Goal: Task Accomplishment & Management: Complete application form

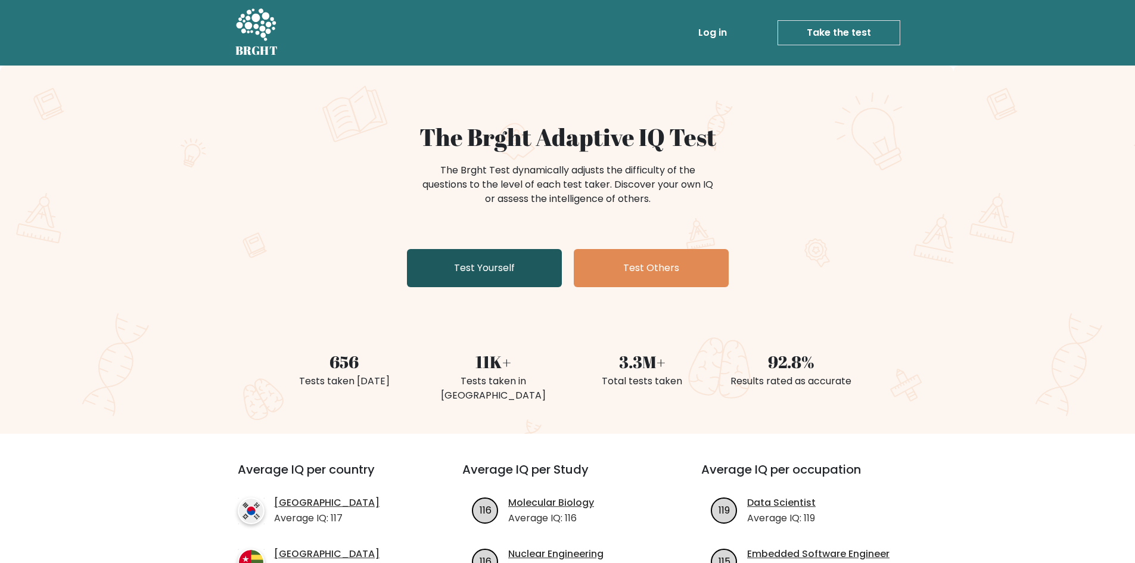
click at [547, 274] on link "Test Yourself" at bounding box center [484, 268] width 155 height 38
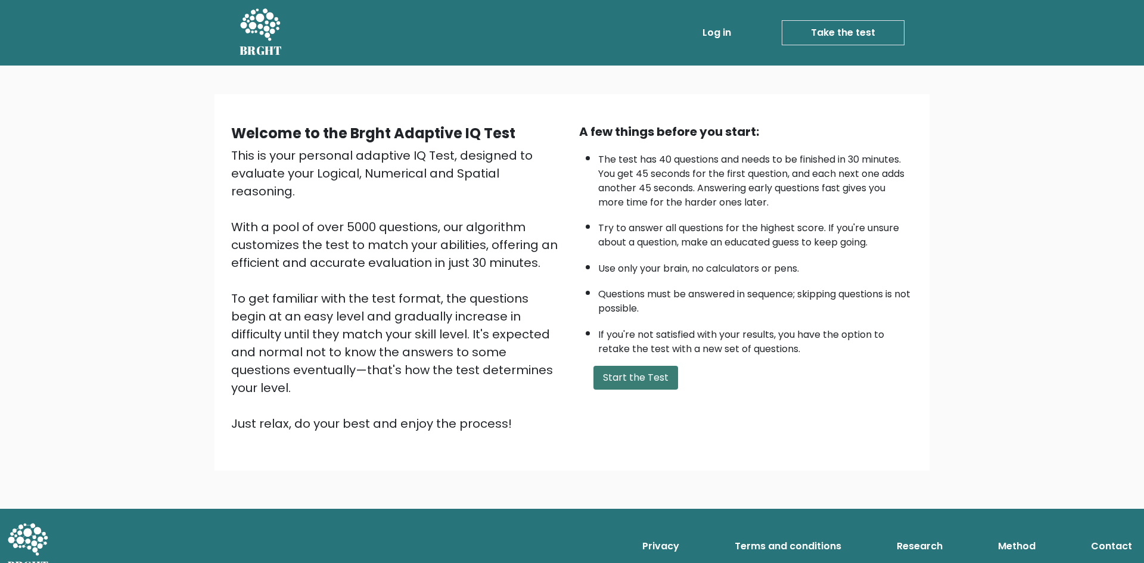
click at [656, 384] on button "Start the Test" at bounding box center [635, 378] width 85 height 24
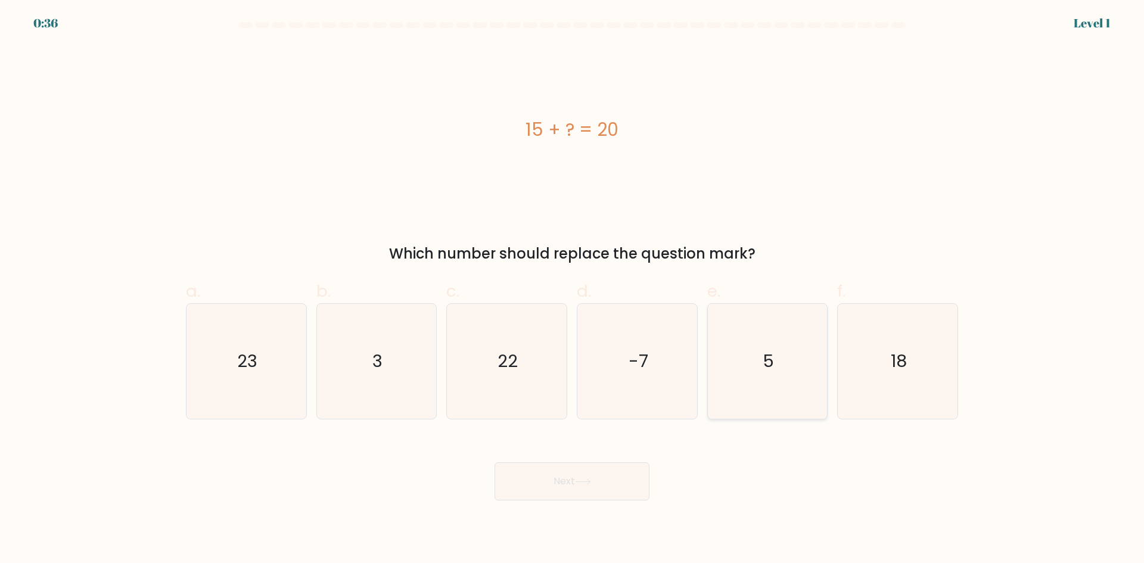
click at [818, 367] on icon "5" at bounding box center [766, 361] width 115 height 115
click at [572, 289] on input "e. 5" at bounding box center [572, 286] width 1 height 8
radio input "true"
click at [554, 493] on button "Next" at bounding box center [571, 481] width 155 height 38
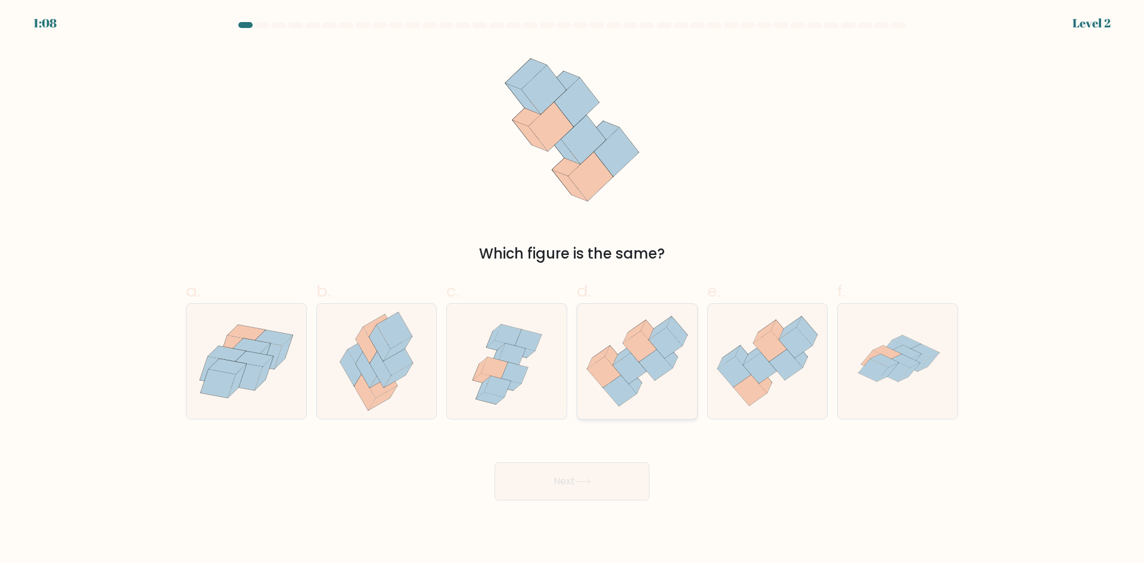
click at [624, 377] on icon at bounding box center [629, 368] width 33 height 31
click at [572, 289] on input "d." at bounding box center [572, 286] width 1 height 8
radio input "true"
click at [581, 472] on button "Next" at bounding box center [571, 481] width 155 height 38
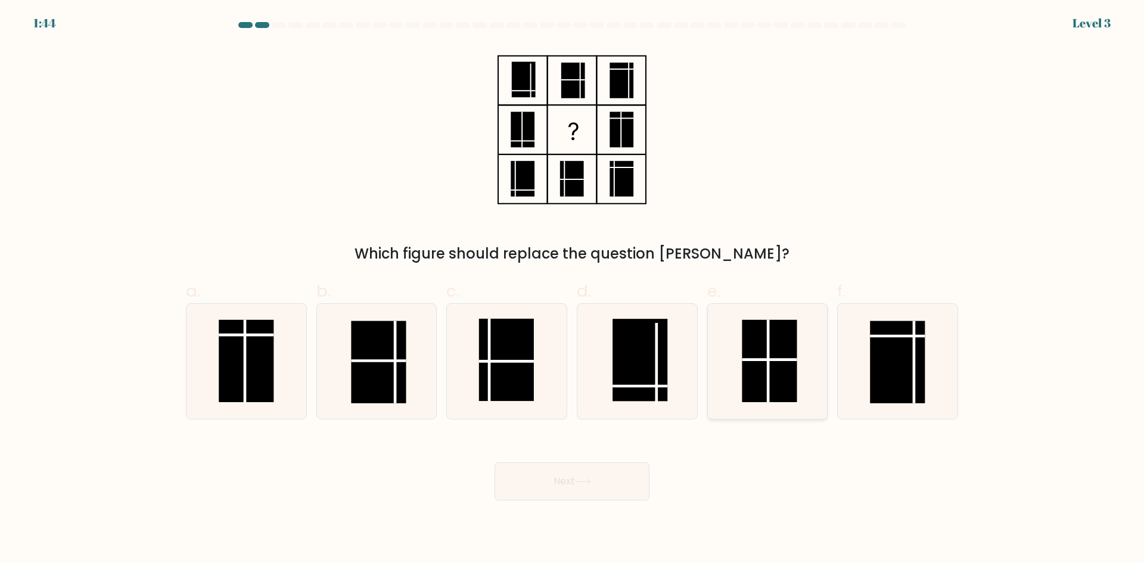
click at [761, 350] on rect at bounding box center [769, 361] width 55 height 82
click at [572, 289] on input "e." at bounding box center [572, 286] width 1 height 8
radio input "true"
click at [565, 476] on button "Next" at bounding box center [571, 481] width 155 height 38
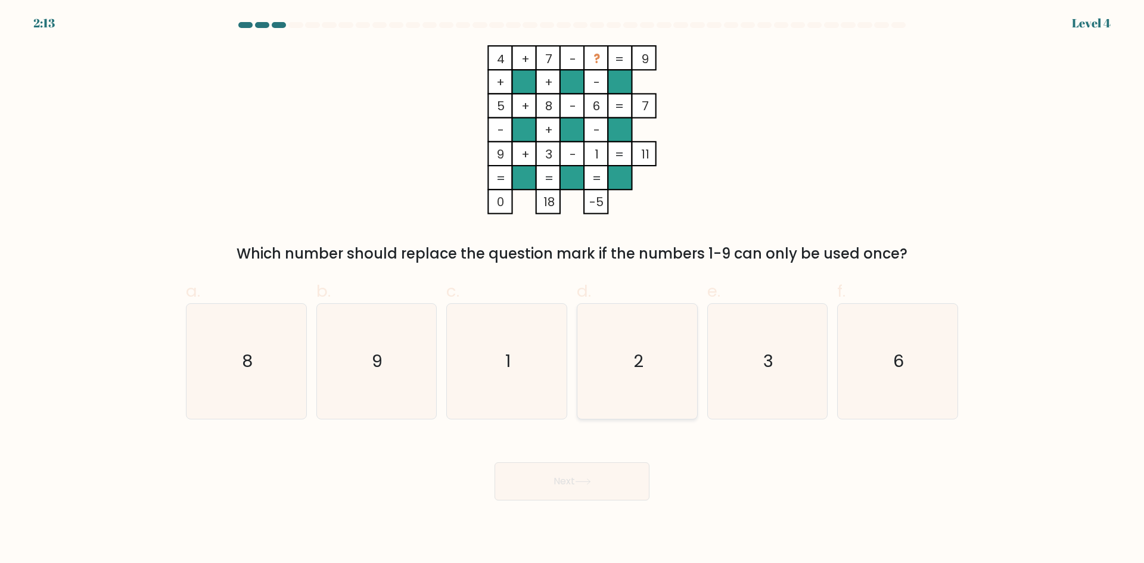
click at [659, 313] on icon "2" at bounding box center [636, 361] width 115 height 115
click at [572, 289] on input "d. 2" at bounding box center [572, 286] width 1 height 8
radio input "true"
click at [612, 468] on button "Next" at bounding box center [571, 481] width 155 height 38
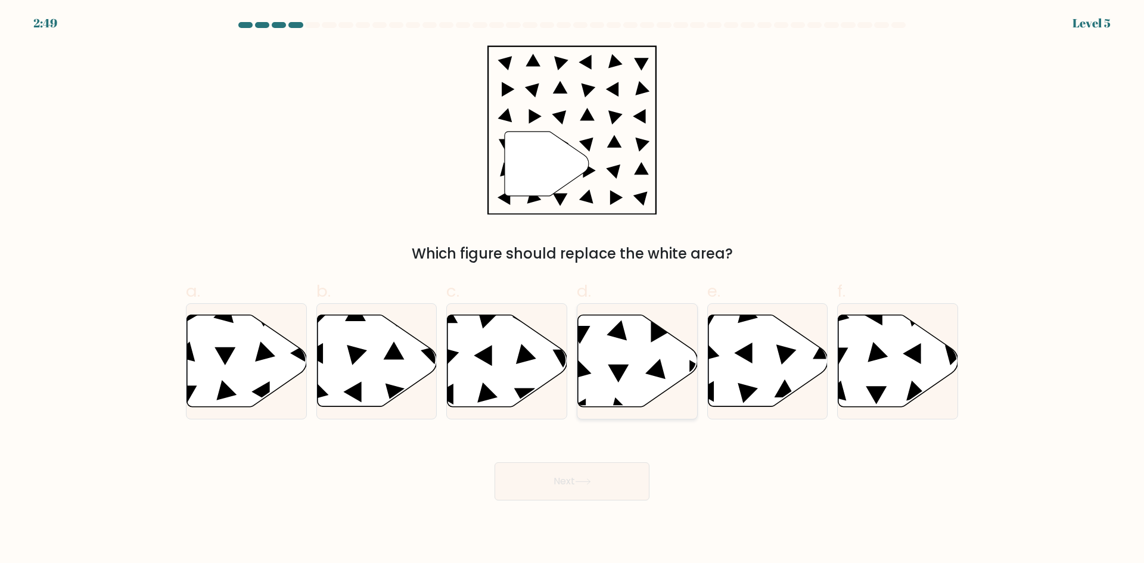
click at [661, 363] on icon at bounding box center [638, 361] width 120 height 92
click at [572, 289] on input "d." at bounding box center [572, 286] width 1 height 8
radio input "true"
click at [591, 478] on icon at bounding box center [583, 481] width 16 height 7
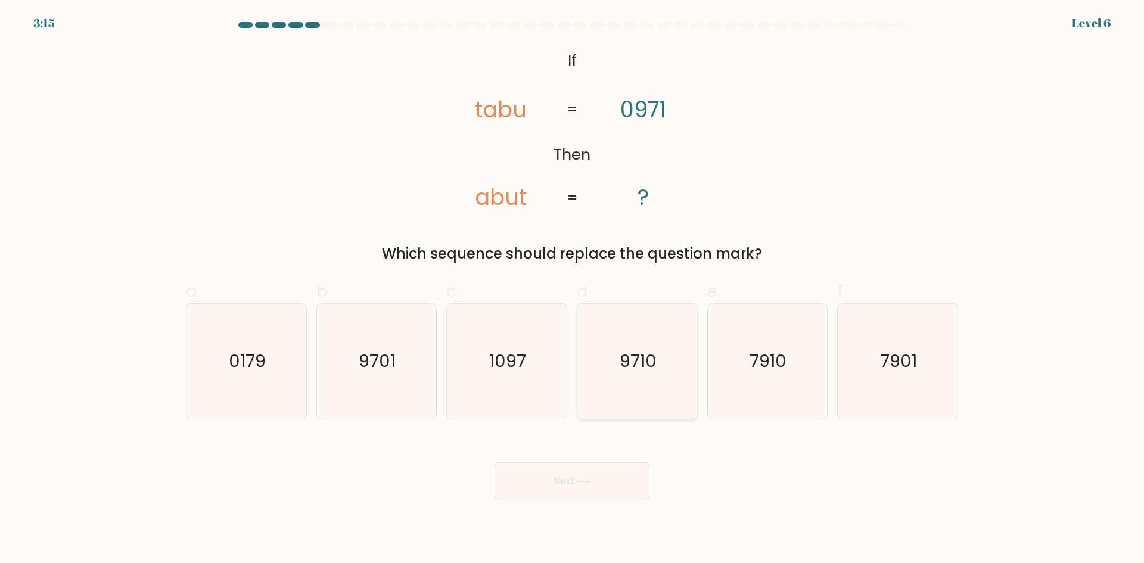
click at [626, 359] on text "9710" at bounding box center [637, 361] width 37 height 24
click at [572, 289] on input "d. 9710" at bounding box center [572, 286] width 1 height 8
radio input "true"
click at [552, 469] on button "Next" at bounding box center [571, 481] width 155 height 38
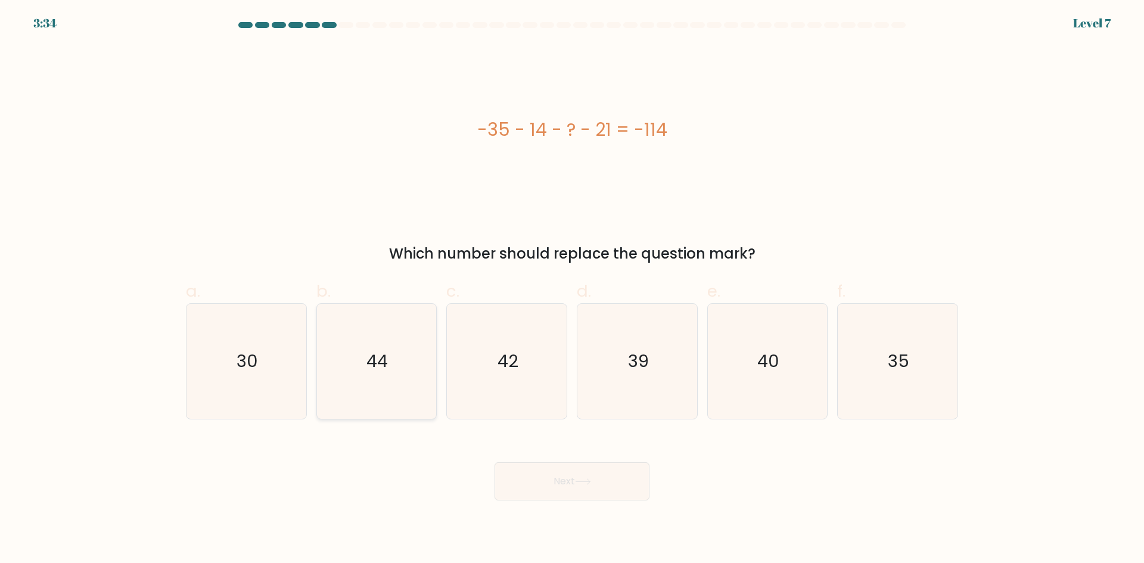
click at [395, 319] on icon "44" at bounding box center [376, 361] width 115 height 115
click at [572, 289] on input "b. 44" at bounding box center [572, 286] width 1 height 8
radio input "true"
drag, startPoint x: 514, startPoint y: 471, endPoint x: 522, endPoint y: 459, distance: 13.7
click at [519, 465] on button "Next" at bounding box center [571, 481] width 155 height 38
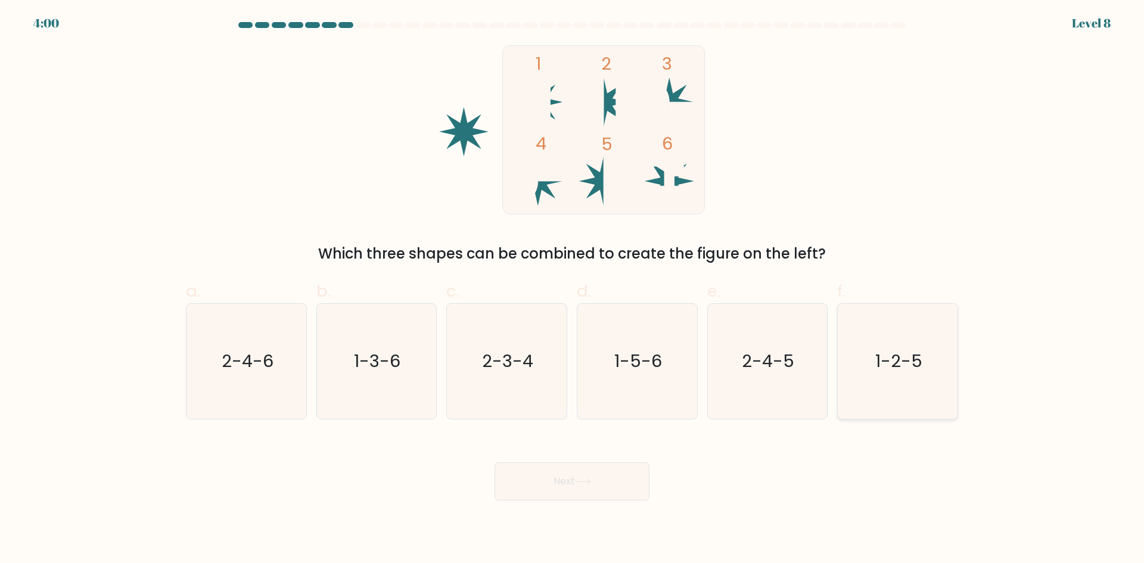
click at [918, 378] on icon "1-2-5" at bounding box center [897, 361] width 115 height 115
click at [572, 289] on input "f. 1-2-5" at bounding box center [572, 286] width 1 height 8
radio input "true"
click at [609, 477] on button "Next" at bounding box center [571, 481] width 155 height 38
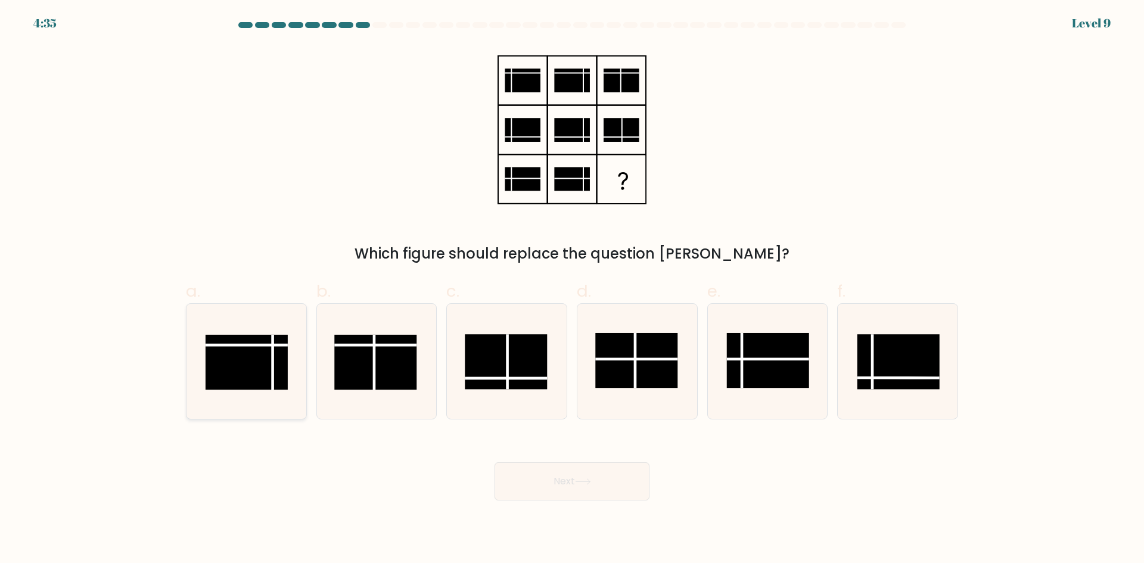
click at [278, 350] on rect at bounding box center [246, 362] width 82 height 55
click at [572, 289] on input "a." at bounding box center [572, 286] width 1 height 8
radio input "true"
drag, startPoint x: 392, startPoint y: 392, endPoint x: 388, endPoint y: 406, distance: 14.2
click at [390, 400] on icon at bounding box center [376, 361] width 115 height 115
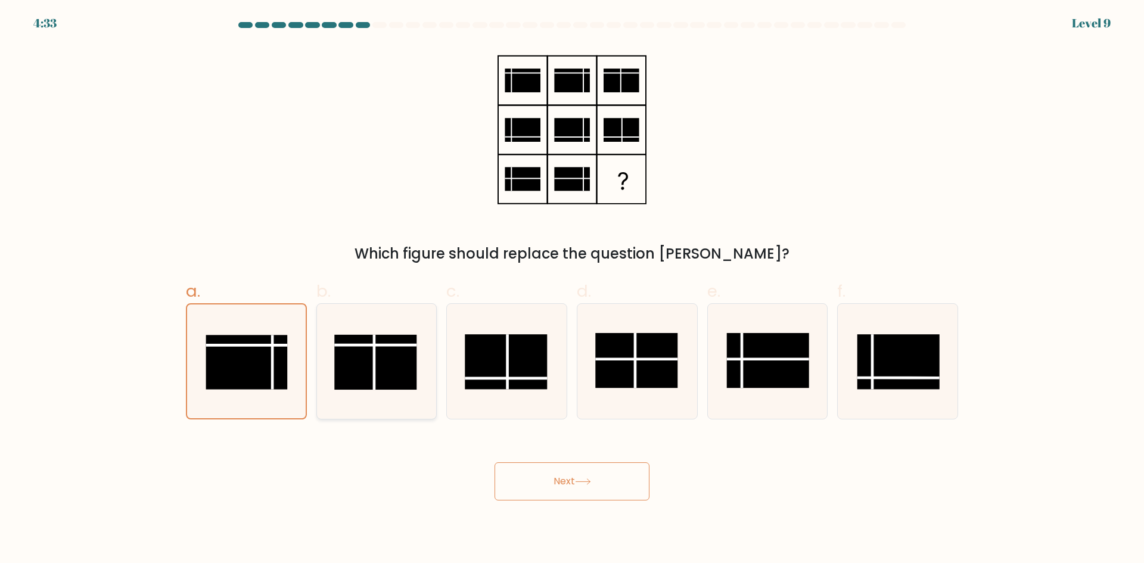
click at [572, 289] on input "b." at bounding box center [572, 286] width 1 height 8
radio input "true"
click at [462, 383] on icon at bounding box center [506, 361] width 115 height 115
click at [572, 289] on input "c." at bounding box center [572, 286] width 1 height 8
radio input "true"
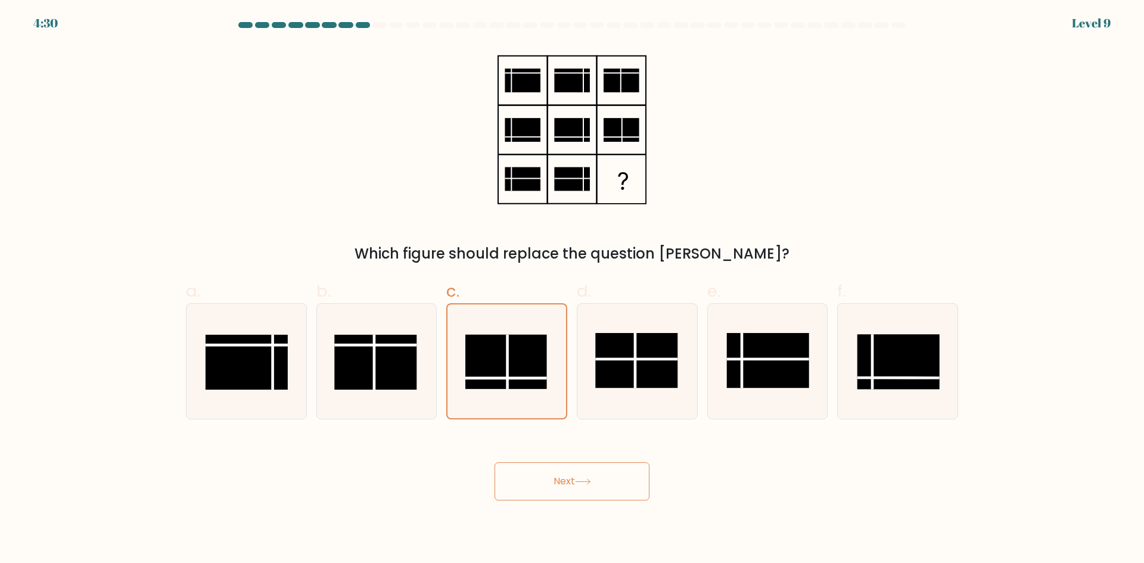
click at [521, 472] on button "Next" at bounding box center [571, 481] width 155 height 38
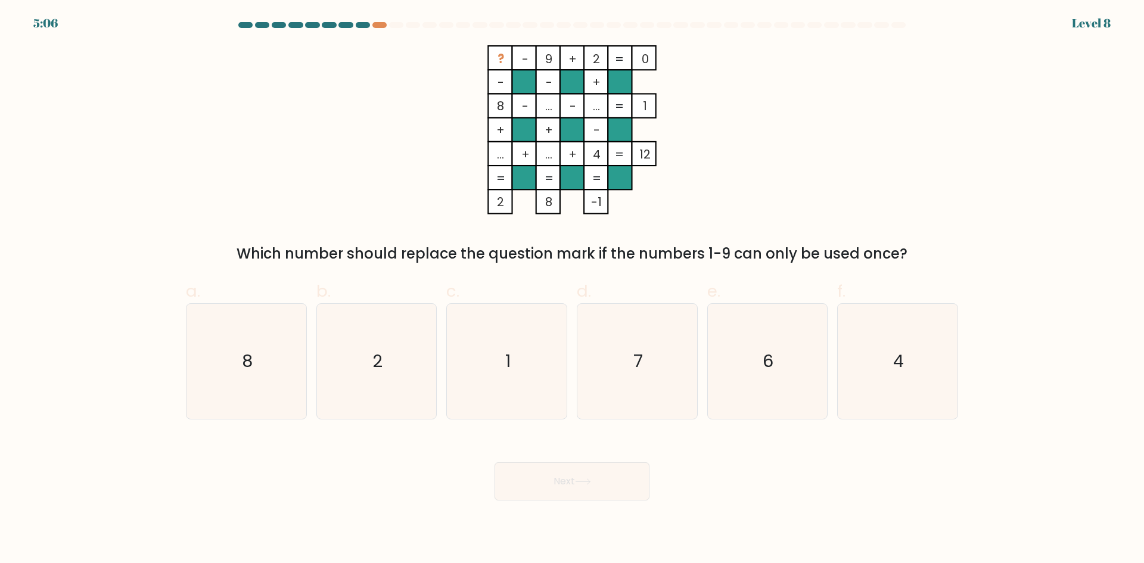
click at [503, 54] on tspan "?" at bounding box center [500, 59] width 7 height 17
click at [616, 358] on icon "7" at bounding box center [636, 361] width 115 height 115
click at [572, 289] on input "d. 7" at bounding box center [572, 286] width 1 height 8
radio input "true"
click at [577, 496] on button "Next" at bounding box center [571, 481] width 155 height 38
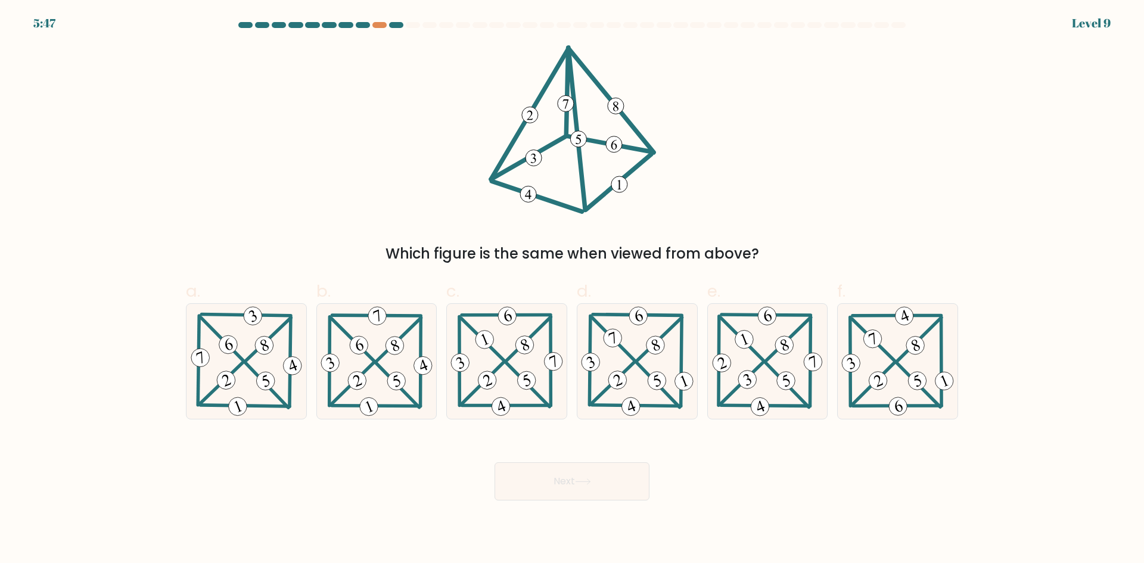
click at [381, 20] on div "5:47 Level 9" at bounding box center [572, 16] width 1144 height 32
click at [384, 29] on div at bounding box center [572, 27] width 786 height 11
click at [383, 26] on div at bounding box center [379, 25] width 14 height 6
click at [391, 26] on div at bounding box center [396, 25] width 14 height 6
click at [646, 350] on 299 at bounding box center [659, 338] width 45 height 43
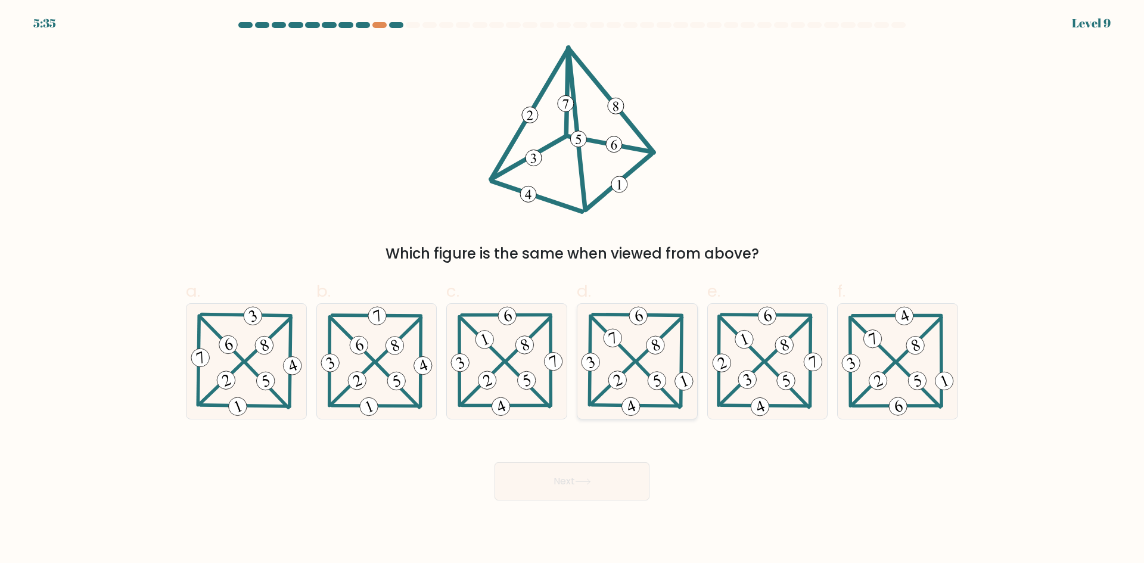
click at [572, 289] on input "d." at bounding box center [572, 286] width 1 height 8
radio input "true"
click at [580, 479] on icon at bounding box center [583, 481] width 16 height 7
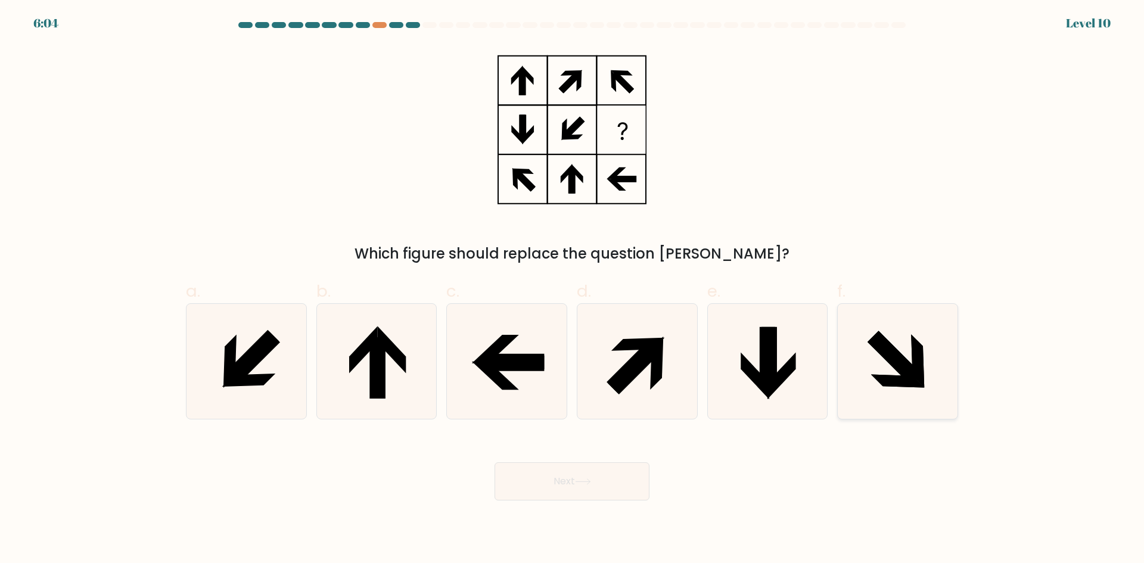
click at [914, 382] on icon at bounding box center [894, 358] width 54 height 54
click at [572, 289] on input "f." at bounding box center [572, 286] width 1 height 8
radio input "true"
click at [602, 473] on button "Next" at bounding box center [571, 481] width 155 height 38
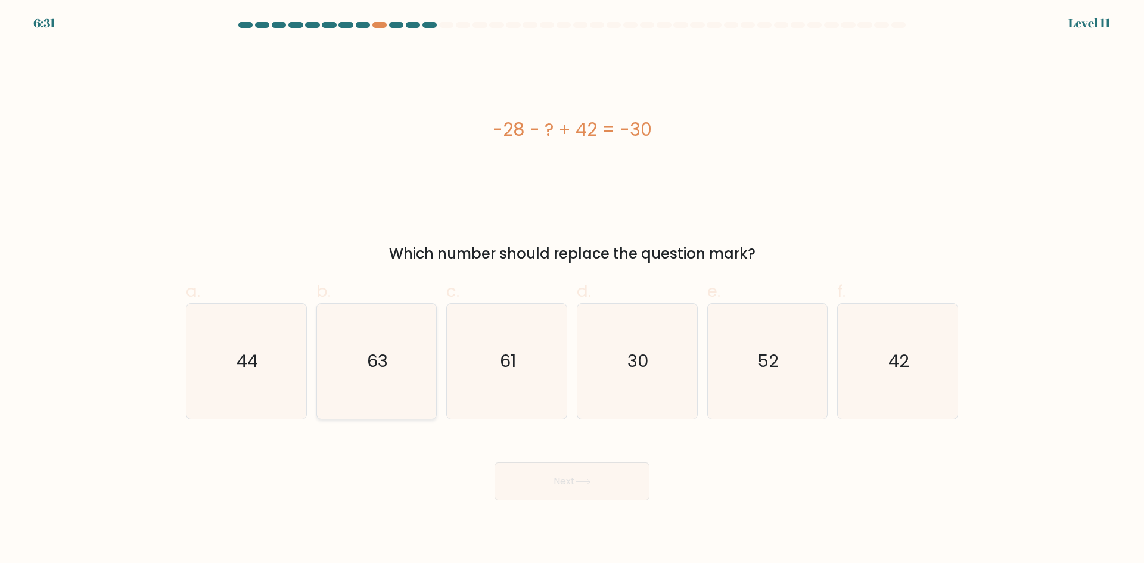
drag, startPoint x: 288, startPoint y: 331, endPoint x: 316, endPoint y: 369, distance: 47.6
click at [290, 333] on icon "44" at bounding box center [246, 361] width 115 height 115
click at [572, 289] on input "a. 44" at bounding box center [572, 286] width 1 height 8
radio input "true"
click at [590, 475] on button "Next" at bounding box center [571, 481] width 155 height 38
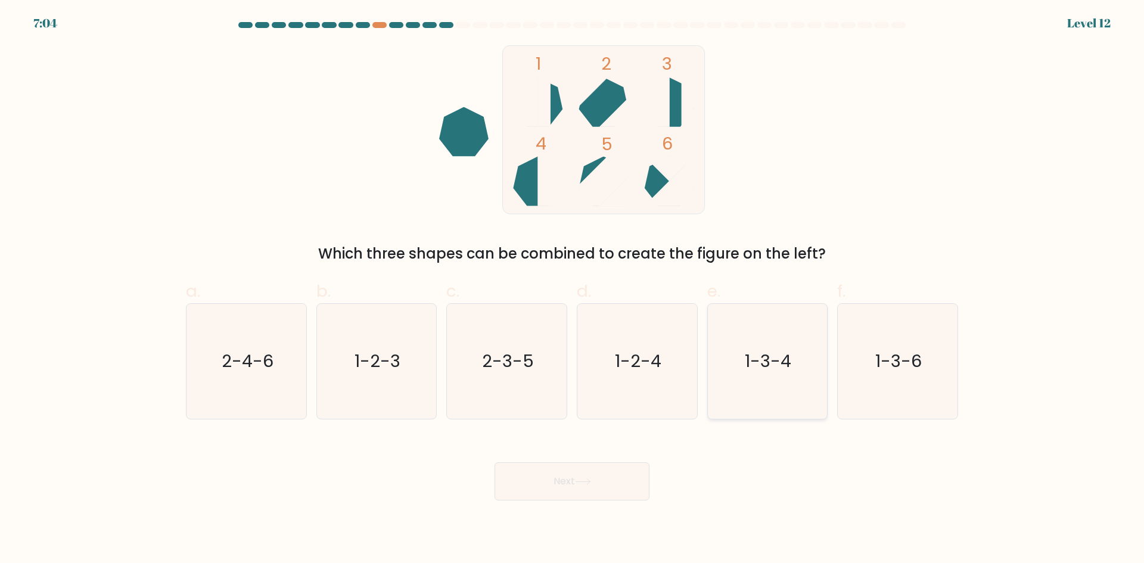
click at [746, 337] on icon "1-3-4" at bounding box center [766, 361] width 115 height 115
click at [572, 289] on input "e. 1-3-4" at bounding box center [572, 286] width 1 height 8
radio input "true"
click at [552, 462] on button "Next" at bounding box center [571, 481] width 155 height 38
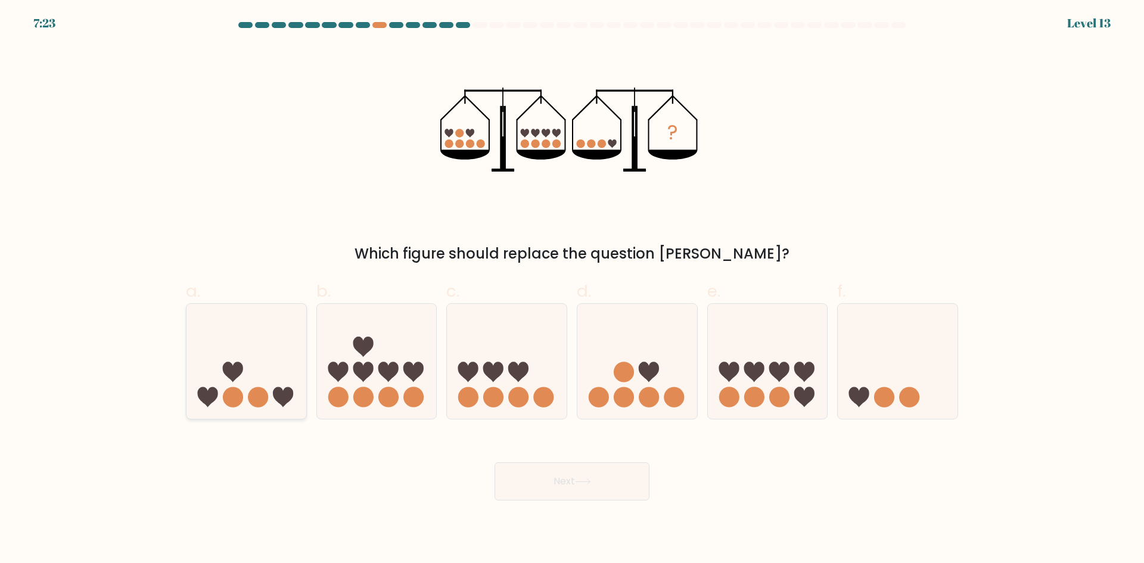
click at [279, 357] on icon at bounding box center [246, 360] width 120 height 99
click at [572, 289] on input "a." at bounding box center [572, 286] width 1 height 8
radio input "true"
click at [563, 484] on button "Next" at bounding box center [571, 481] width 155 height 38
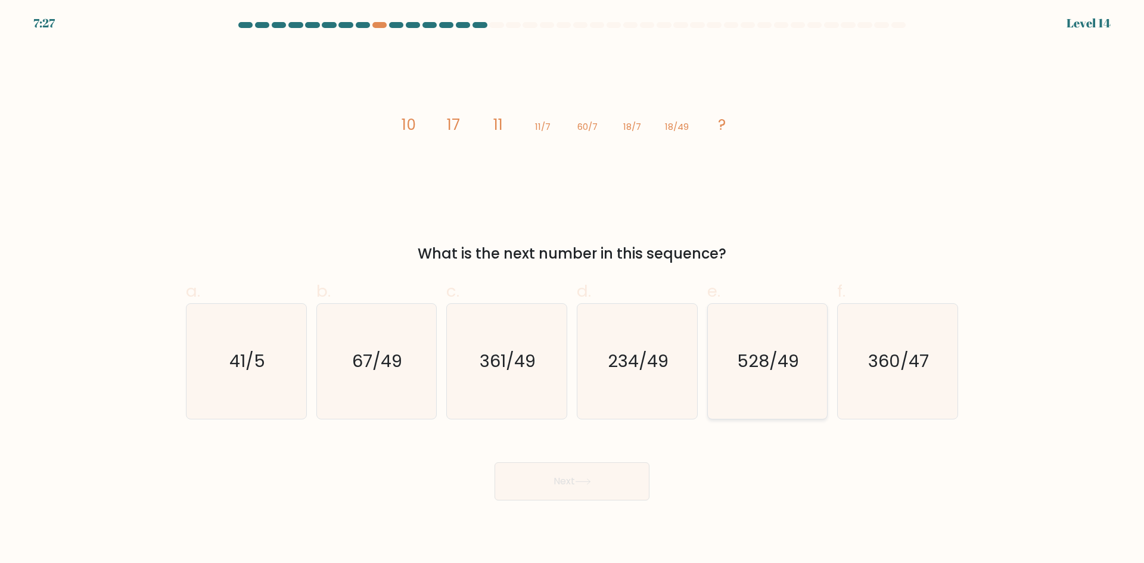
drag, startPoint x: 780, startPoint y: 370, endPoint x: 764, endPoint y: 382, distance: 20.2
click at [780, 370] on text "528/49" at bounding box center [768, 361] width 62 height 24
click at [572, 289] on input "e. 528/49" at bounding box center [572, 286] width 1 height 8
radio input "true"
click at [577, 483] on button "Next" at bounding box center [571, 481] width 155 height 38
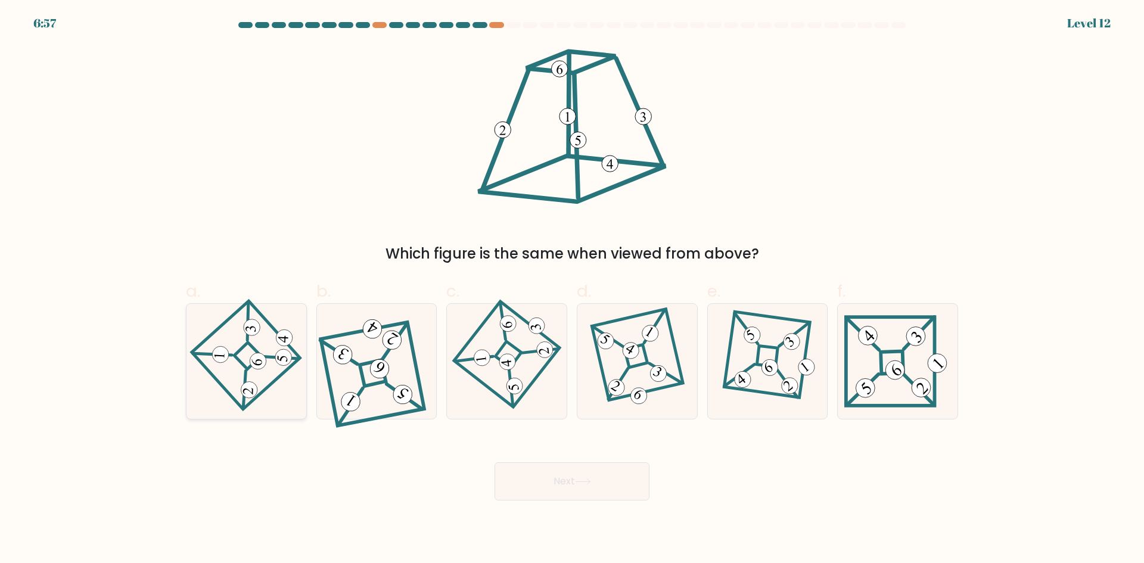
click at [290, 355] on 864 at bounding box center [283, 357] width 17 height 17
click at [572, 289] on input "a." at bounding box center [572, 286] width 1 height 8
radio input "true"
click at [570, 493] on button "Next" at bounding box center [571, 481] width 155 height 38
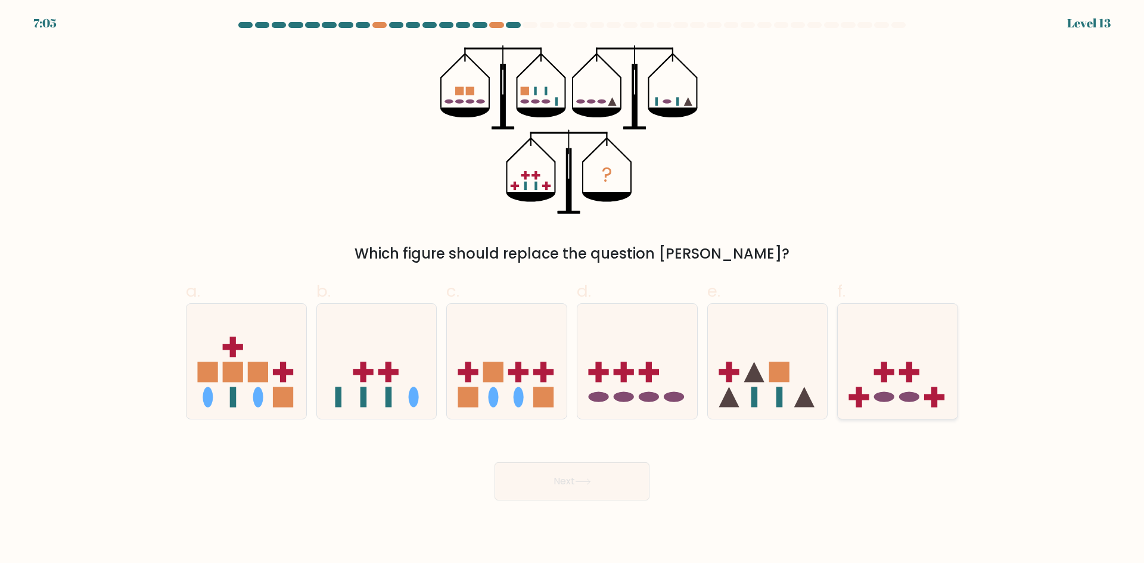
click at [878, 398] on ellipse at bounding box center [884, 397] width 20 height 10
click at [572, 289] on input "f." at bounding box center [572, 286] width 1 height 8
radio input "true"
click at [596, 478] on button "Next" at bounding box center [571, 481] width 155 height 38
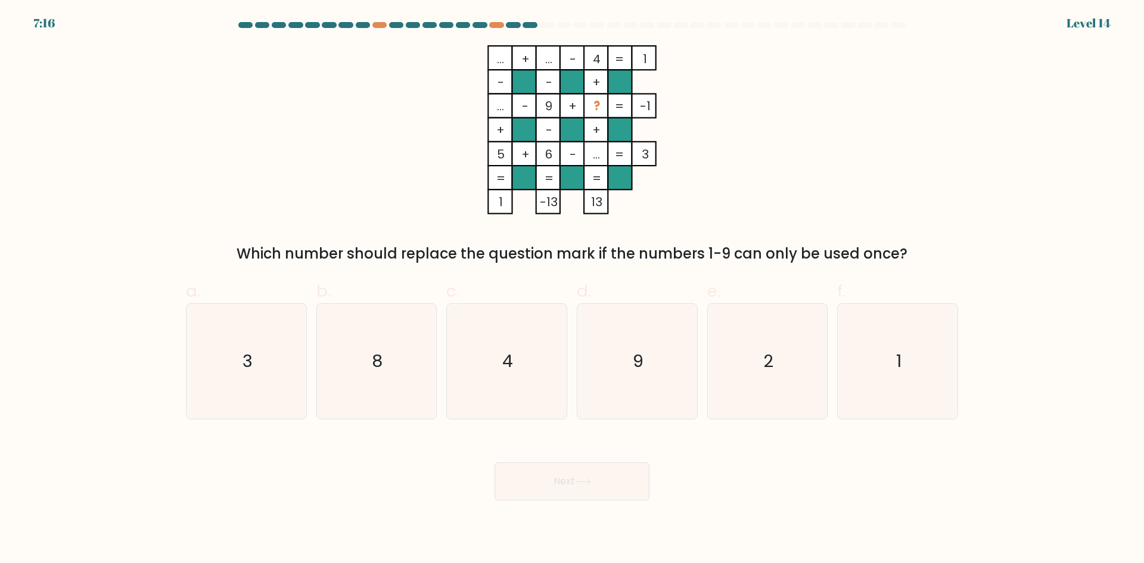
click at [593, 156] on tspan "..." at bounding box center [596, 154] width 7 height 17
drag, startPoint x: 929, startPoint y: 366, endPoint x: 758, endPoint y: 431, distance: 183.1
click at [910, 372] on icon "1" at bounding box center [897, 361] width 115 height 115
click at [572, 289] on input "f. 1" at bounding box center [572, 286] width 1 height 8
radio input "true"
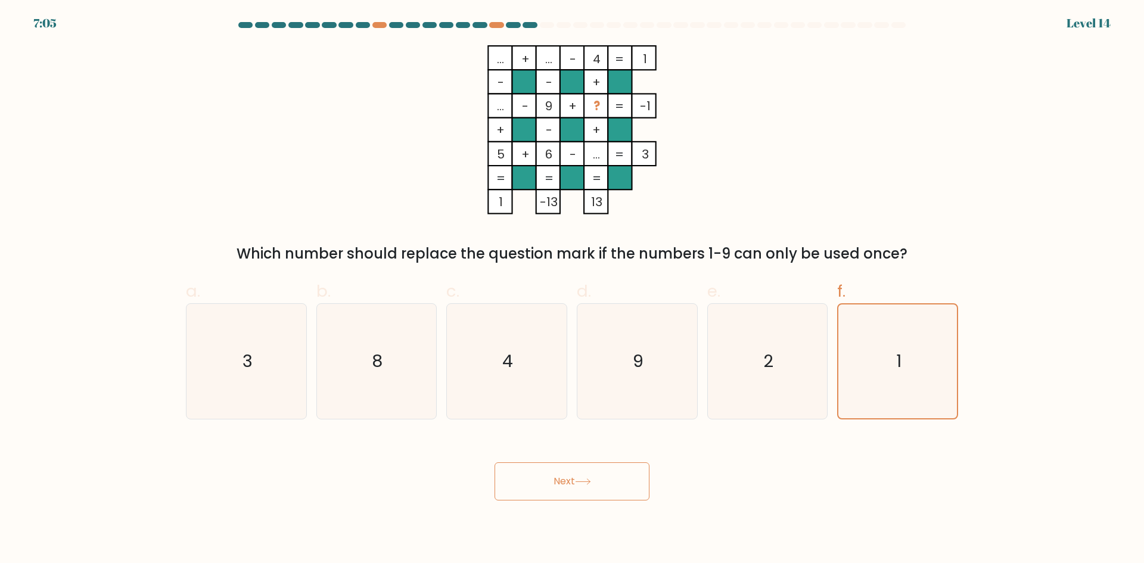
click at [556, 486] on button "Next" at bounding box center [571, 481] width 155 height 38
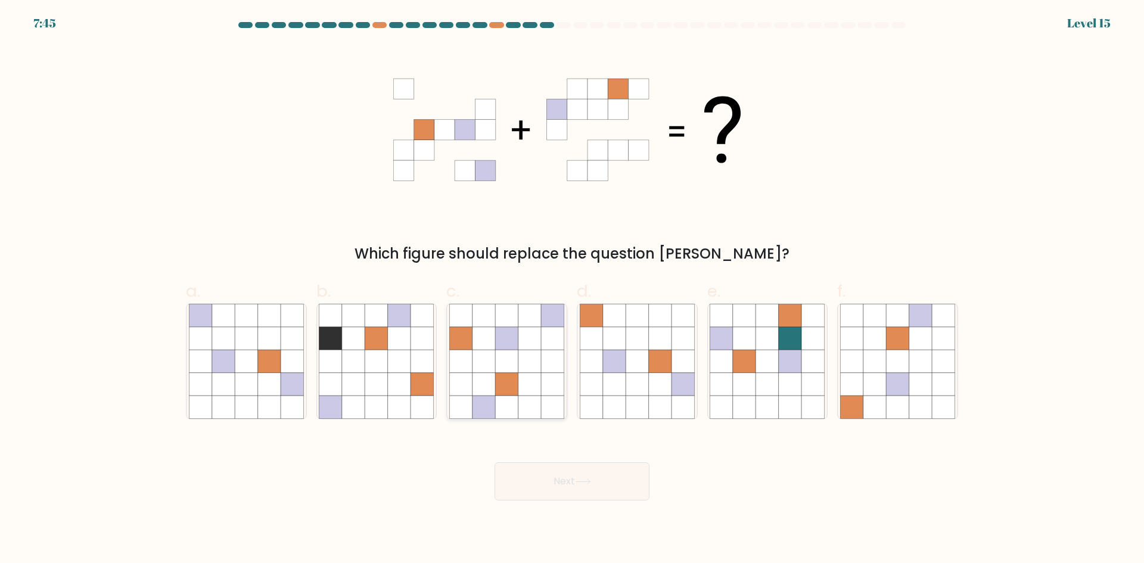
click at [513, 338] on icon at bounding box center [506, 338] width 23 height 23
click at [572, 289] on input "c." at bounding box center [572, 286] width 1 height 8
radio input "true"
click at [553, 487] on button "Next" at bounding box center [571, 481] width 155 height 38
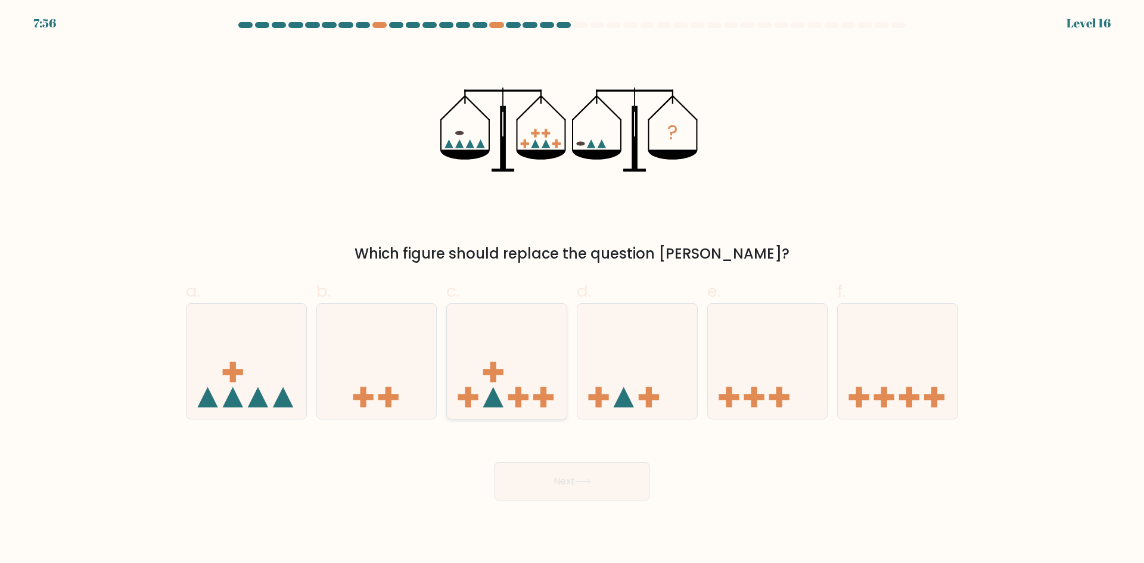
click at [556, 366] on icon at bounding box center [507, 360] width 120 height 99
click at [572, 289] on input "c." at bounding box center [572, 286] width 1 height 8
radio input "true"
click at [560, 466] on button "Next" at bounding box center [571, 481] width 155 height 38
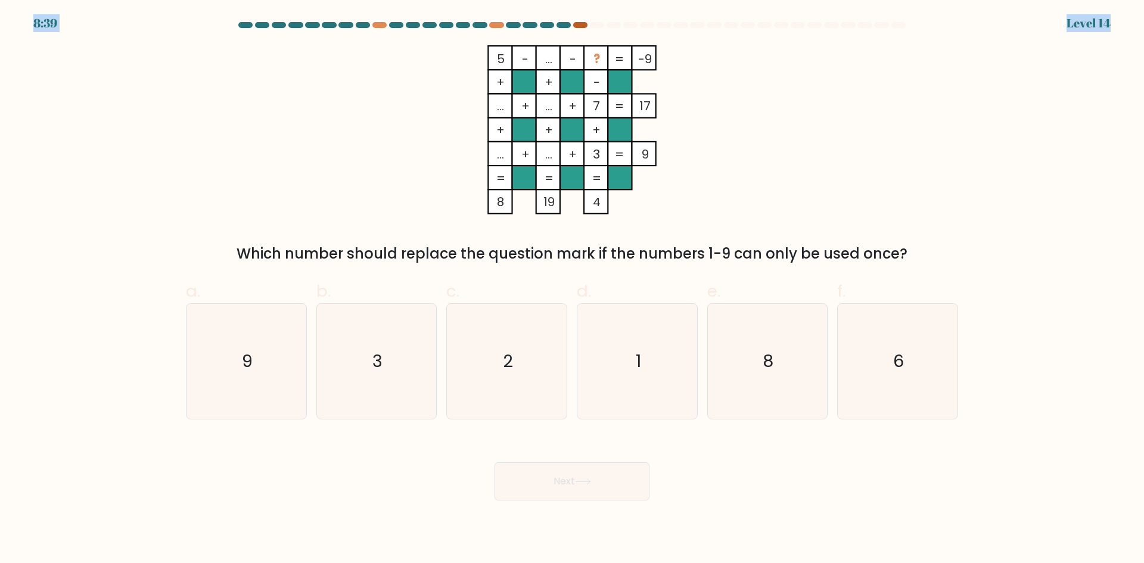
click at [577, 22] on body "8:39 Level 14" at bounding box center [572, 281] width 1144 height 563
click at [578, 26] on div at bounding box center [580, 25] width 14 height 6
drag, startPoint x: 769, startPoint y: 360, endPoint x: 504, endPoint y: 462, distance: 284.5
click at [764, 360] on text "8" at bounding box center [768, 361] width 11 height 24
click at [548, 492] on button "Next" at bounding box center [571, 481] width 155 height 38
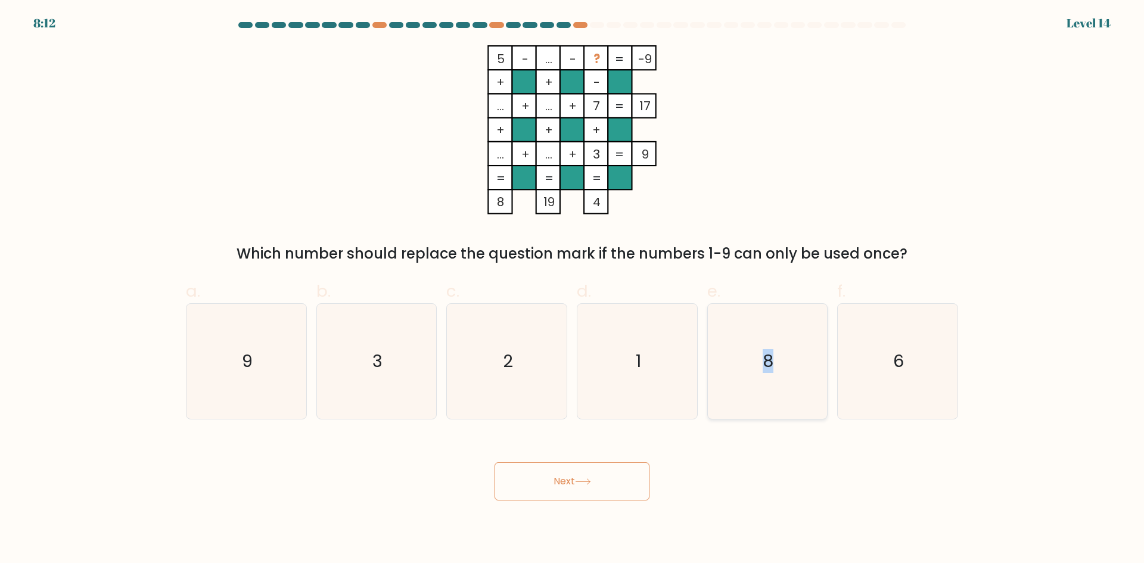
click at [771, 378] on icon "8" at bounding box center [766, 361] width 115 height 115
click at [572, 289] on input "e. 8" at bounding box center [572, 286] width 1 height 8
radio input "true"
click at [606, 470] on button "Next" at bounding box center [571, 481] width 155 height 38
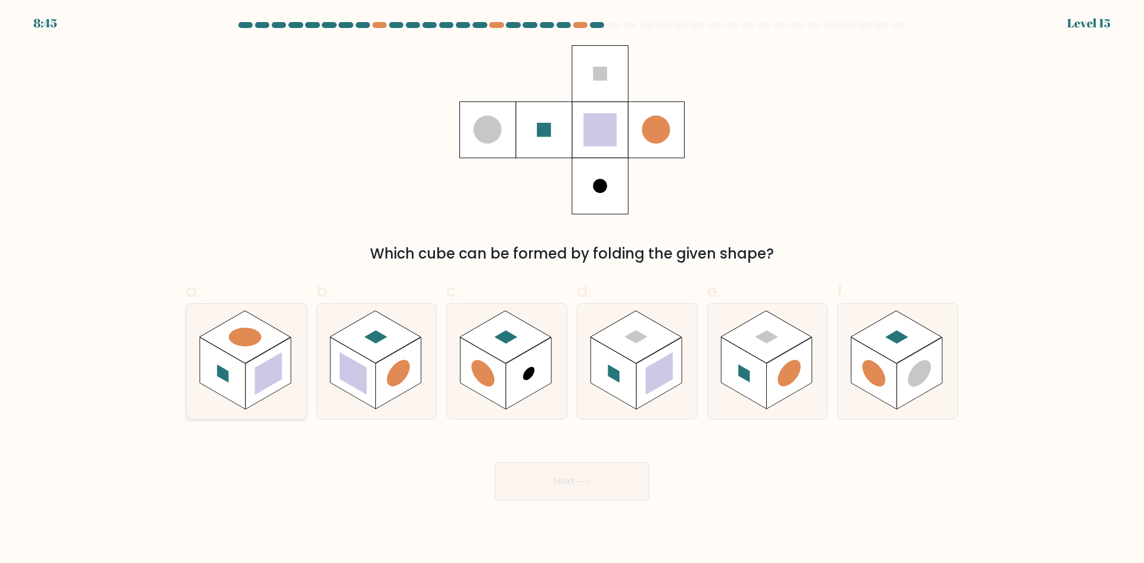
click at [273, 369] on rect at bounding box center [268, 373] width 27 height 43
click at [572, 289] on input "a." at bounding box center [572, 286] width 1 height 8
radio input "true"
click at [598, 471] on button "Next" at bounding box center [571, 481] width 155 height 38
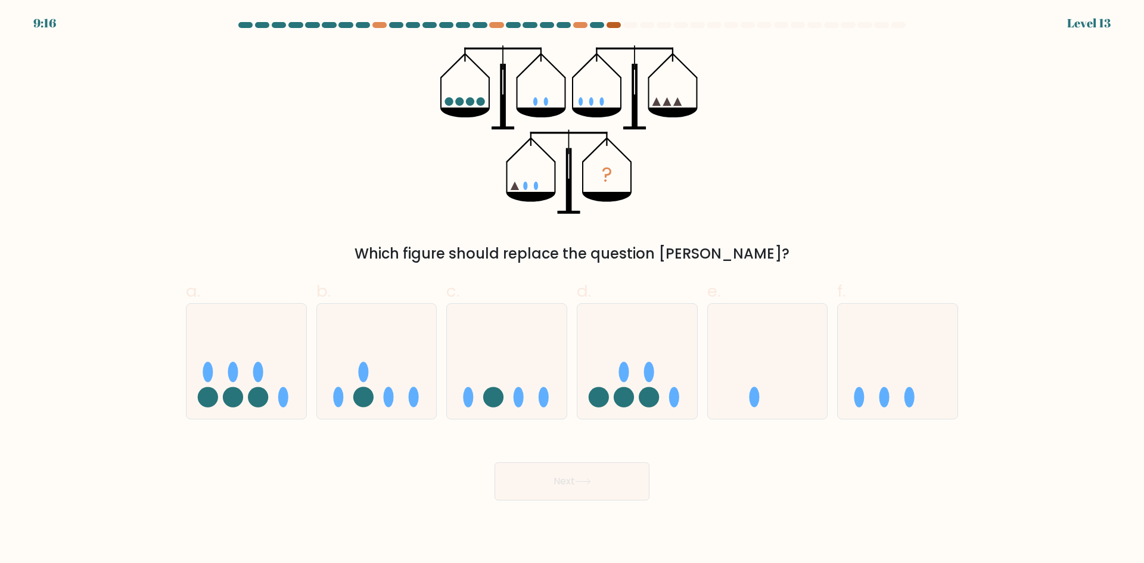
click at [610, 26] on div at bounding box center [613, 25] width 14 height 6
click at [640, 354] on icon at bounding box center [637, 360] width 120 height 99
click at [572, 289] on input "d." at bounding box center [572, 286] width 1 height 8
radio input "true"
click at [378, 381] on icon at bounding box center [377, 360] width 120 height 99
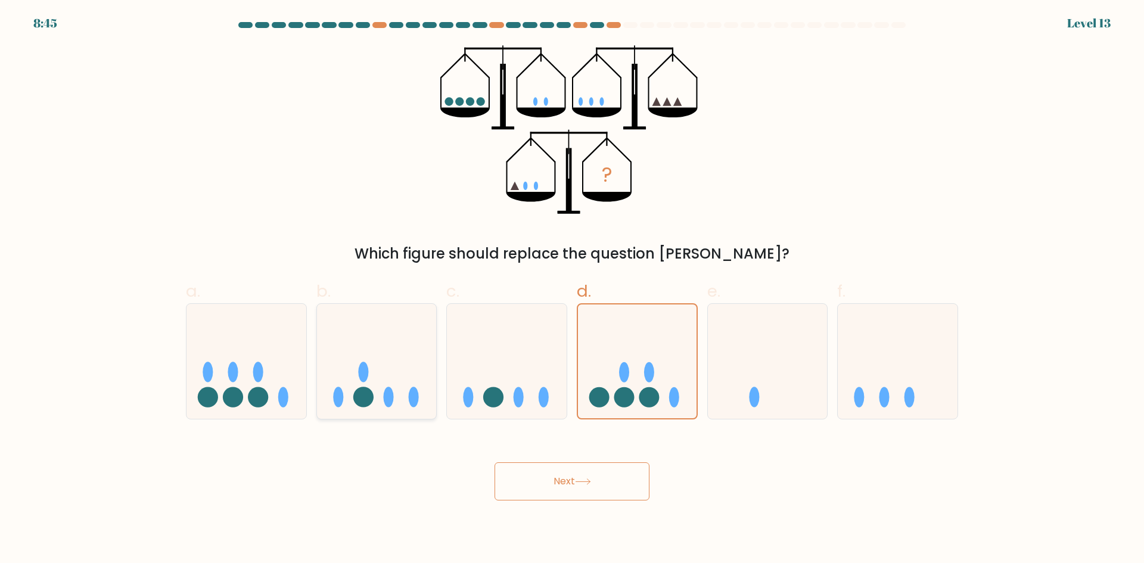
click at [572, 289] on input "b." at bounding box center [572, 286] width 1 height 8
radio input "true"
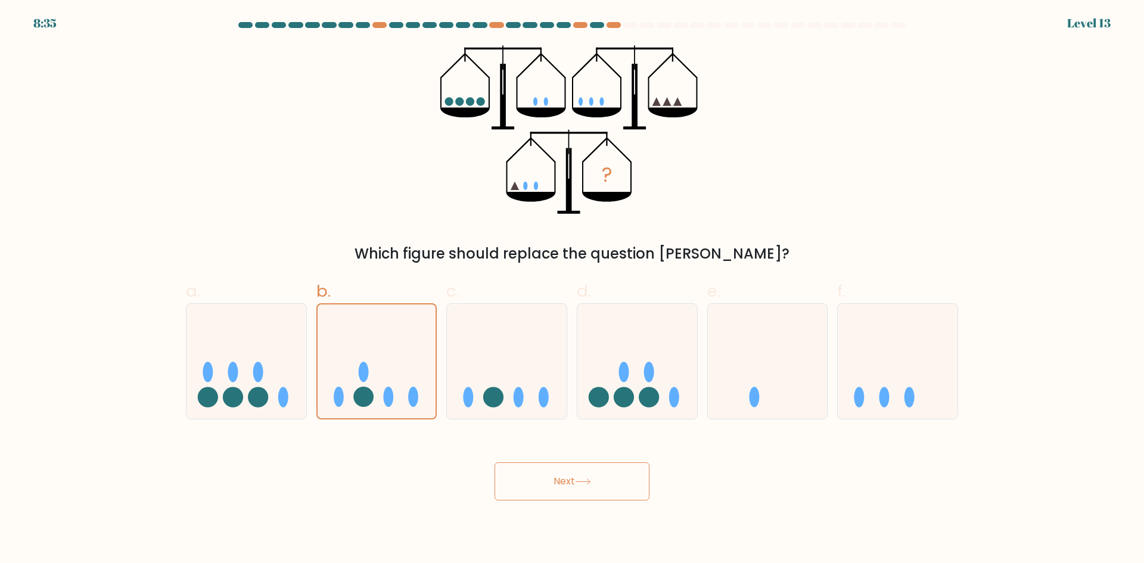
click at [971, 362] on form at bounding box center [572, 261] width 1144 height 478
drag, startPoint x: 964, startPoint y: 364, endPoint x: 934, endPoint y: 376, distance: 32.3
click at [952, 369] on div "a. b. c." at bounding box center [572, 344] width 786 height 150
click at [900, 390] on icon at bounding box center [897, 360] width 120 height 99
click at [572, 289] on input "f." at bounding box center [572, 286] width 1 height 8
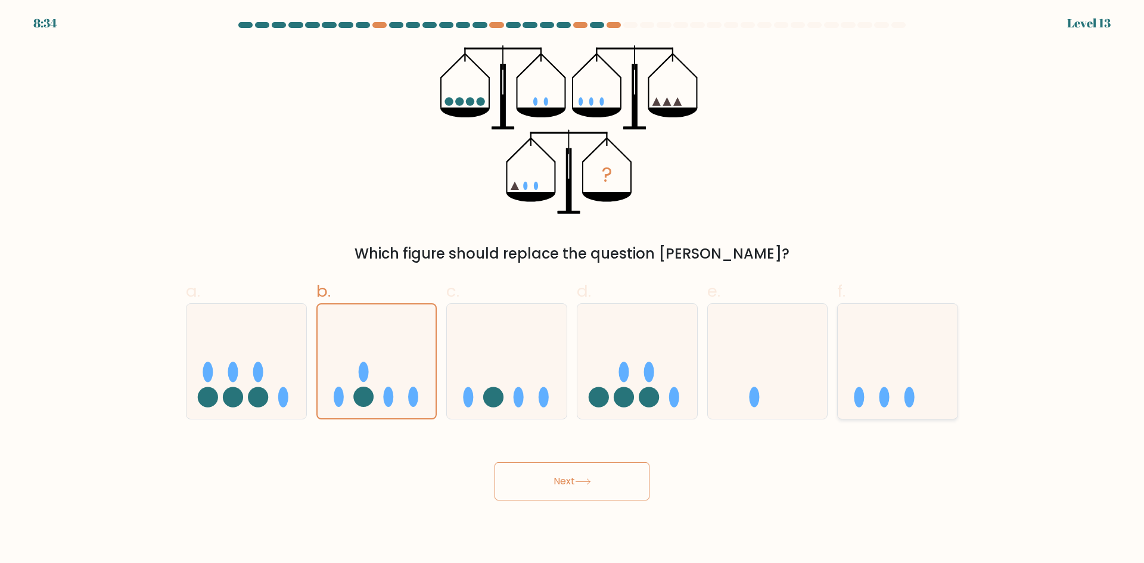
radio input "true"
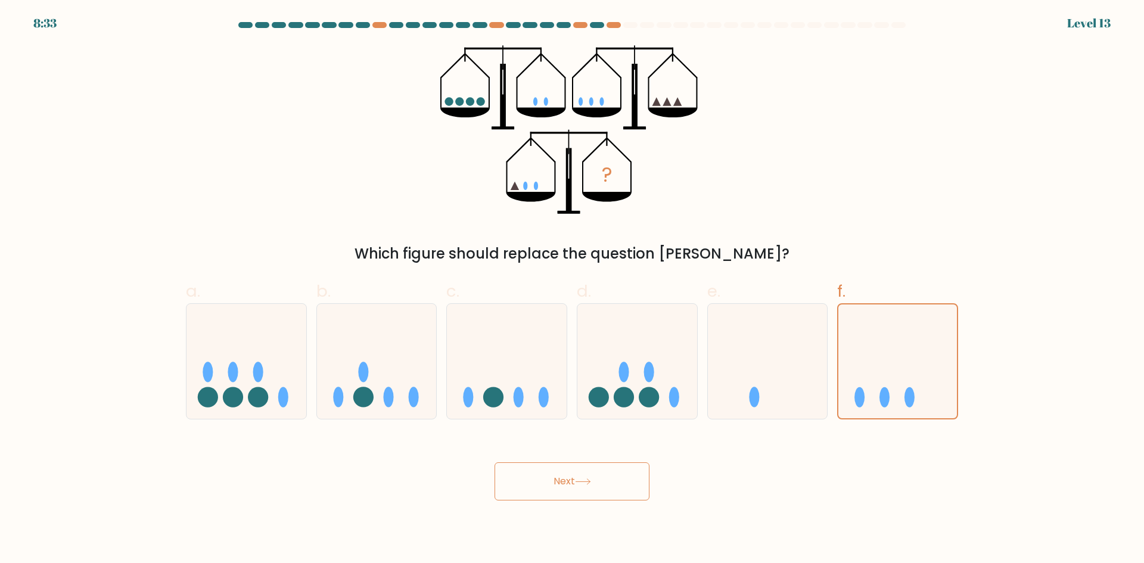
click at [538, 465] on button "Next" at bounding box center [571, 481] width 155 height 38
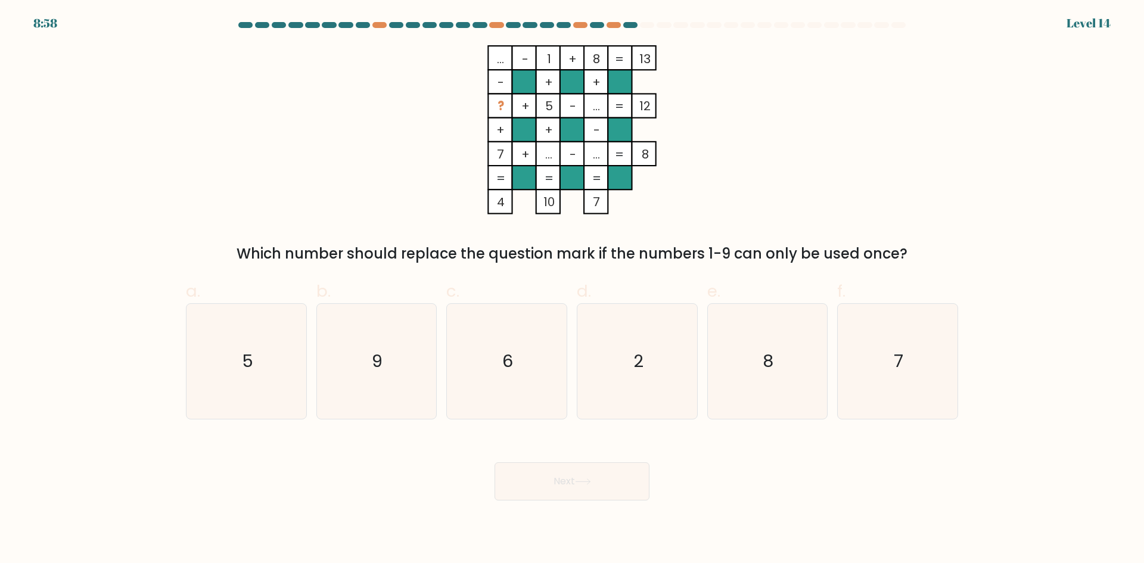
click at [507, 59] on rect at bounding box center [500, 58] width 24 height 24
drag, startPoint x: 410, startPoint y: 311, endPoint x: 517, endPoint y: 475, distance: 194.9
click at [410, 313] on icon "9" at bounding box center [376, 361] width 115 height 115
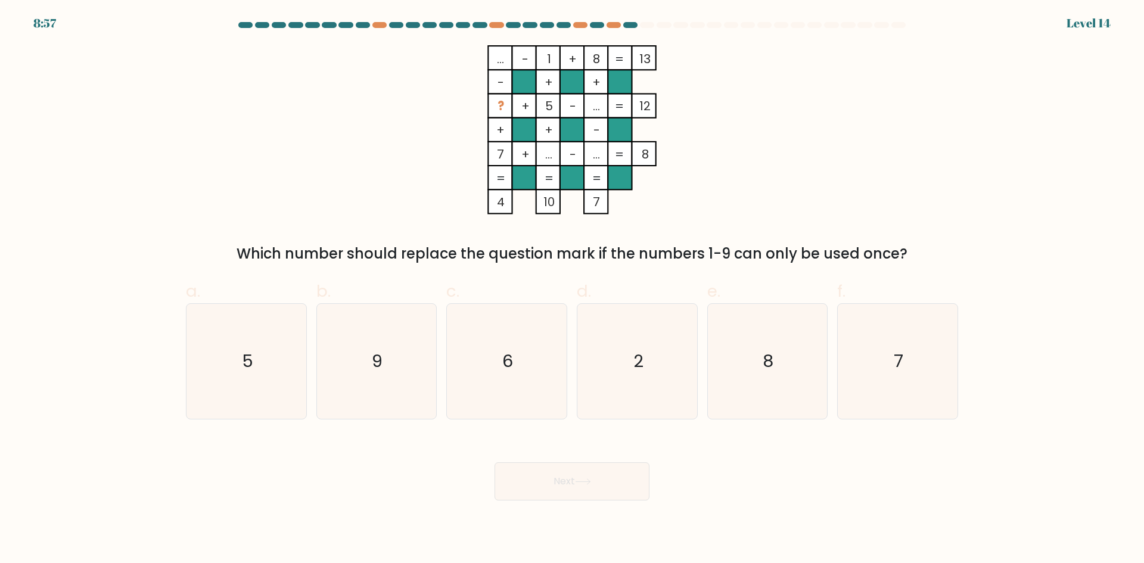
click at [572, 289] on input "b. 9" at bounding box center [572, 286] width 1 height 8
radio input "true"
click at [528, 479] on button "Next" at bounding box center [571, 481] width 155 height 38
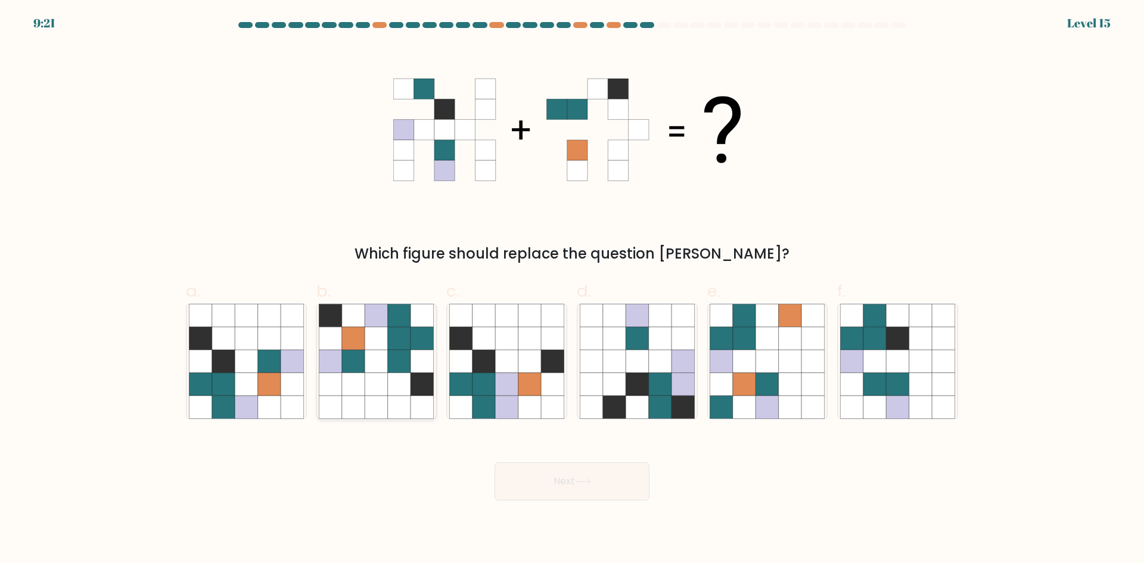
click at [383, 373] on icon at bounding box center [376, 384] width 23 height 23
click at [572, 289] on input "b." at bounding box center [572, 286] width 1 height 8
radio input "true"
click at [536, 496] on button "Next" at bounding box center [571, 481] width 155 height 38
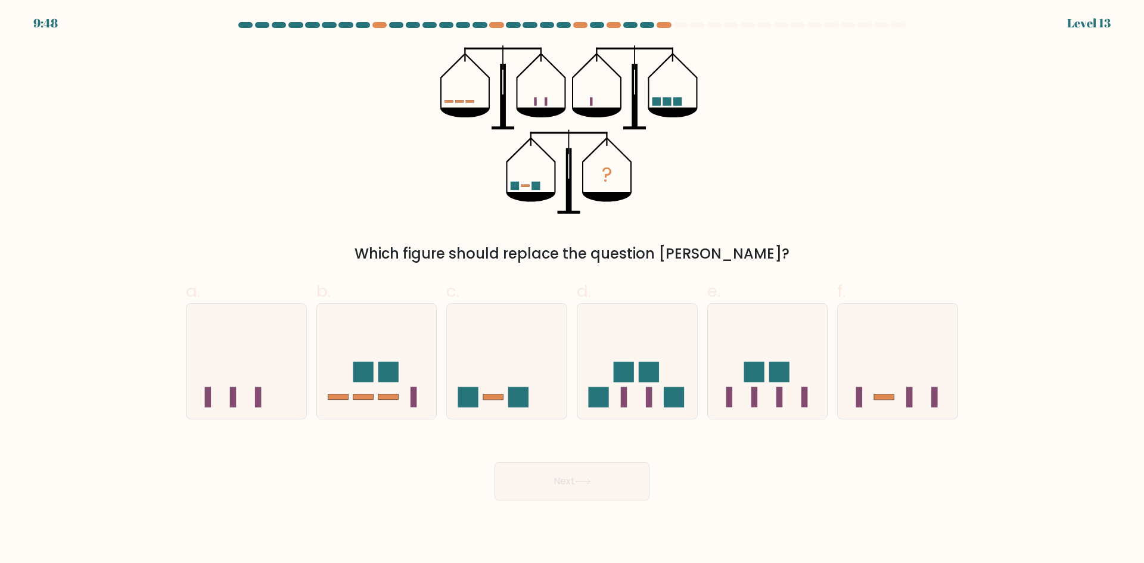
click at [524, 185] on icon "?" at bounding box center [572, 129] width 264 height 169
click at [513, 185] on rect at bounding box center [514, 186] width 8 height 8
drag, startPoint x: 532, startPoint y: 186, endPoint x: 522, endPoint y: 184, distance: 10.4
click at [531, 186] on icon "?" at bounding box center [572, 129] width 264 height 169
click at [536, 418] on div at bounding box center [506, 361] width 121 height 116
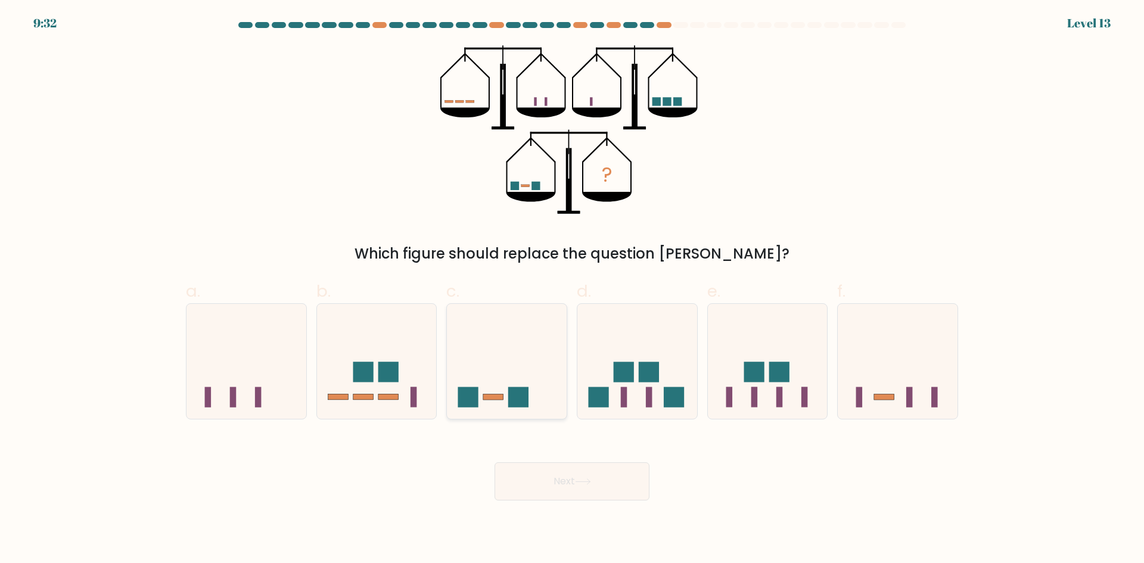
click at [572, 289] on input "c." at bounding box center [572, 286] width 1 height 8
radio input "true"
click at [581, 474] on button "Next" at bounding box center [571, 481] width 155 height 38
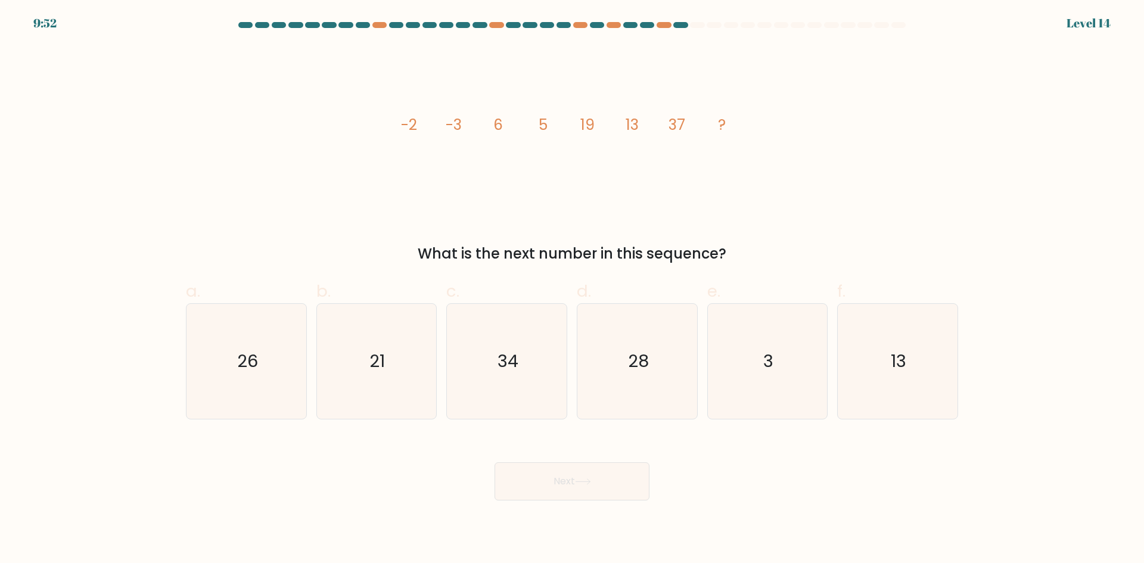
click at [377, 132] on div "image/svg+xml -2 -3 6 5 19 13 37 ? What is the next number in this sequence?" at bounding box center [572, 154] width 786 height 219
click at [381, 129] on div "image/svg+xml -2 -3 6 5 19 13 37 ? What is the next number in this sequence?" at bounding box center [572, 154] width 786 height 219
click at [418, 126] on icon "image/svg+xml -2 -3 6 5 19 13 37 ?" at bounding box center [571, 129] width 357 height 169
drag, startPoint x: 444, startPoint y: 132, endPoint x: 484, endPoint y: 127, distance: 40.2
click at [484, 127] on icon "image/svg+xml -2 -3 6 5 19 13 37 ?" at bounding box center [571, 129] width 357 height 169
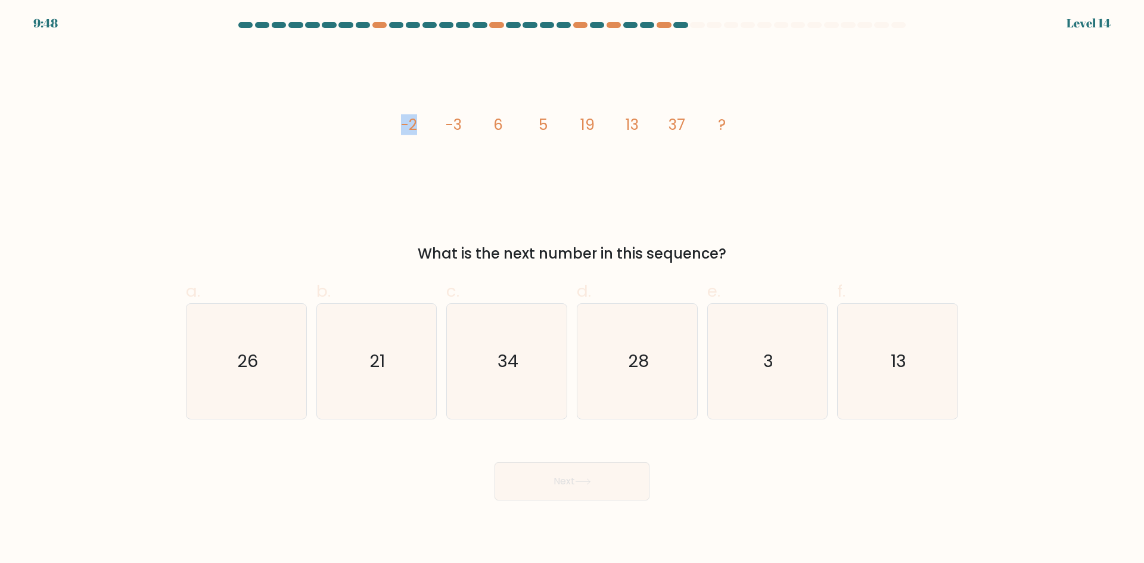
drag, startPoint x: 388, startPoint y: 129, endPoint x: 416, endPoint y: 124, distance: 29.0
click at [416, 124] on div "image/svg+xml -2 -3 6 5 19 13 37 ? What is the next number in this sequence?" at bounding box center [572, 154] width 786 height 219
drag, startPoint x: 440, startPoint y: 124, endPoint x: 472, endPoint y: 124, distance: 31.6
click at [472, 124] on icon "image/svg+xml -2 -3 6 5 19 13 37 ?" at bounding box center [571, 129] width 357 height 169
drag, startPoint x: 493, startPoint y: 127, endPoint x: 520, endPoint y: 123, distance: 27.2
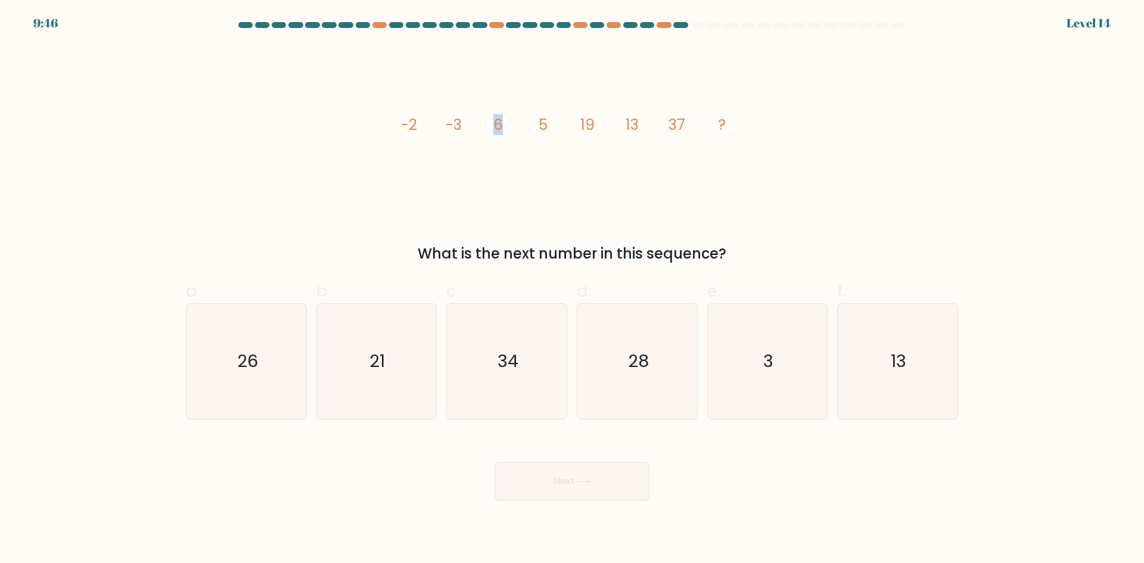
click at [520, 123] on icon "image/svg+xml -2 -3 6 5 19 13 37 ?" at bounding box center [571, 129] width 357 height 169
drag, startPoint x: 440, startPoint y: 122, endPoint x: 451, endPoint y: 122, distance: 11.3
click at [451, 122] on icon "image/svg+xml -2 -3 6 5 19 13 37 ?" at bounding box center [571, 129] width 357 height 169
drag, startPoint x: 399, startPoint y: 124, endPoint x: 419, endPoint y: 127, distance: 20.5
click at [419, 127] on icon "image/svg+xml -2 -3 6 5 19 13 37 ?" at bounding box center [571, 129] width 357 height 169
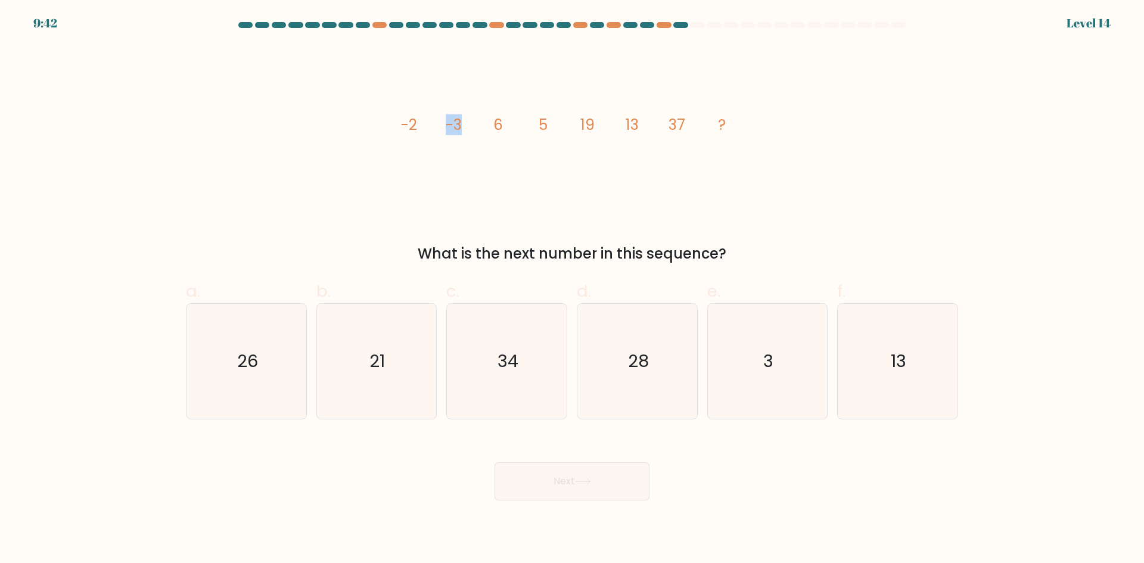
drag, startPoint x: 438, startPoint y: 127, endPoint x: 469, endPoint y: 126, distance: 31.0
click at [469, 126] on icon "image/svg+xml -2 -3 6 5 19 13 37 ?" at bounding box center [571, 129] width 357 height 169
click at [498, 126] on icon "image/svg+xml -2 -3 6 5 19 13 37 ?" at bounding box center [571, 129] width 357 height 169
click at [491, 127] on icon "image/svg+xml -2 -3 6 5 19 13 37 ?" at bounding box center [571, 129] width 357 height 169
drag, startPoint x: 445, startPoint y: 127, endPoint x: 456, endPoint y: 127, distance: 10.7
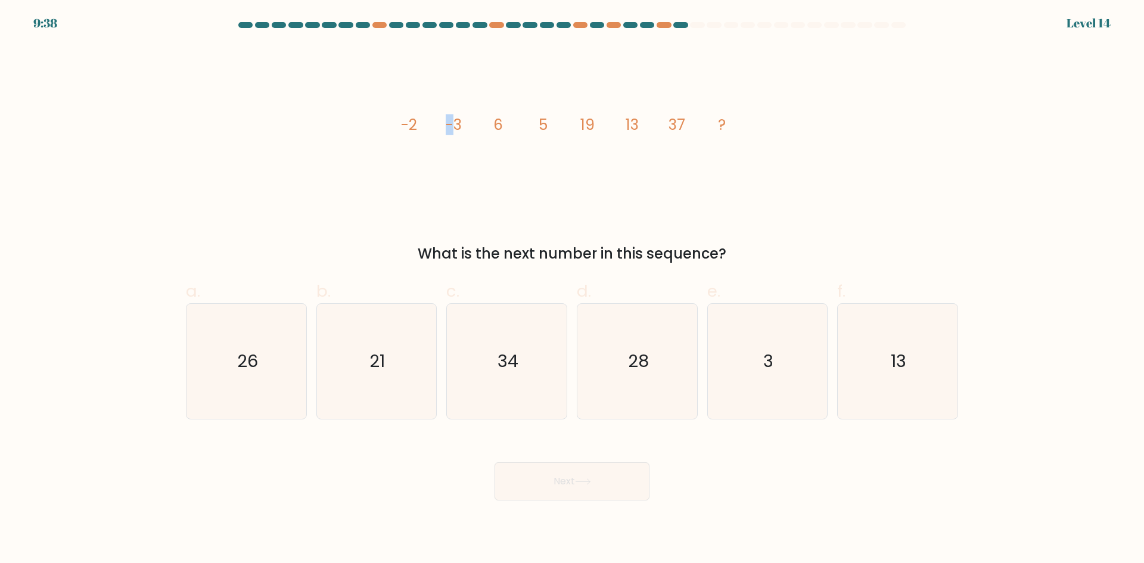
click at [456, 127] on tspan "-3" at bounding box center [453, 124] width 16 height 21
drag, startPoint x: 490, startPoint y: 126, endPoint x: 524, endPoint y: 124, distance: 34.0
click at [524, 124] on icon "image/svg+xml -2 -3 6 5 19 13 37 ?" at bounding box center [571, 129] width 357 height 169
click at [642, 141] on icon "image/svg+xml -2 -3 6 5 19 13 37 ?" at bounding box center [571, 129] width 357 height 169
click at [374, 339] on icon "21" at bounding box center [376, 361] width 115 height 115
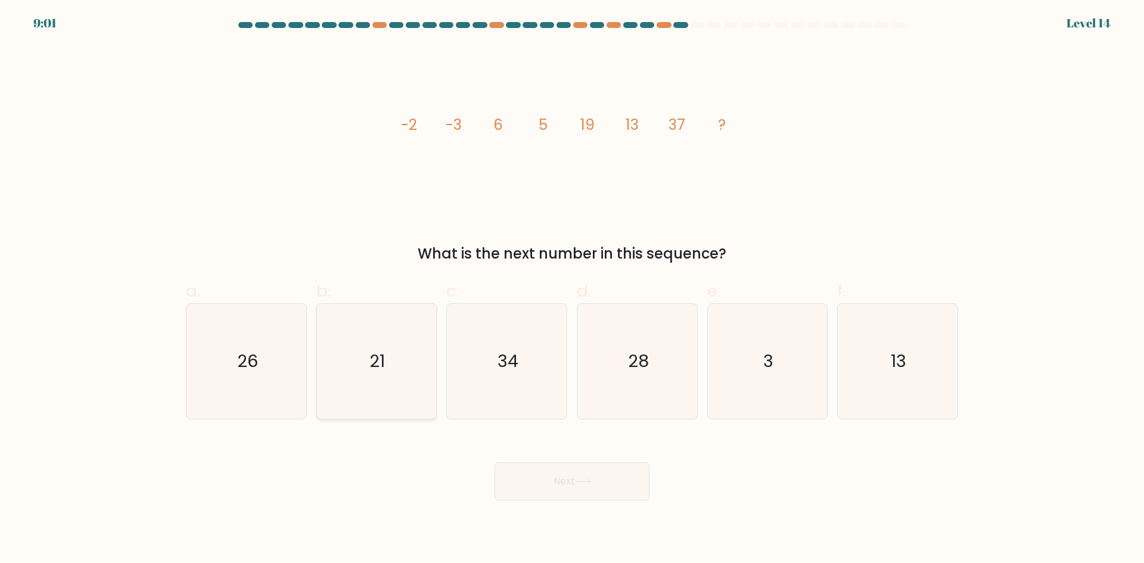
click at [572, 289] on input "b. 21" at bounding box center [572, 286] width 1 height 8
radio input "true"
drag, startPoint x: 491, startPoint y: 124, endPoint x: 522, endPoint y: 123, distance: 31.6
click at [522, 123] on icon "image/svg+xml -2 -3 6 5 19 13 37 ?" at bounding box center [571, 129] width 357 height 169
click at [544, 123] on tspan "5" at bounding box center [542, 124] width 9 height 21
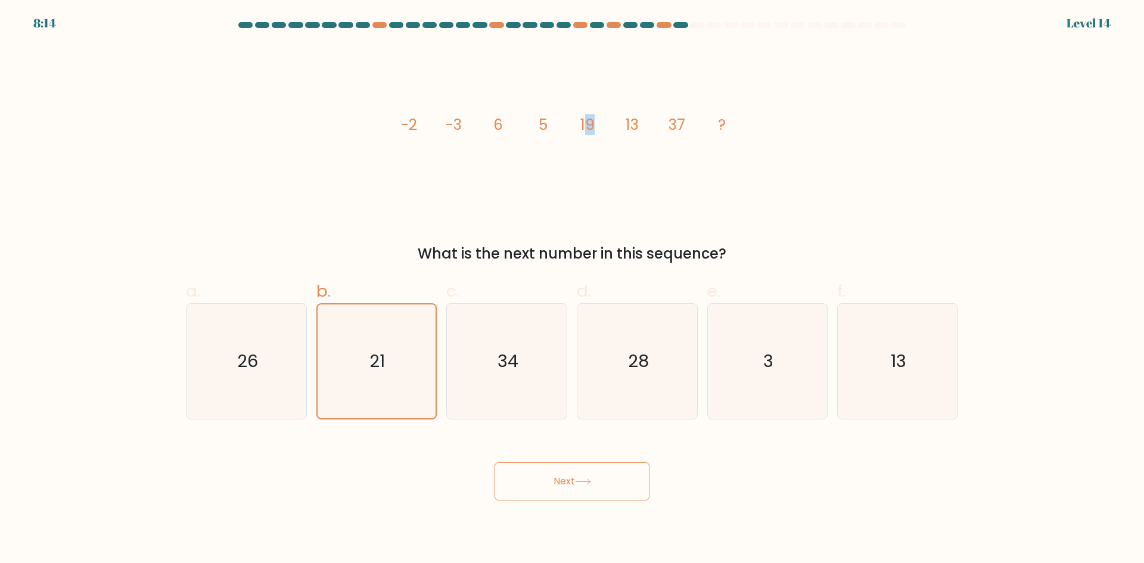
drag, startPoint x: 585, startPoint y: 119, endPoint x: 481, endPoint y: 148, distance: 107.8
click at [597, 123] on icon "image/svg+xml -2 -3 6 5 19 13 37 ?" at bounding box center [571, 129] width 357 height 169
drag, startPoint x: 495, startPoint y: 127, endPoint x: 535, endPoint y: 127, distance: 39.9
click at [535, 127] on icon "image/svg+xml -2 -3 6 5 19 13 37 ?" at bounding box center [571, 129] width 357 height 169
click at [549, 124] on icon "image/svg+xml -2 -3 6 5 19 13 37 ?" at bounding box center [571, 129] width 357 height 169
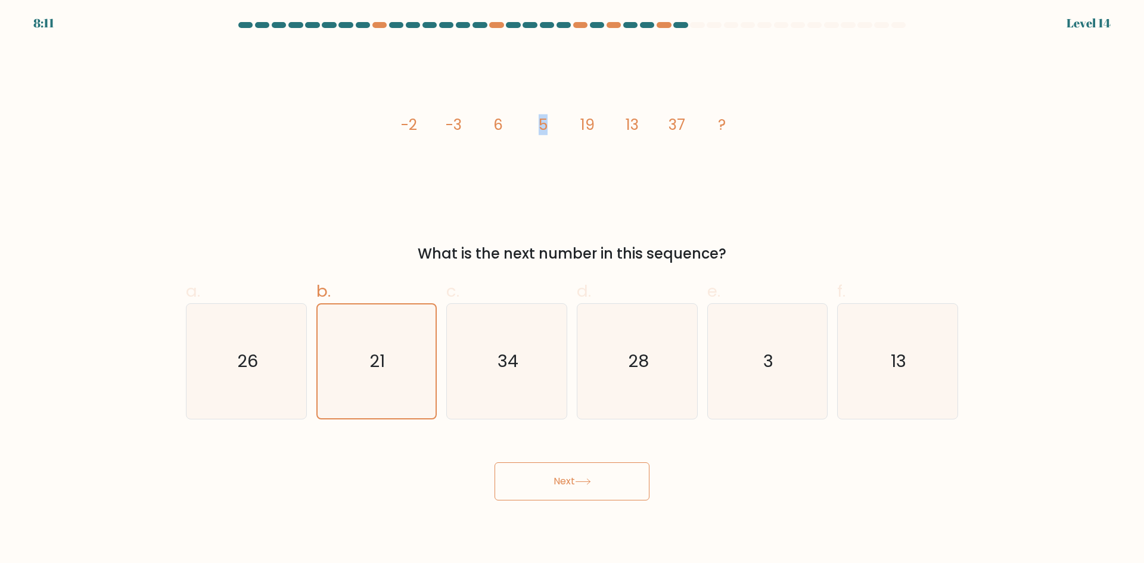
drag, startPoint x: 529, startPoint y: 123, endPoint x: 553, endPoint y: 120, distance: 24.1
click at [553, 120] on icon "image/svg+xml -2 -3 6 5 19 13 37 ?" at bounding box center [571, 129] width 357 height 169
click at [278, 384] on icon "26" at bounding box center [246, 361] width 115 height 115
click at [572, 289] on input "a. 26" at bounding box center [572, 286] width 1 height 8
radio input "true"
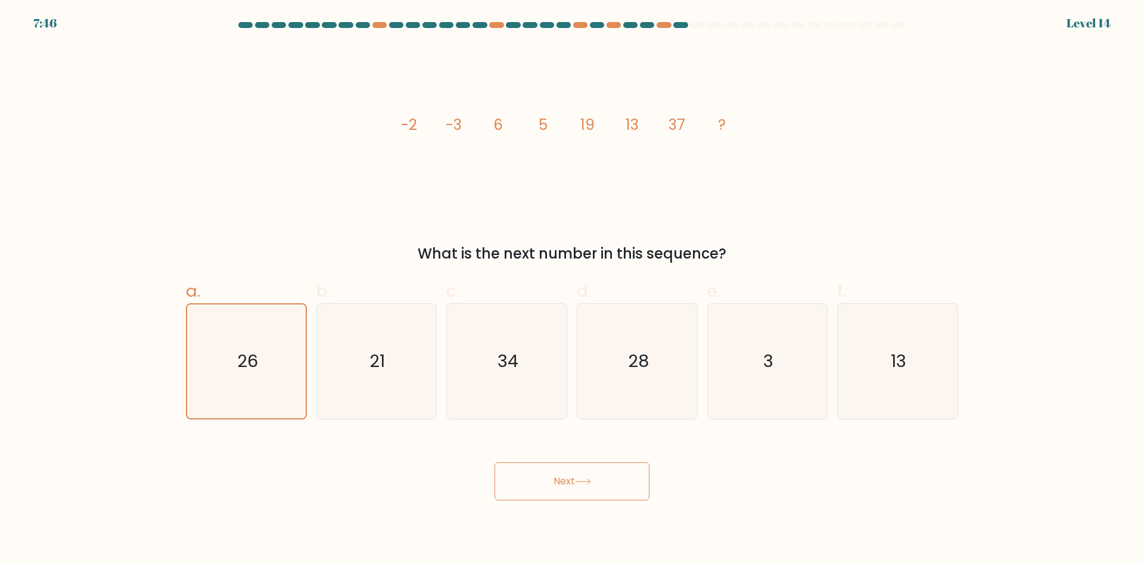
click at [566, 492] on button "Next" at bounding box center [571, 481] width 155 height 38
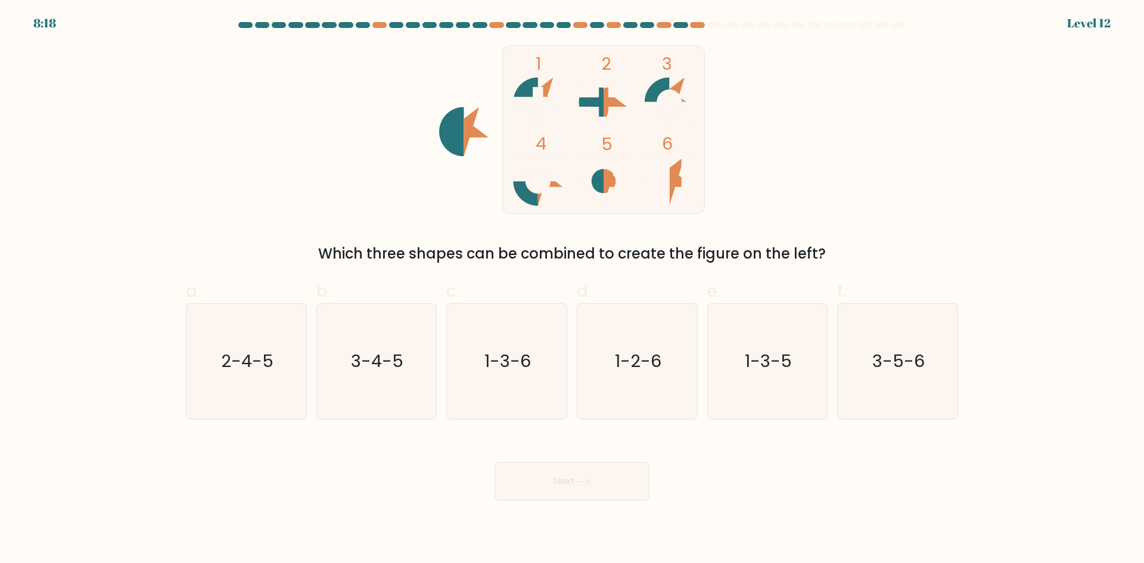
click at [600, 176] on icon at bounding box center [591, 181] width 24 height 49
click at [668, 187] on rect at bounding box center [656, 181] width 24 height 49
click at [381, 357] on text "3-4-5" at bounding box center [377, 361] width 52 height 24
click at [572, 289] on input "b. 3-4-5" at bounding box center [572, 286] width 1 height 8
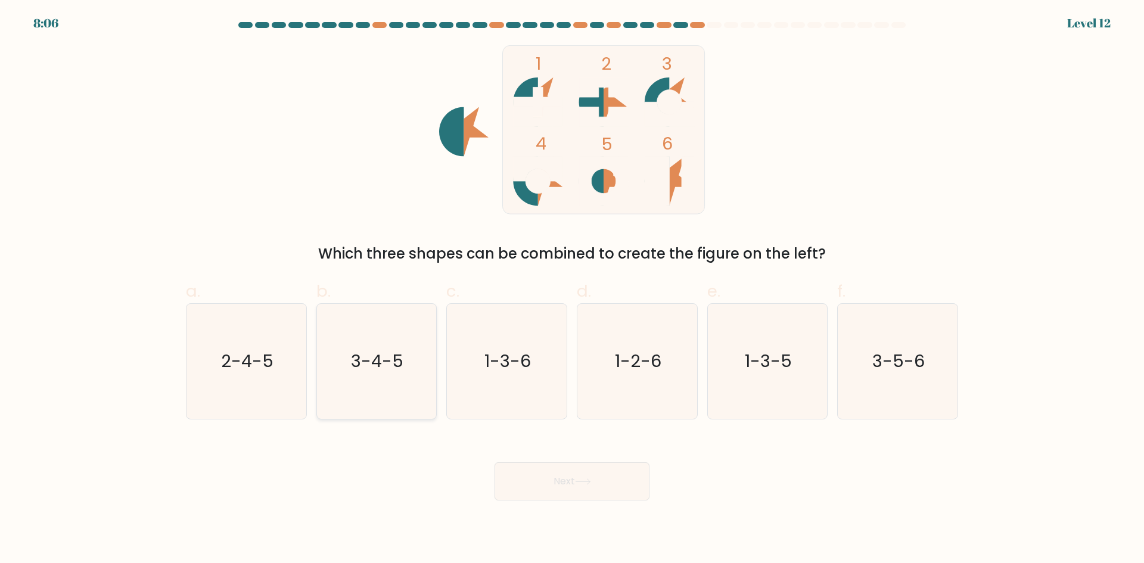
radio input "true"
click at [552, 484] on button "Next" at bounding box center [571, 481] width 155 height 38
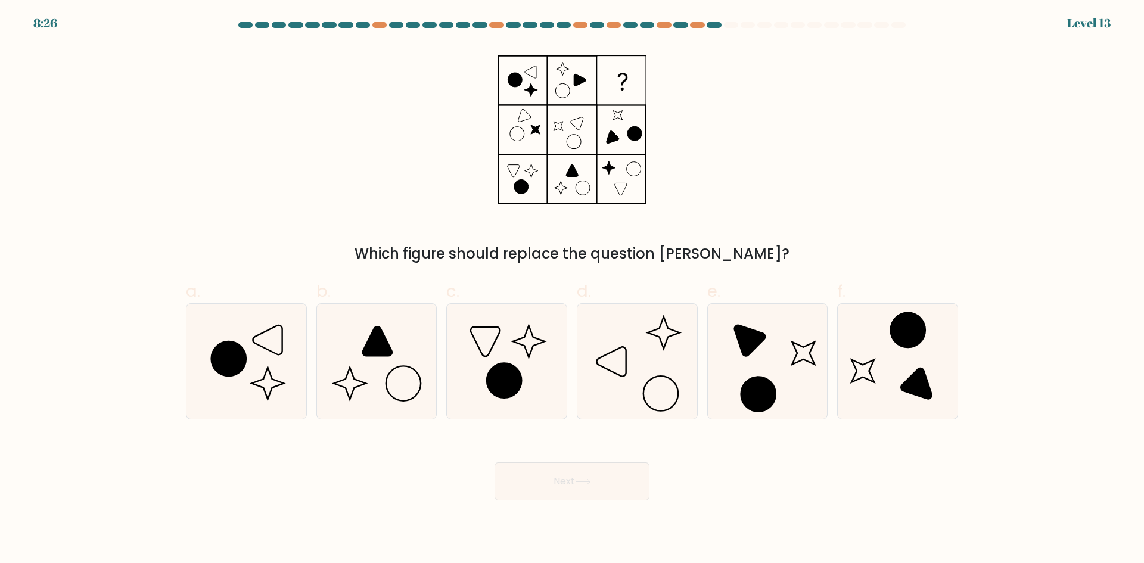
click at [619, 88] on rect at bounding box center [621, 81] width 48 height 48
click at [527, 94] on icon at bounding box center [571, 129] width 149 height 169
drag, startPoint x: 530, startPoint y: 129, endPoint x: 616, endPoint y: 163, distance: 92.6
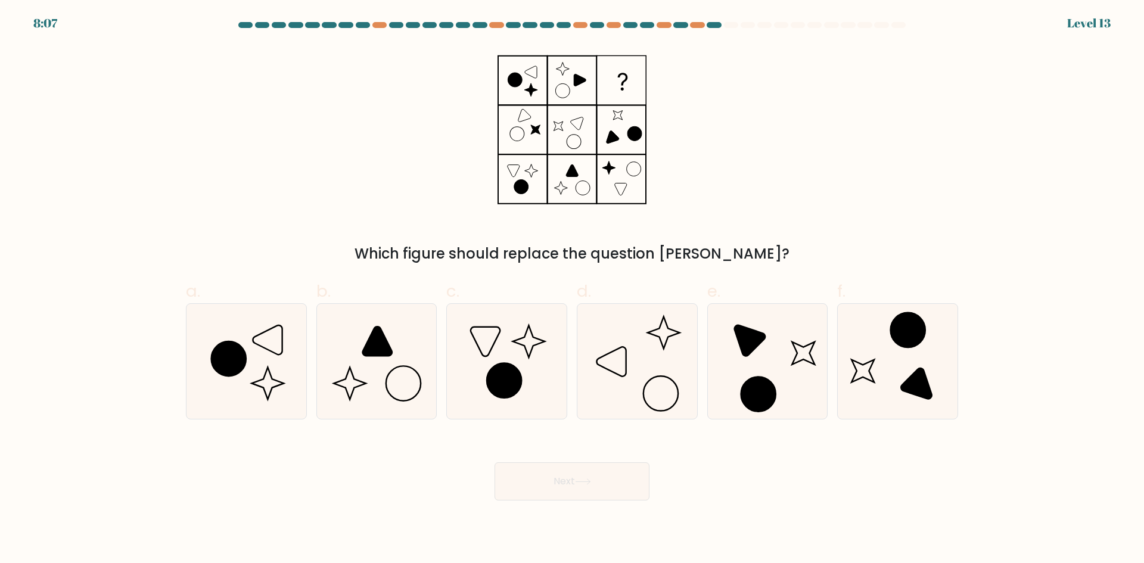
click at [534, 130] on icon at bounding box center [571, 129] width 149 height 169
click at [616, 163] on icon at bounding box center [571, 129] width 149 height 169
click at [298, 360] on icon at bounding box center [246, 361] width 115 height 115
click at [572, 289] on input "a." at bounding box center [572, 286] width 1 height 8
radio input "true"
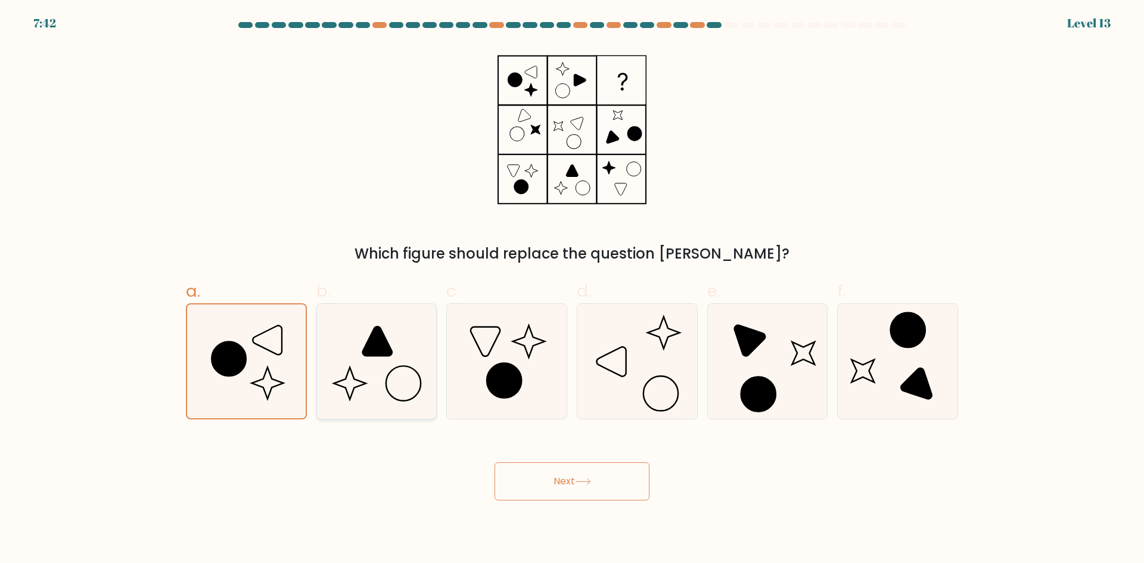
click at [420, 336] on icon at bounding box center [376, 361] width 115 height 115
click at [572, 289] on input "b." at bounding box center [572, 286] width 1 height 8
radio input "true"
click at [534, 485] on button "Next" at bounding box center [571, 481] width 155 height 38
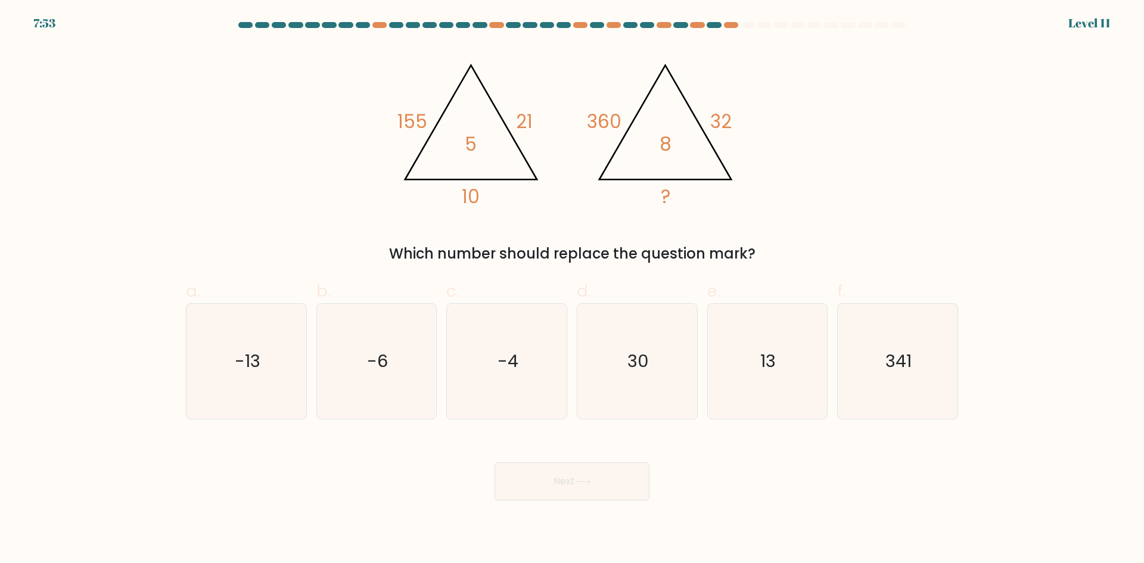
drag, startPoint x: 67, startPoint y: 17, endPoint x: 30, endPoint y: 21, distance: 37.2
click at [30, 21] on div "7:53 Level 11" at bounding box center [572, 16] width 1144 height 32
drag, startPoint x: 454, startPoint y: 197, endPoint x: 487, endPoint y: 202, distance: 33.2
click at [487, 202] on icon "@import url('https://fonts.googleapis.com/css?family=Abril+Fatface:400,100,100i…" at bounding box center [571, 129] width 357 height 169
click at [770, 378] on icon "13" at bounding box center [766, 361] width 115 height 115
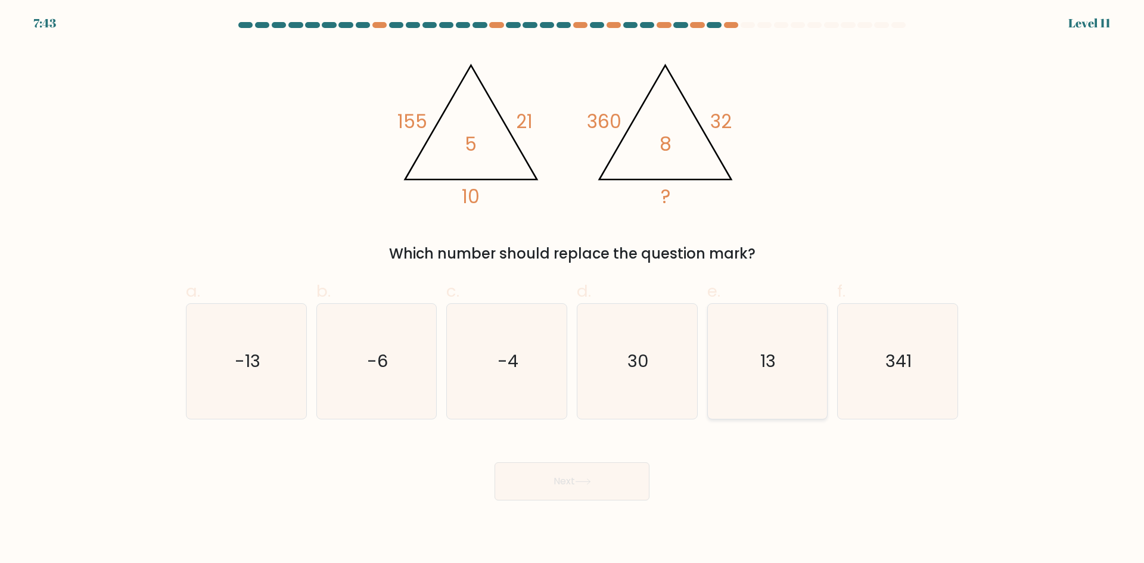
click at [572, 289] on input "e. 13" at bounding box center [572, 286] width 1 height 8
radio input "true"
drag, startPoint x: 398, startPoint y: 117, endPoint x: 429, endPoint y: 125, distance: 32.5
click at [410, 121] on tspan "155" at bounding box center [412, 121] width 30 height 26
drag, startPoint x: 458, startPoint y: 137, endPoint x: 504, endPoint y: 141, distance: 46.6
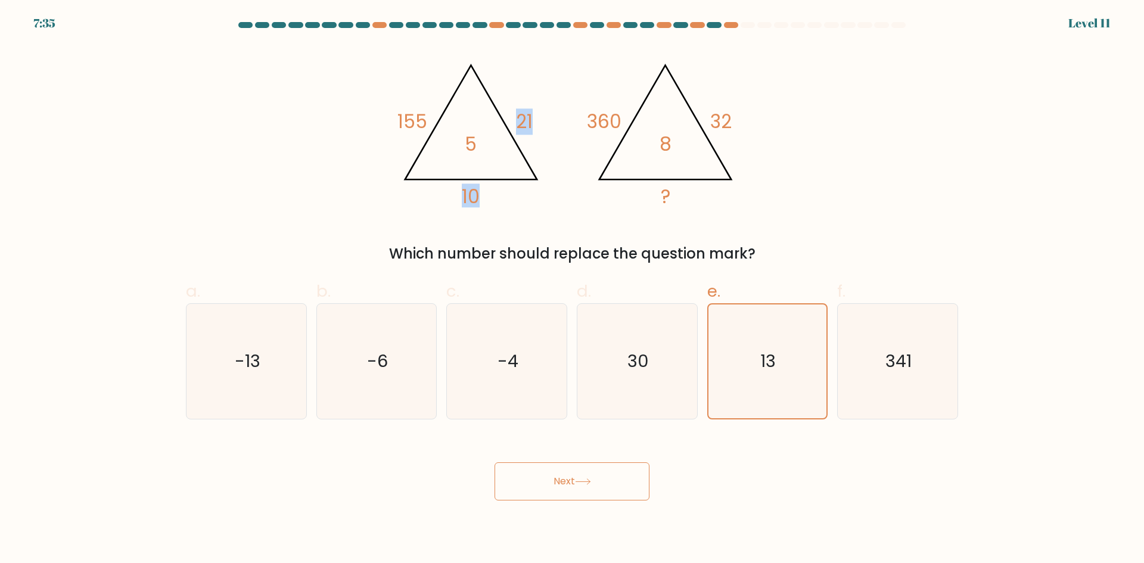
click at [504, 141] on icon "@import url('https://fonts.googleapis.com/css?family=Abril+Fatface:400,100,100i…" at bounding box center [571, 129] width 357 height 169
click at [502, 126] on icon "@import url('https://fonts.googleapis.com/css?family=Abril+Fatface:400,100,100i…" at bounding box center [571, 129] width 357 height 169
drag, startPoint x: 454, startPoint y: 149, endPoint x: 499, endPoint y: 148, distance: 45.3
click at [499, 148] on icon "@import url('https://fonts.googleapis.com/css?family=Abril+Fatface:400,100,100i…" at bounding box center [571, 129] width 357 height 169
click at [491, 148] on icon "@import url('https://fonts.googleapis.com/css?family=Abril+Fatface:400,100,100i…" at bounding box center [571, 129] width 357 height 169
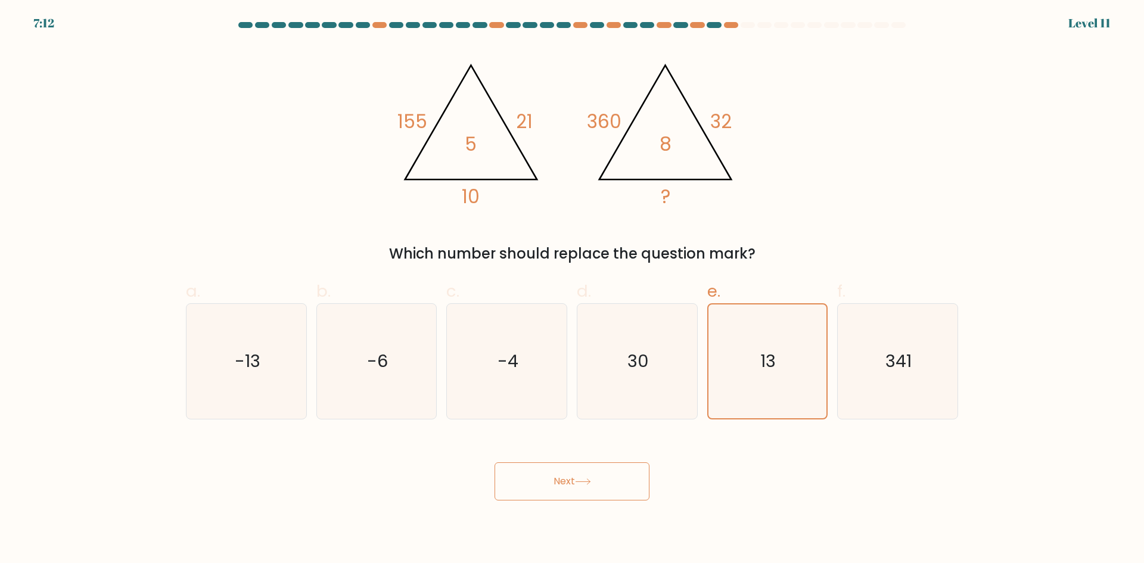
click at [534, 478] on button "Next" at bounding box center [571, 481] width 155 height 38
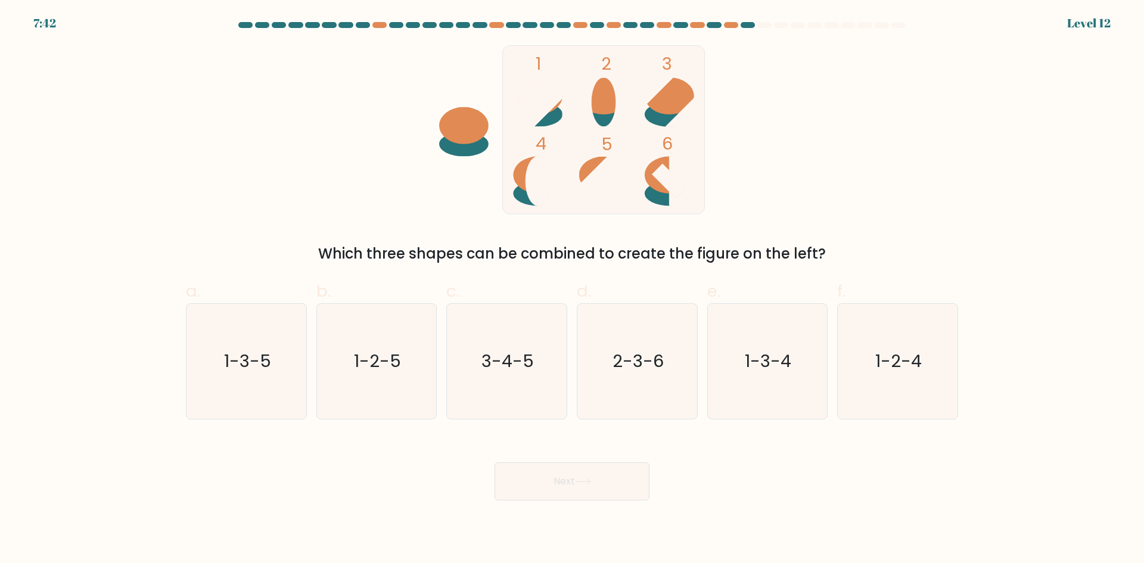
click at [561, 110] on rect at bounding box center [604, 129] width 202 height 169
drag, startPoint x: 264, startPoint y: 373, endPoint x: 439, endPoint y: 451, distance: 191.7
click at [278, 382] on icon "1-3-5" at bounding box center [246, 361] width 115 height 115
click at [286, 379] on icon "1-3-5" at bounding box center [246, 361] width 115 height 115
click at [572, 289] on input "a. 1-3-5" at bounding box center [572, 286] width 1 height 8
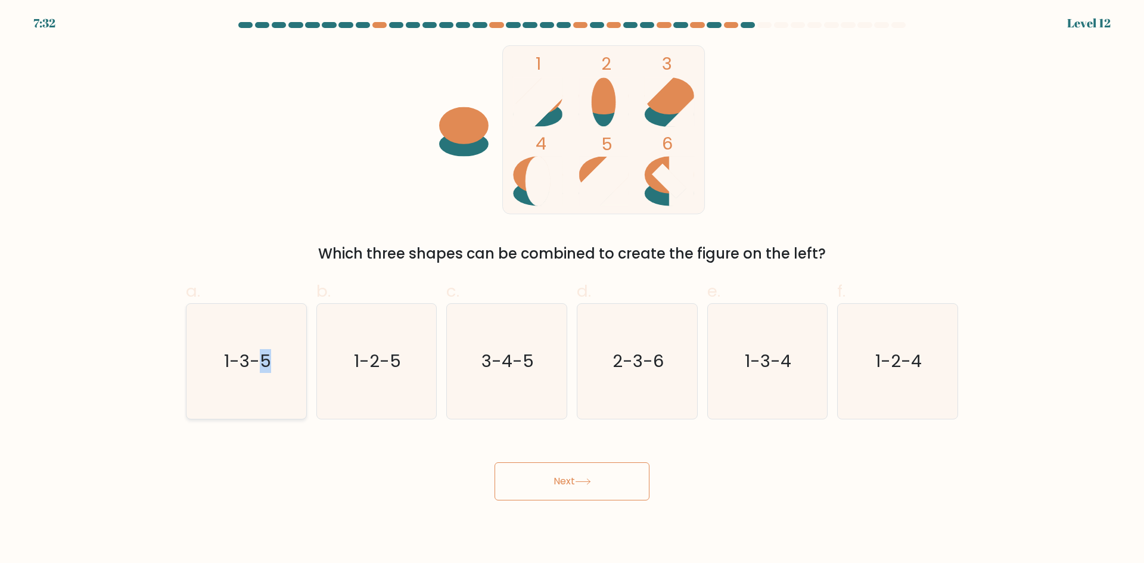
radio input "true"
click at [507, 484] on button "Next" at bounding box center [571, 481] width 155 height 38
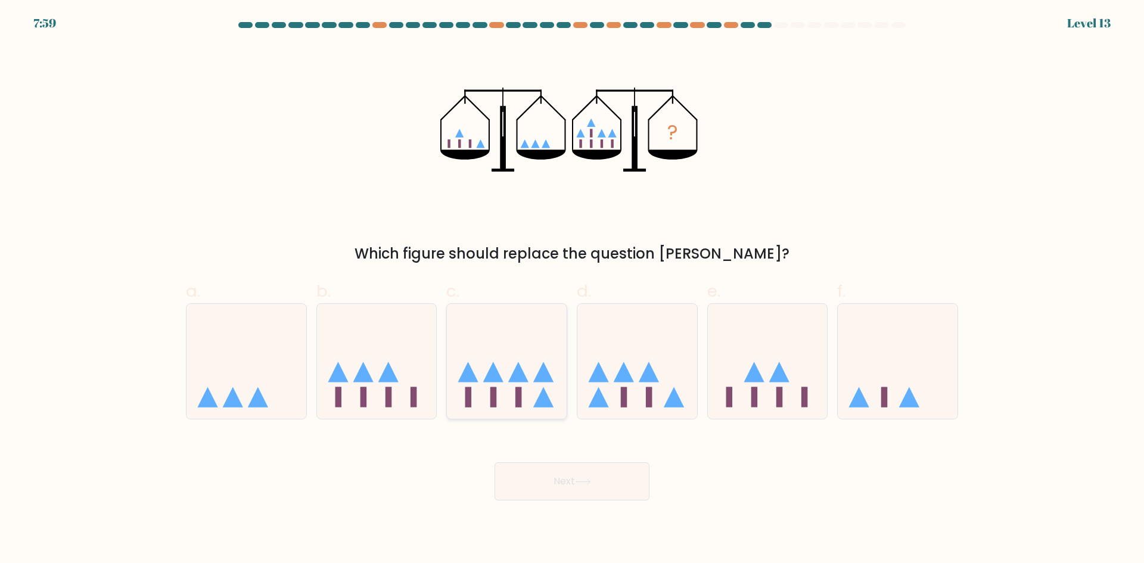
click at [543, 351] on icon at bounding box center [507, 360] width 120 height 99
click at [572, 289] on input "c." at bounding box center [572, 286] width 1 height 8
radio input "true"
click at [744, 377] on icon at bounding box center [768, 360] width 120 height 99
click at [572, 289] on input "e." at bounding box center [572, 286] width 1 height 8
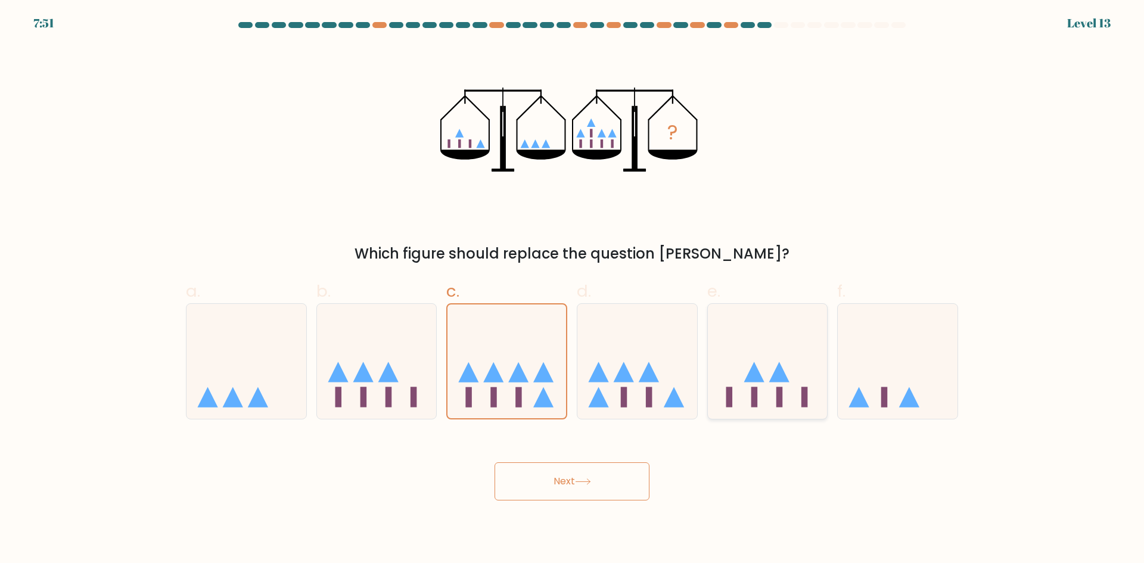
radio input "true"
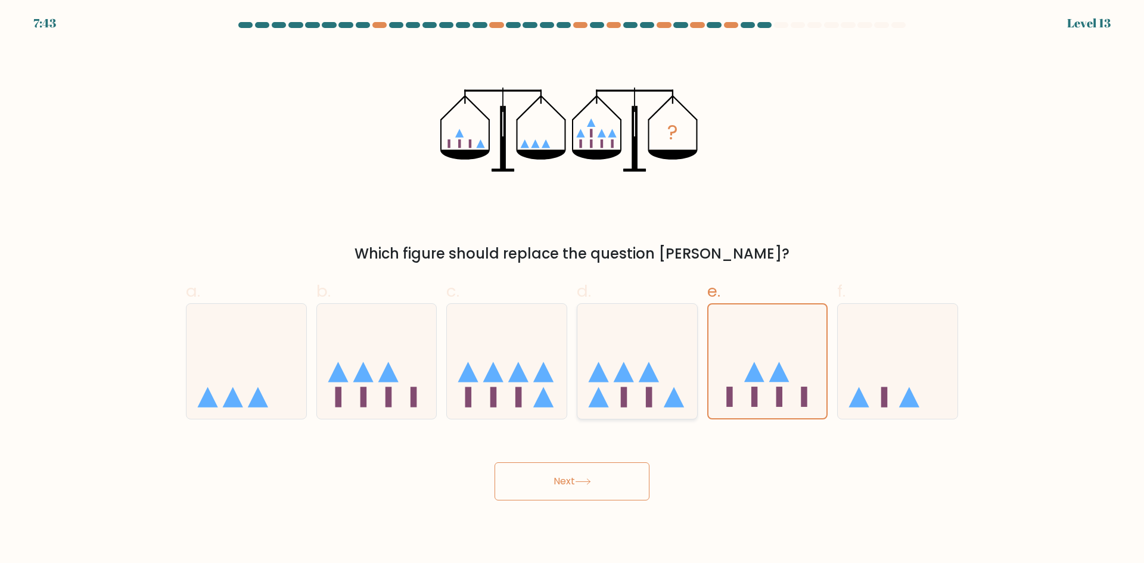
click at [602, 379] on icon at bounding box center [598, 372] width 20 height 20
click at [572, 289] on input "d." at bounding box center [572, 286] width 1 height 8
radio input "true"
click at [587, 473] on button "Next" at bounding box center [571, 481] width 155 height 38
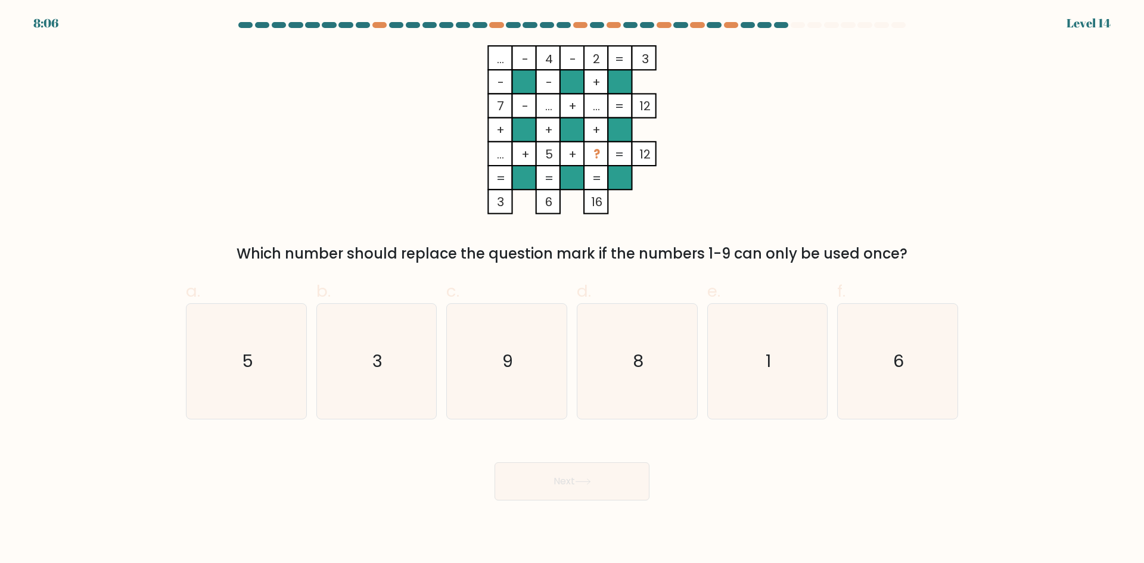
click at [560, 108] on rect at bounding box center [572, 106] width 24 height 24
click at [536, 105] on rect at bounding box center [548, 106] width 24 height 24
click at [598, 107] on tspan "..." at bounding box center [596, 106] width 7 height 17
click at [959, 369] on div "f. 6" at bounding box center [897, 349] width 130 height 141
drag, startPoint x: 931, startPoint y: 369, endPoint x: 808, endPoint y: 400, distance: 127.1
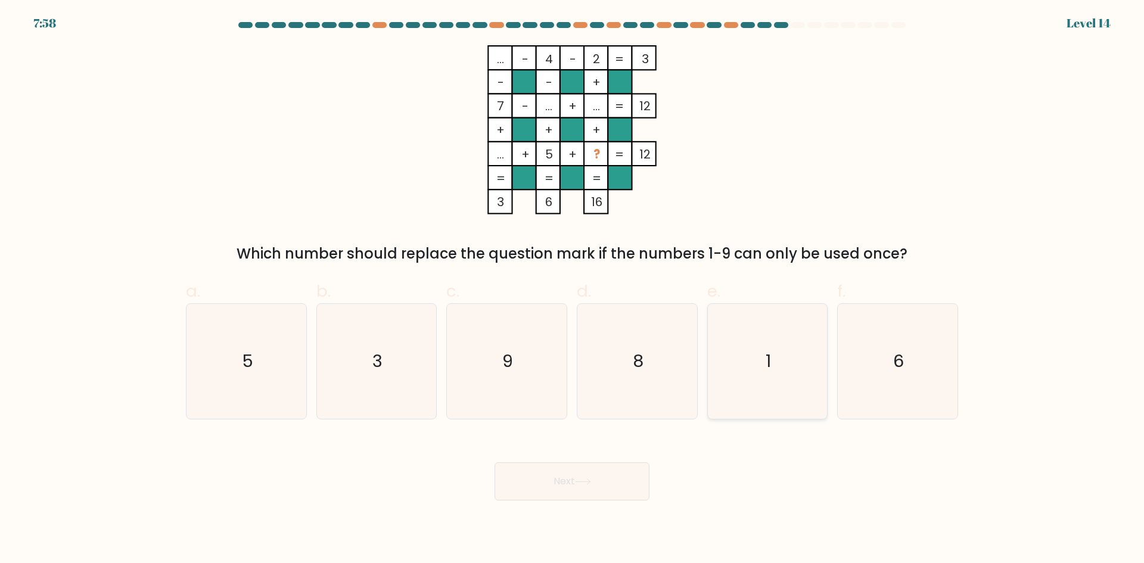
click at [929, 369] on icon "6" at bounding box center [897, 361] width 115 height 115
click at [572, 289] on input "f. 6" at bounding box center [572, 286] width 1 height 8
radio input "true"
click at [634, 469] on button "Next" at bounding box center [571, 481] width 155 height 38
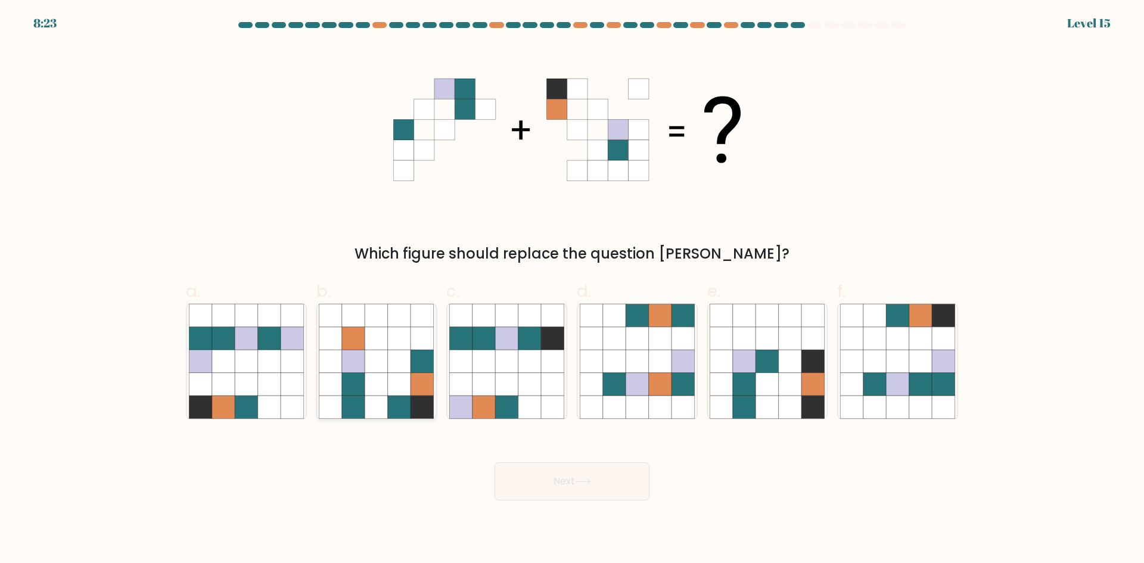
click at [409, 378] on icon at bounding box center [399, 384] width 23 height 23
click at [572, 289] on input "b." at bounding box center [572, 286] width 1 height 8
radio input "true"
click at [852, 313] on icon at bounding box center [851, 315] width 23 height 23
click at [572, 289] on input "f." at bounding box center [572, 286] width 1 height 8
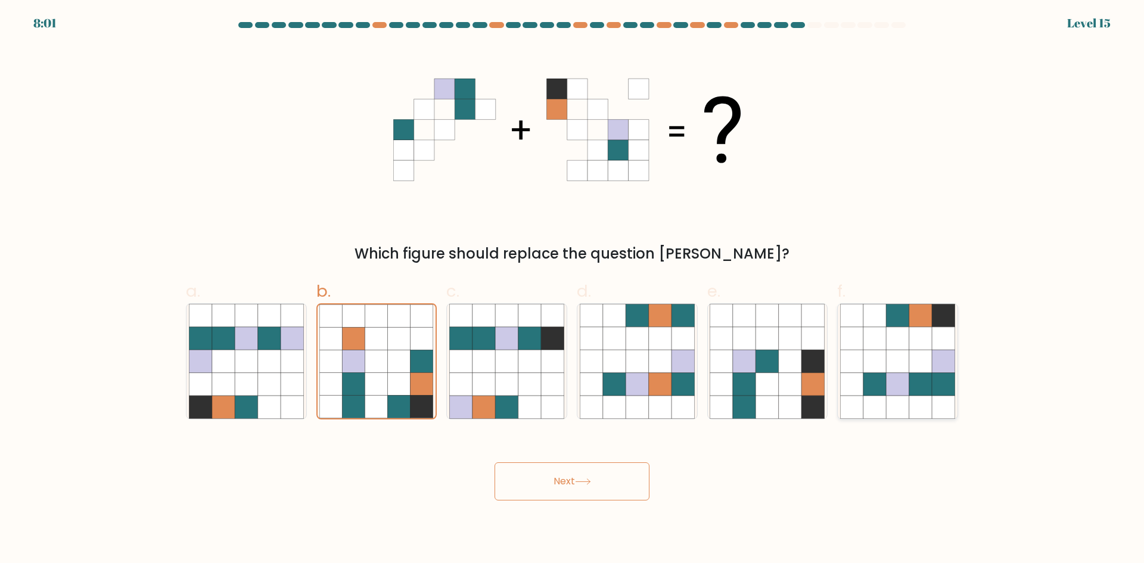
radio input "true"
click at [373, 344] on icon at bounding box center [376, 338] width 23 height 23
click at [572, 289] on input "b." at bounding box center [572, 286] width 1 height 8
radio input "true"
click at [899, 353] on icon at bounding box center [897, 361] width 23 height 23
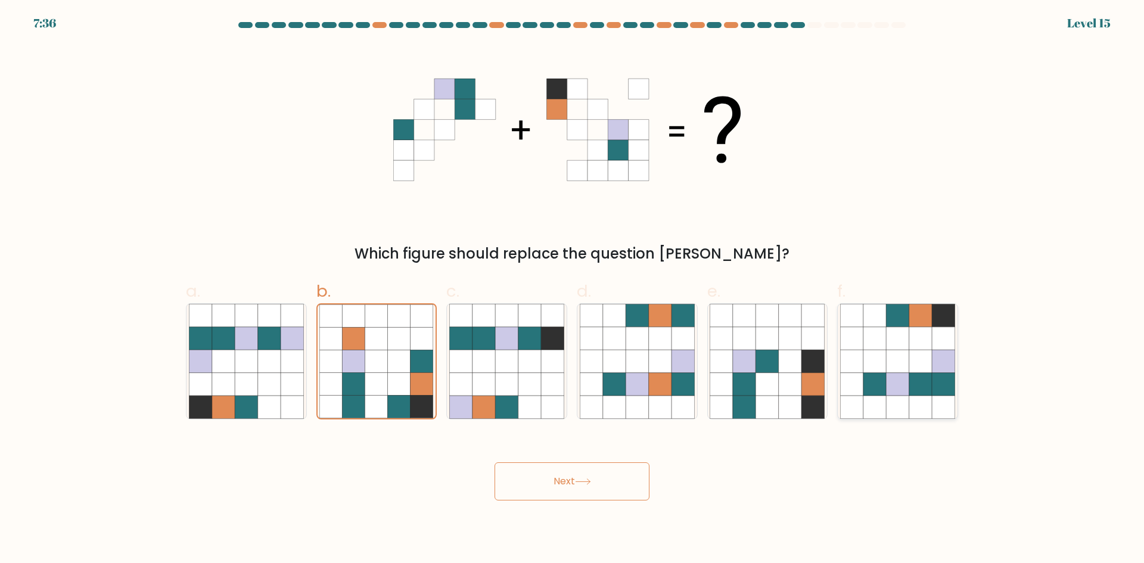
click at [572, 289] on input "f." at bounding box center [572, 286] width 1 height 8
radio input "true"
click at [535, 488] on button "Next" at bounding box center [571, 481] width 155 height 38
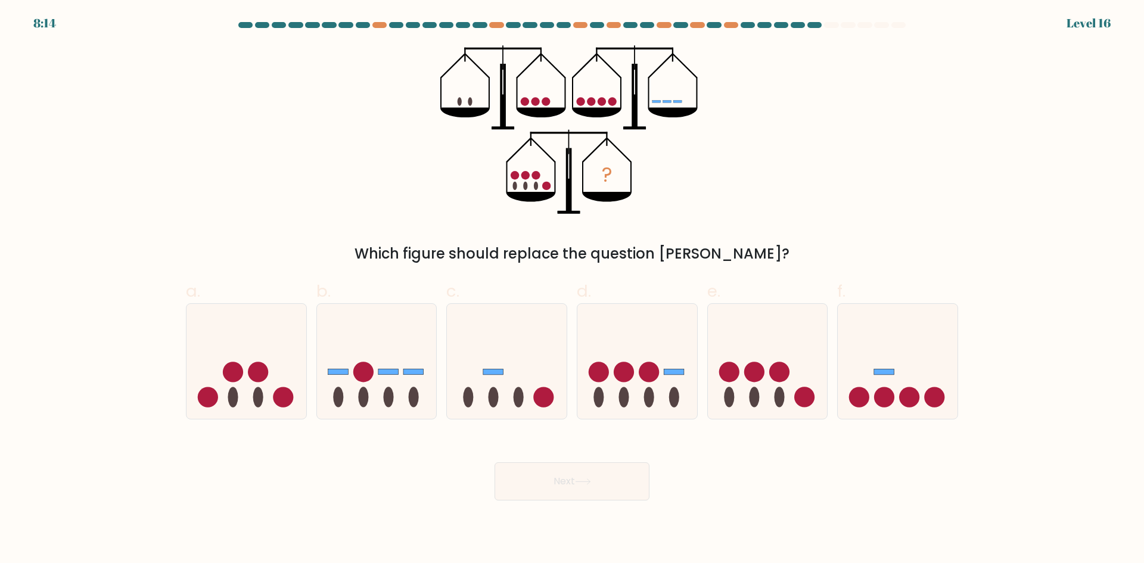
click at [593, 103] on circle at bounding box center [591, 101] width 8 height 8
click at [595, 102] on circle at bounding box center [591, 101] width 8 height 8
click at [462, 98] on icon "?" at bounding box center [572, 129] width 264 height 169
click at [756, 387] on icon at bounding box center [768, 360] width 120 height 99
click at [572, 289] on input "e." at bounding box center [572, 286] width 1 height 8
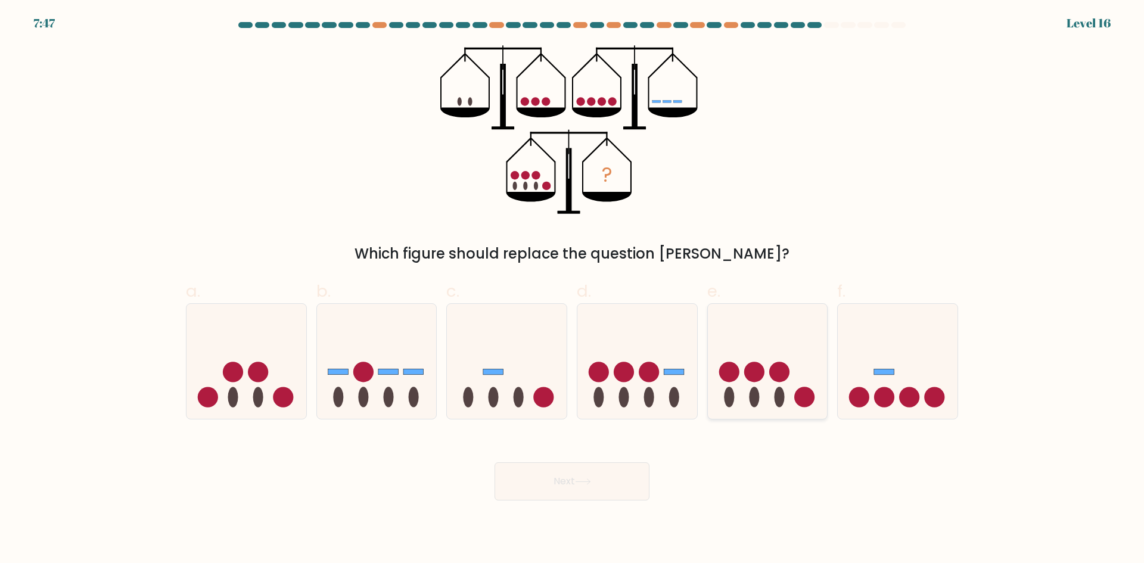
radio input "true"
click at [587, 480] on icon at bounding box center [583, 481] width 16 height 7
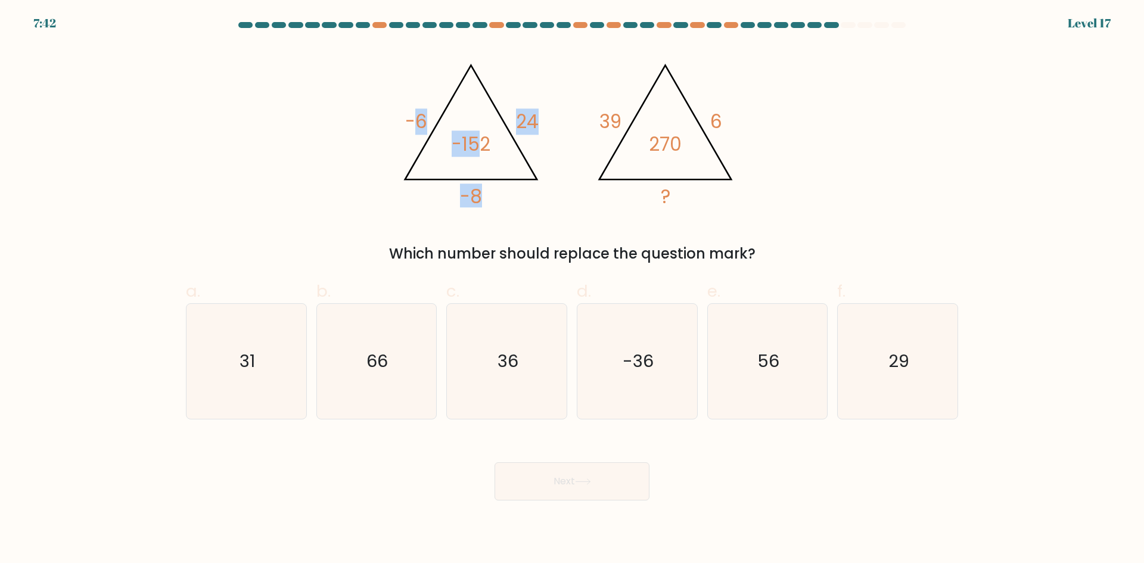
drag, startPoint x: 415, startPoint y: 132, endPoint x: 495, endPoint y: 132, distance: 79.8
click at [489, 132] on icon "@import url('https://fonts.googleapis.com/css?family=Abril+Fatface:400,100,100i…" at bounding box center [471, 131] width 154 height 157
click at [476, 193] on tspan "-8" at bounding box center [471, 196] width 22 height 26
click at [418, 131] on tspan "-6" at bounding box center [416, 121] width 22 height 26
drag, startPoint x: 468, startPoint y: 411, endPoint x: 488, endPoint y: 399, distance: 23.5
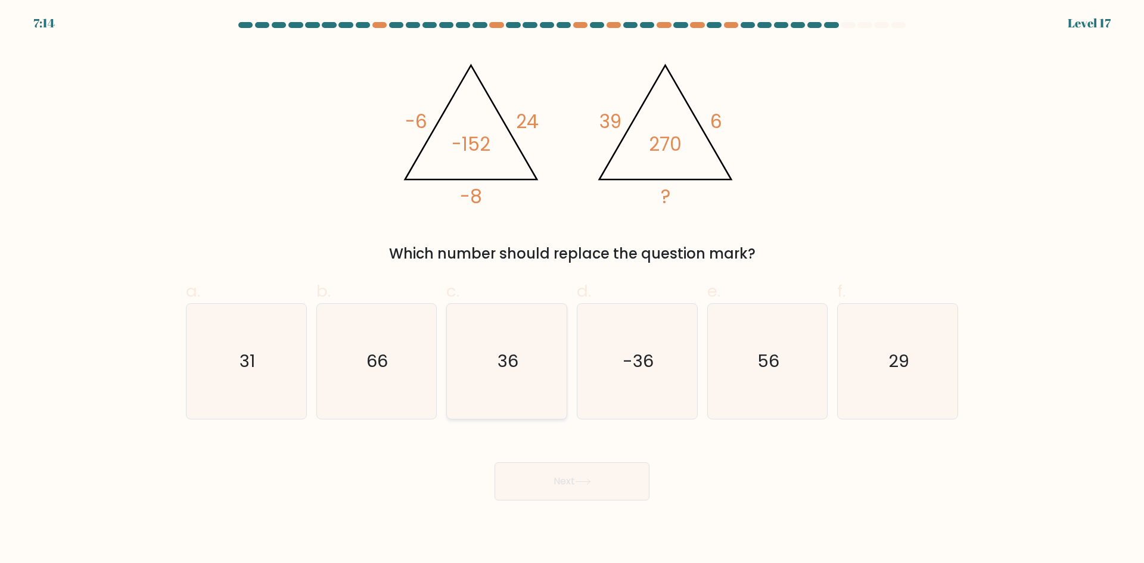
click at [471, 409] on icon "36" at bounding box center [506, 361] width 115 height 115
click at [572, 289] on input "c. 36" at bounding box center [572, 286] width 1 height 8
radio input "true"
click at [545, 495] on button "Next" at bounding box center [571, 481] width 155 height 38
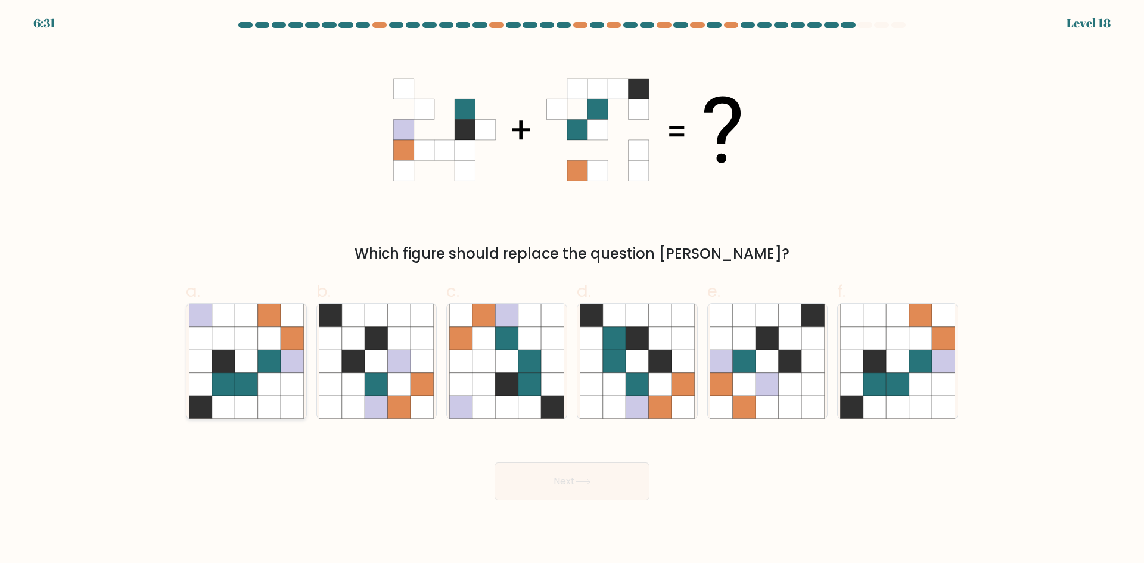
click at [229, 337] on icon at bounding box center [223, 338] width 23 height 23
click at [572, 289] on input "a." at bounding box center [572, 286] width 1 height 8
radio input "true"
click at [932, 376] on icon at bounding box center [942, 384] width 23 height 23
click at [572, 289] on input "f." at bounding box center [572, 286] width 1 height 8
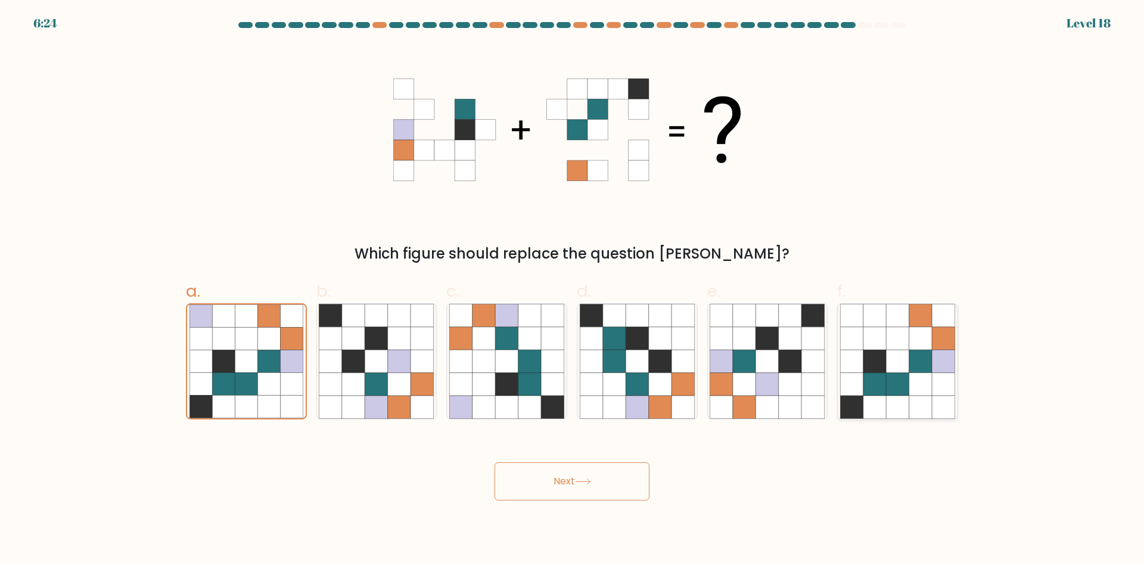
radio input "true"
click at [625, 478] on button "Next" at bounding box center [571, 481] width 155 height 38
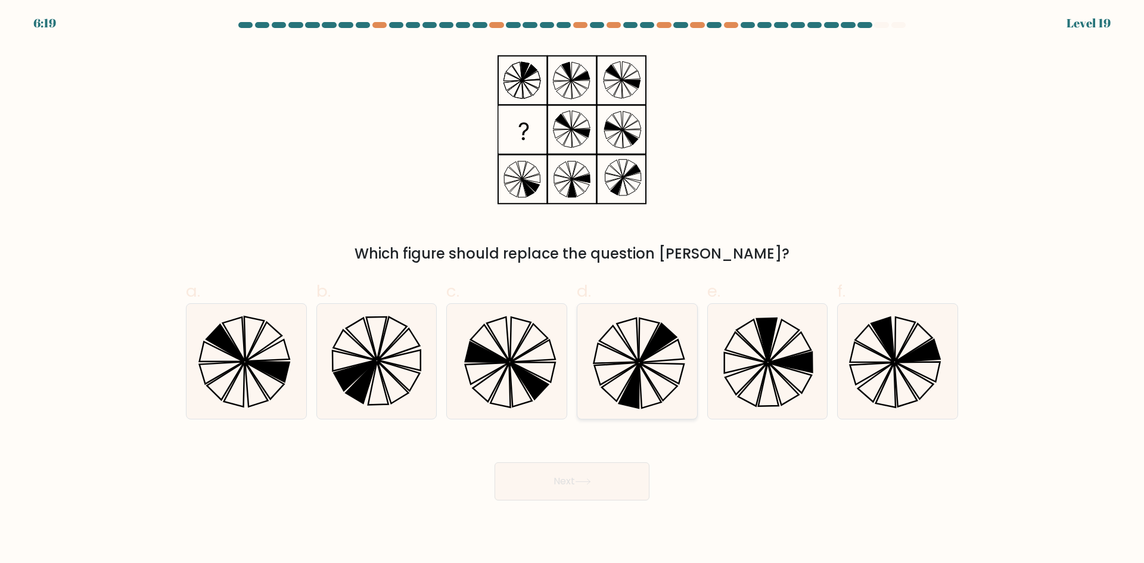
drag, startPoint x: 693, startPoint y: 389, endPoint x: 713, endPoint y: 383, distance: 20.5
click at [695, 388] on div at bounding box center [637, 361] width 121 height 116
click at [572, 289] on input "d." at bounding box center [572, 286] width 1 height 8
radio input "true"
click at [738, 375] on icon at bounding box center [766, 361] width 115 height 115
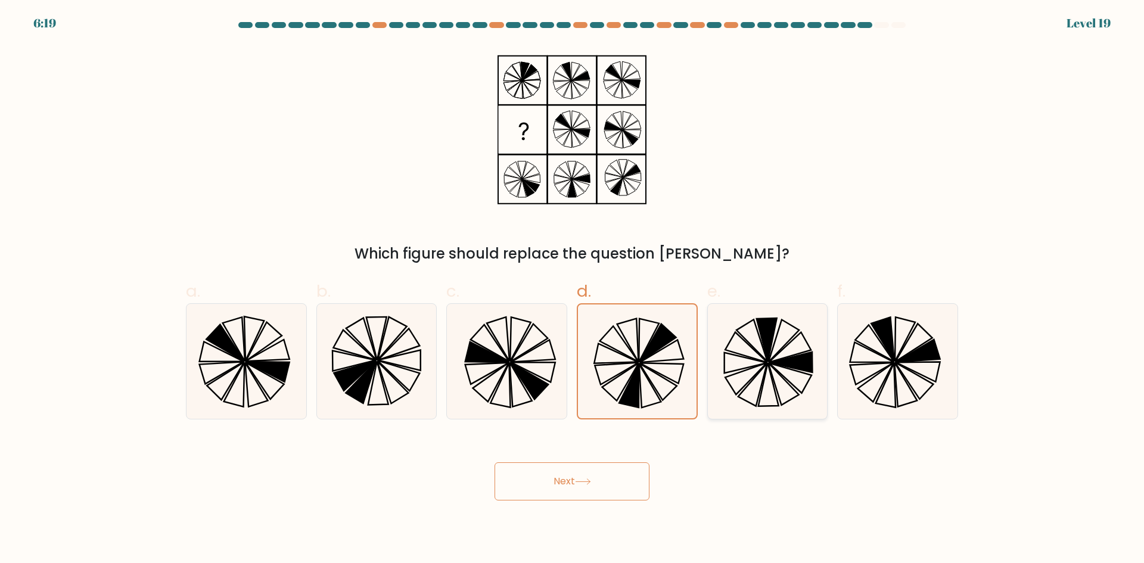
click at [572, 289] on input "e." at bounding box center [572, 286] width 1 height 8
radio input "true"
click at [607, 482] on button "Next" at bounding box center [571, 481] width 155 height 38
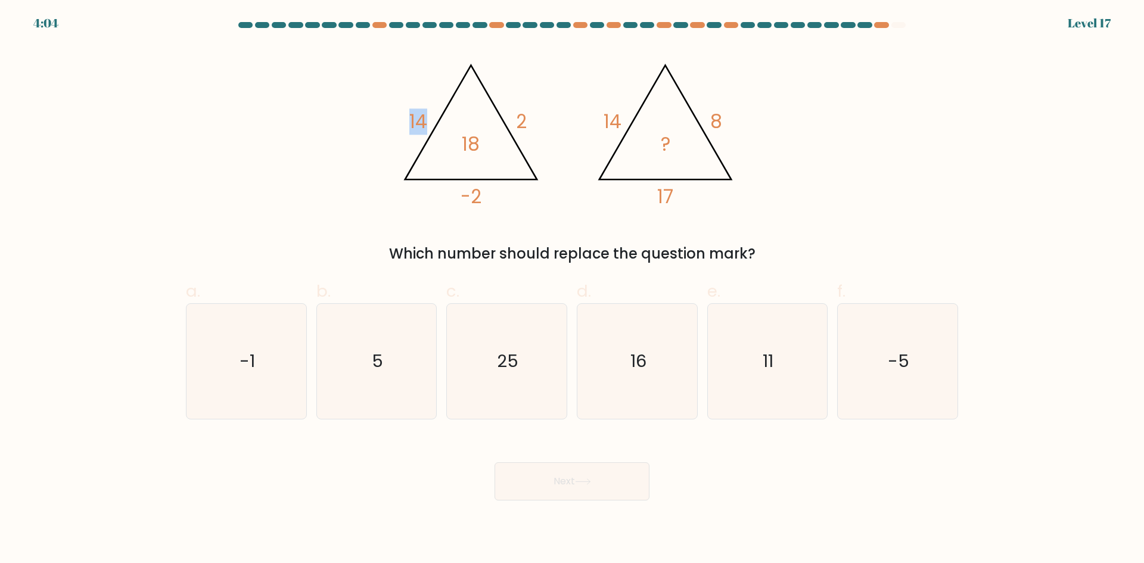
drag, startPoint x: 404, startPoint y: 121, endPoint x: 427, endPoint y: 119, distance: 22.8
click at [427, 119] on icon "@import url('https://fonts.googleapis.com/css?family=Abril+Fatface:400,100,100i…" at bounding box center [571, 129] width 357 height 169
drag, startPoint x: 515, startPoint y: 117, endPoint x: 528, endPoint y: 119, distance: 13.2
click at [528, 119] on icon "@import url('https://fonts.googleapis.com/css?family=Abril+Fatface:400,100,100i…" at bounding box center [571, 129] width 357 height 169
drag, startPoint x: 458, startPoint y: 192, endPoint x: 487, endPoint y: 197, distance: 29.5
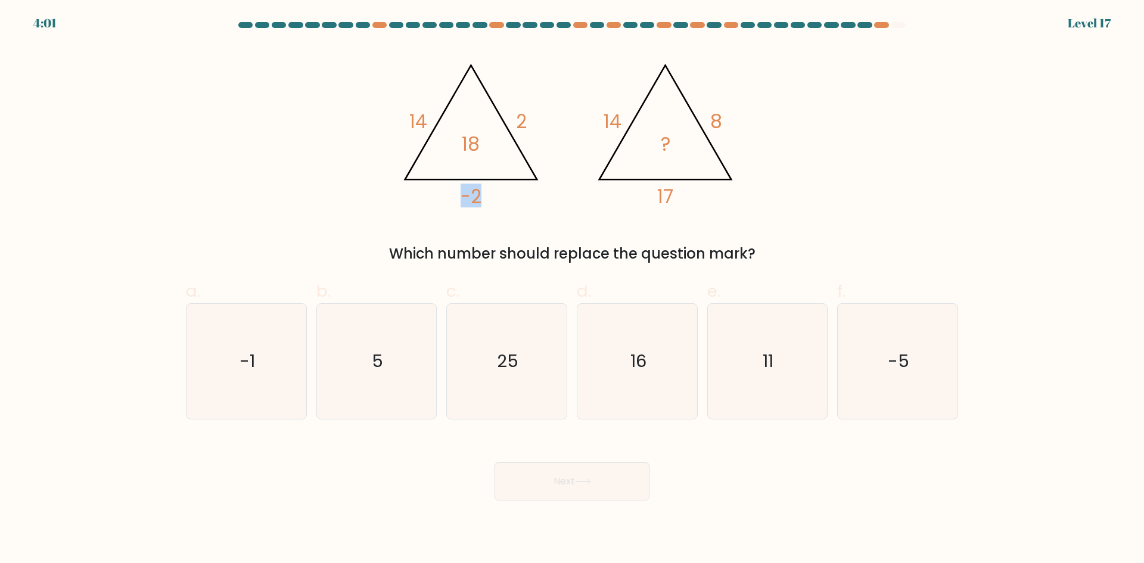
click at [487, 197] on icon "@import url('https://fonts.googleapis.com/css?family=Abril+Fatface:400,100,100i…" at bounding box center [571, 129] width 357 height 169
drag, startPoint x: 465, startPoint y: 139, endPoint x: 483, endPoint y: 144, distance: 18.9
click at [483, 144] on icon "@import url('https://fonts.googleapis.com/css?family=Abril+Fatface:400,100,100i…" at bounding box center [571, 129] width 357 height 169
click at [662, 372] on icon "16" at bounding box center [636, 361] width 115 height 115
click at [572, 289] on input "d. 16" at bounding box center [572, 286] width 1 height 8
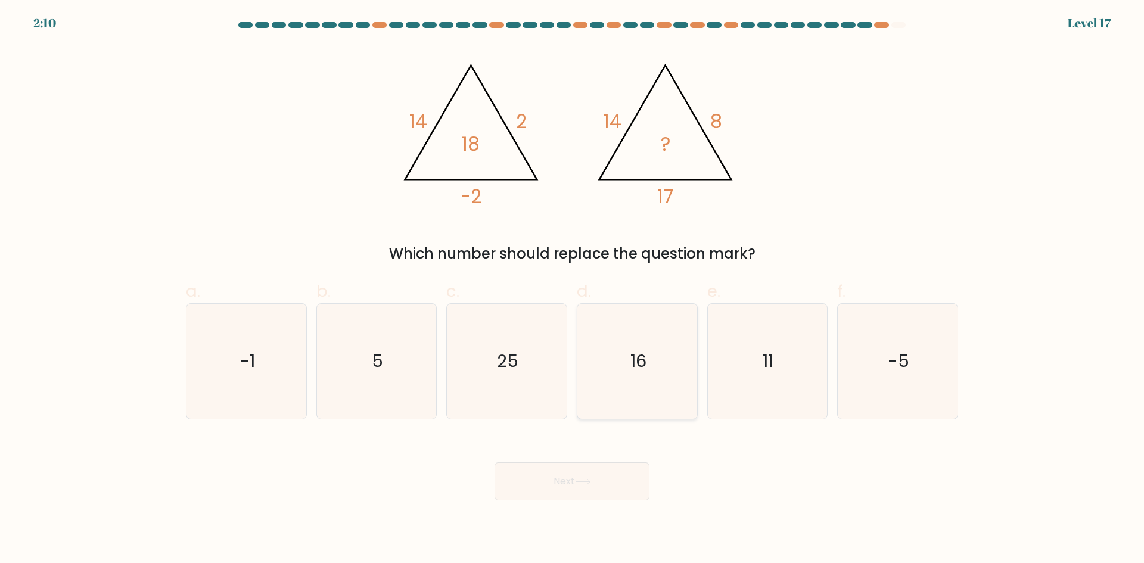
radio input "true"
click at [620, 474] on button "Next" at bounding box center [571, 481] width 155 height 38
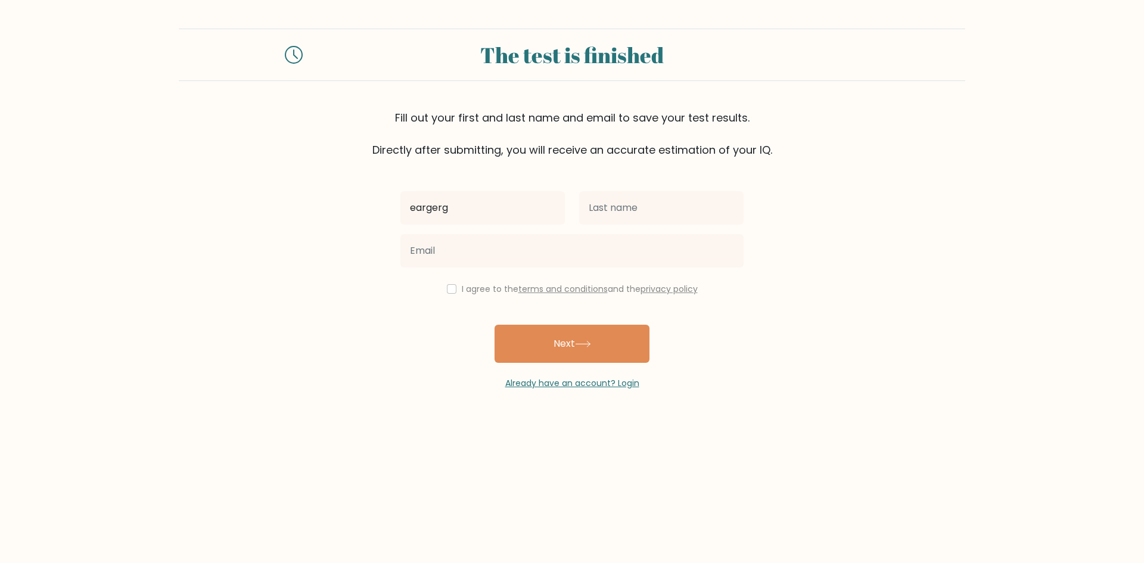
type input "eargerg"
click at [705, 207] on input "text" at bounding box center [661, 207] width 164 height 33
type input "ewfgwef"
click at [603, 230] on div at bounding box center [571, 250] width 357 height 43
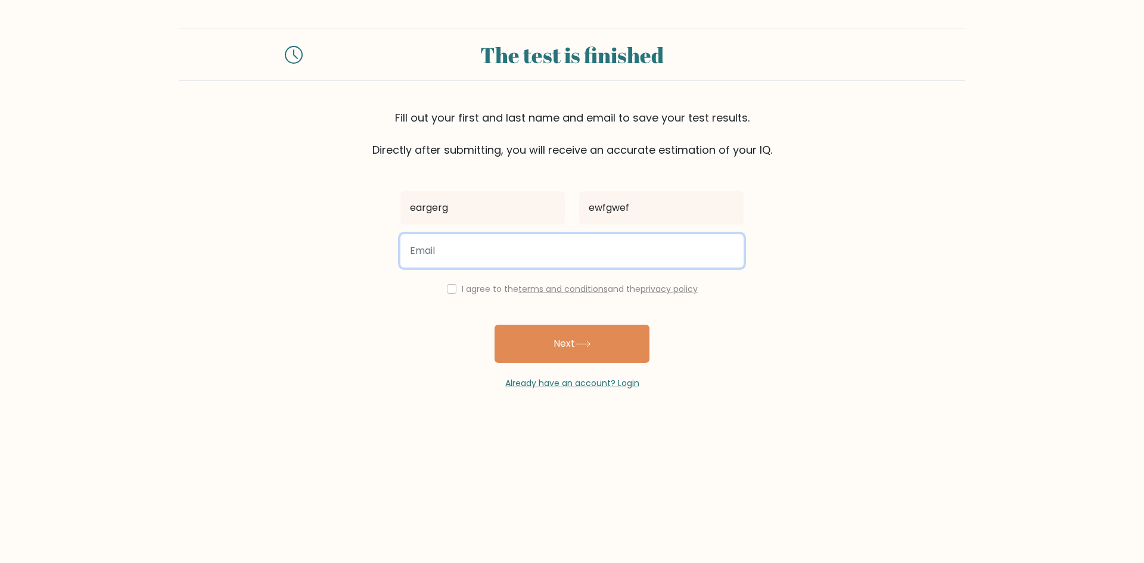
click at [606, 235] on input "email" at bounding box center [571, 250] width 343 height 33
paste input "wamok83815@fintehs.com"
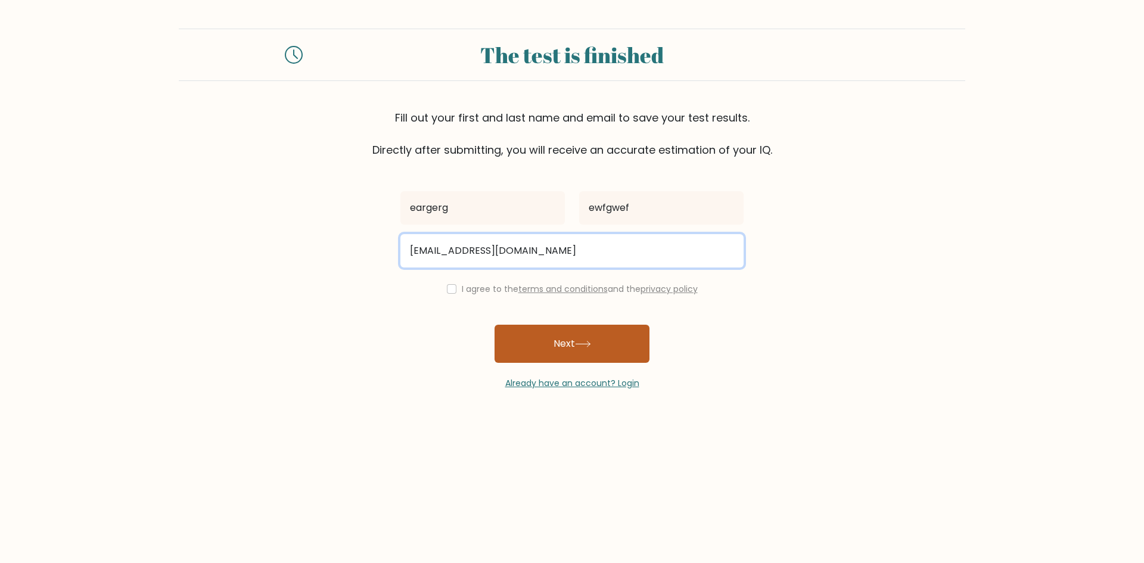
type input "wamok83815@fintehs.com"
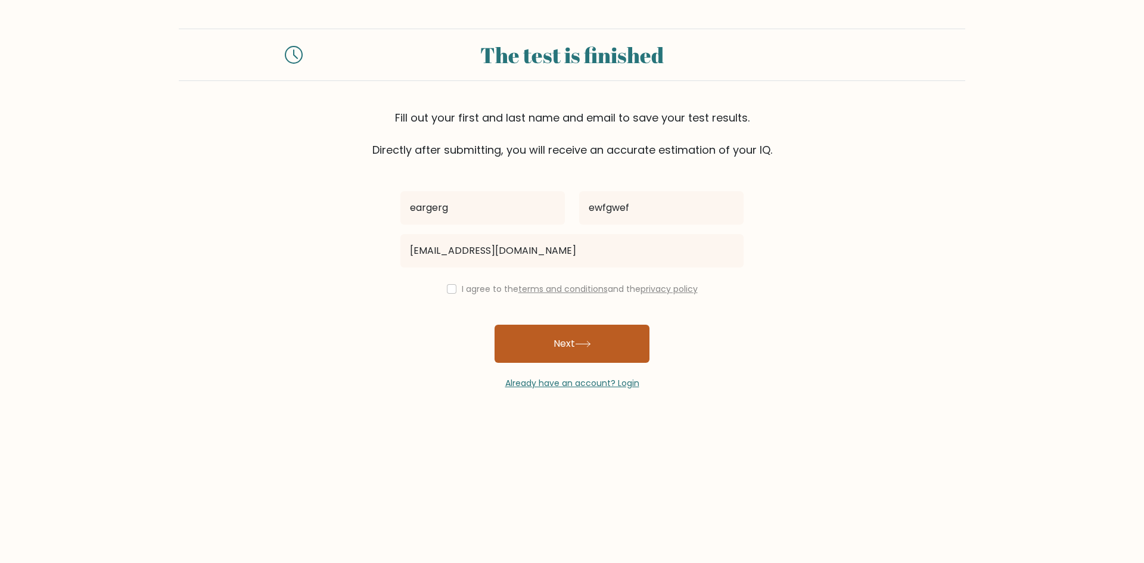
click at [550, 349] on button "Next" at bounding box center [571, 344] width 155 height 38
click at [447, 285] on input "checkbox" at bounding box center [452, 289] width 10 height 10
checkbox input "true"
click at [543, 345] on button "Next" at bounding box center [571, 344] width 155 height 38
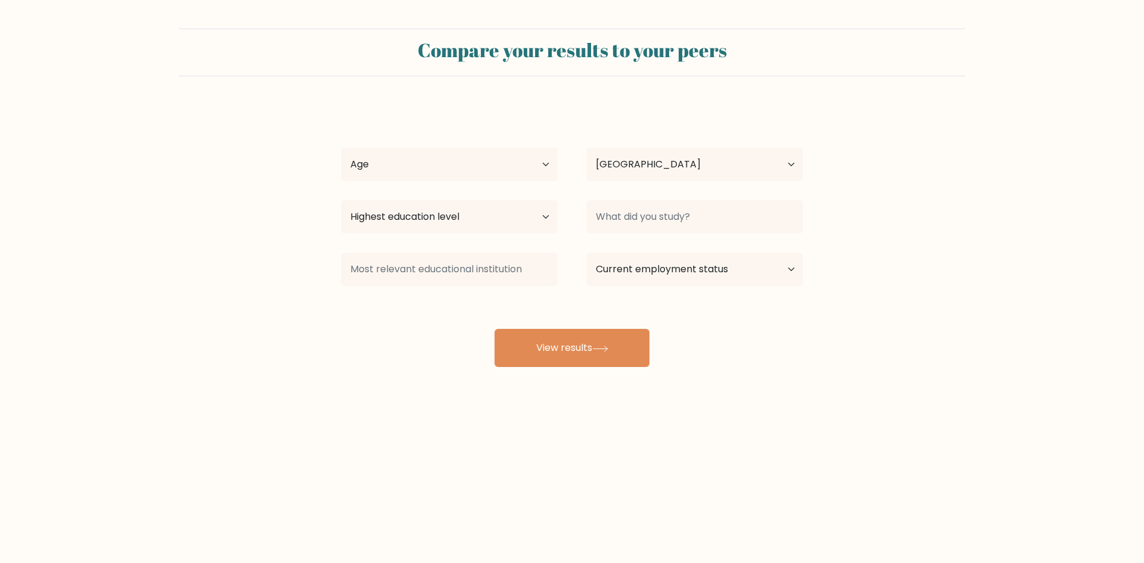
select select "IT"
click at [519, 181] on div "Age Under 18 years old 18-24 years old 25-34 years old 35-44 years old 45-54 ye…" at bounding box center [448, 164] width 245 height 43
click at [520, 179] on select "Age Under 18 years old 18-24 years old 25-34 years old 35-44 years old 45-54 ye…" at bounding box center [449, 164] width 217 height 33
select select "min_18"
click at [341, 148] on select "Age Under 18 years old 18-24 years old 25-34 years old 35-44 years old 45-54 ye…" at bounding box center [449, 164] width 217 height 33
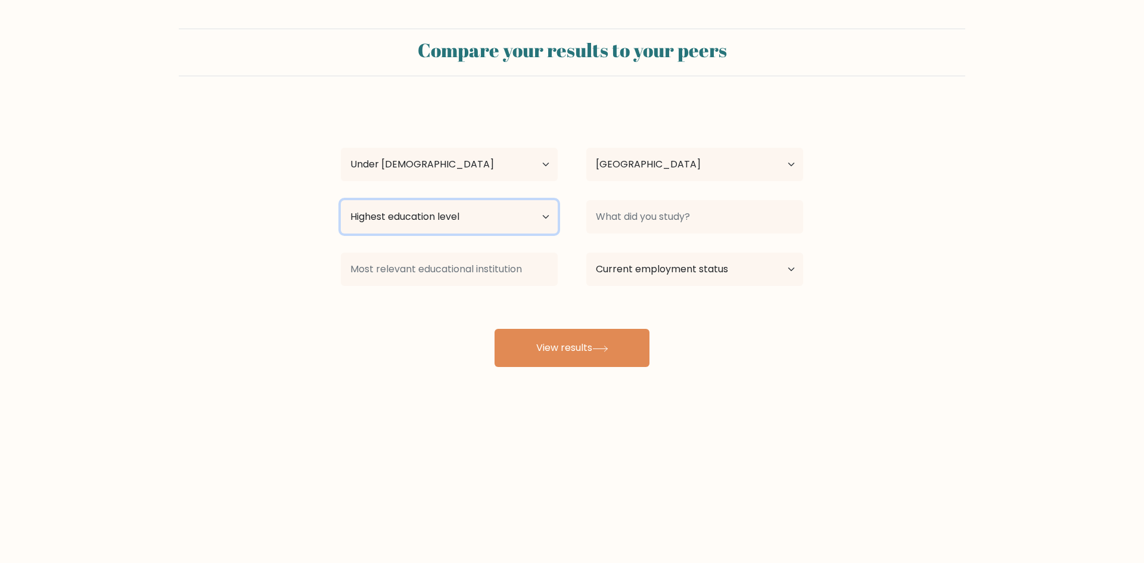
click at [372, 216] on select "Highest education level No schooling Primary Lower Secondary Upper Secondary Oc…" at bounding box center [449, 216] width 217 height 33
select select "upper_secondary"
click at [341, 200] on select "Highest education level No schooling Primary Lower Secondary Upper Secondary Oc…" at bounding box center [449, 216] width 217 height 33
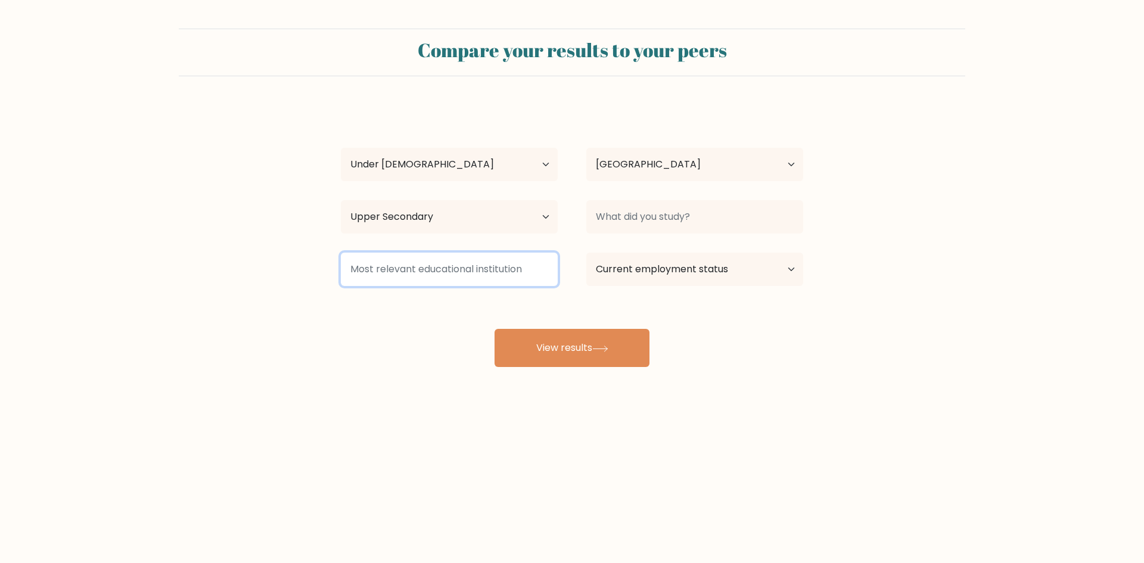
click at [388, 269] on input at bounding box center [449, 269] width 217 height 33
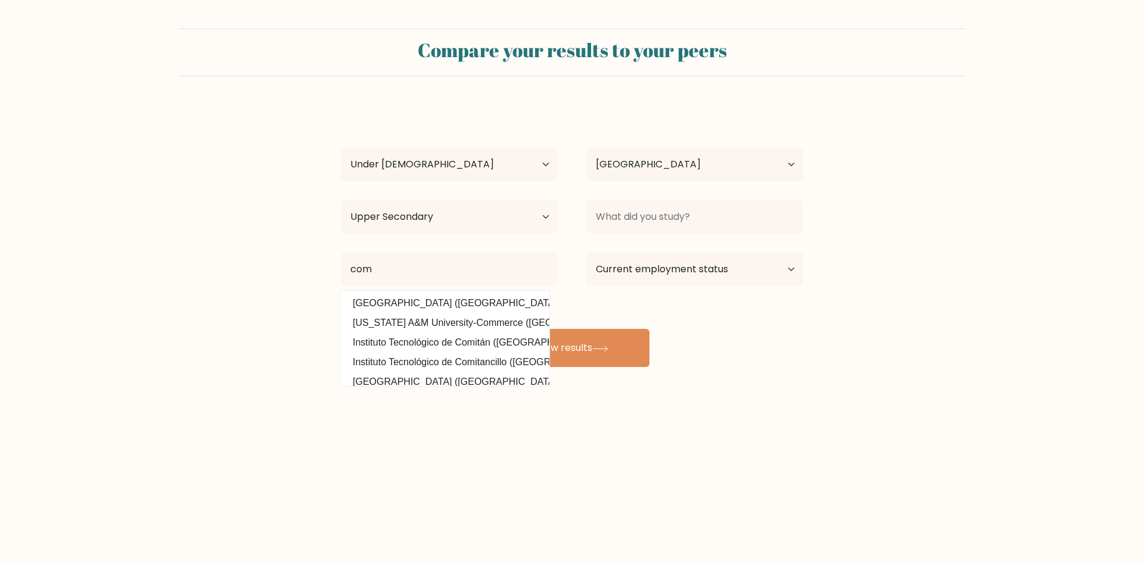
drag, startPoint x: 388, startPoint y: 301, endPoint x: 812, endPoint y: 266, distance: 426.1
click at [388, 299] on option "Universidad Pontificia Comillas (Spain)" at bounding box center [445, 303] width 202 height 19
type input "Universidad Pontificia Comillas"
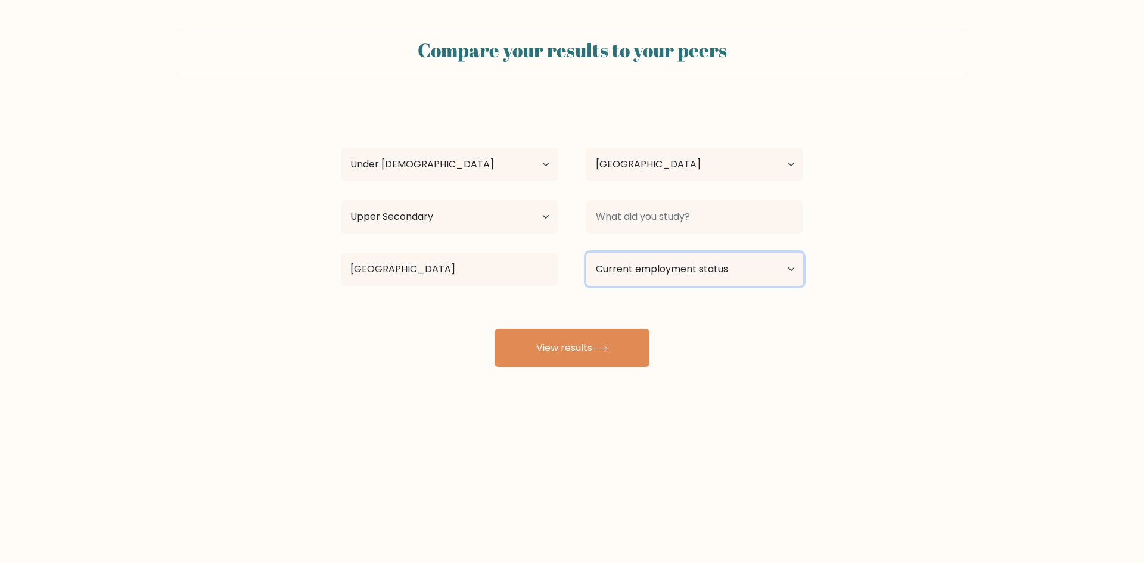
click at [750, 269] on select "Current employment status Employed Student Retired Other / prefer not to answer" at bounding box center [694, 269] width 217 height 33
select select "student"
click at [586, 253] on select "Current employment status Employed Student Retired Other / prefer not to answer" at bounding box center [694, 269] width 217 height 33
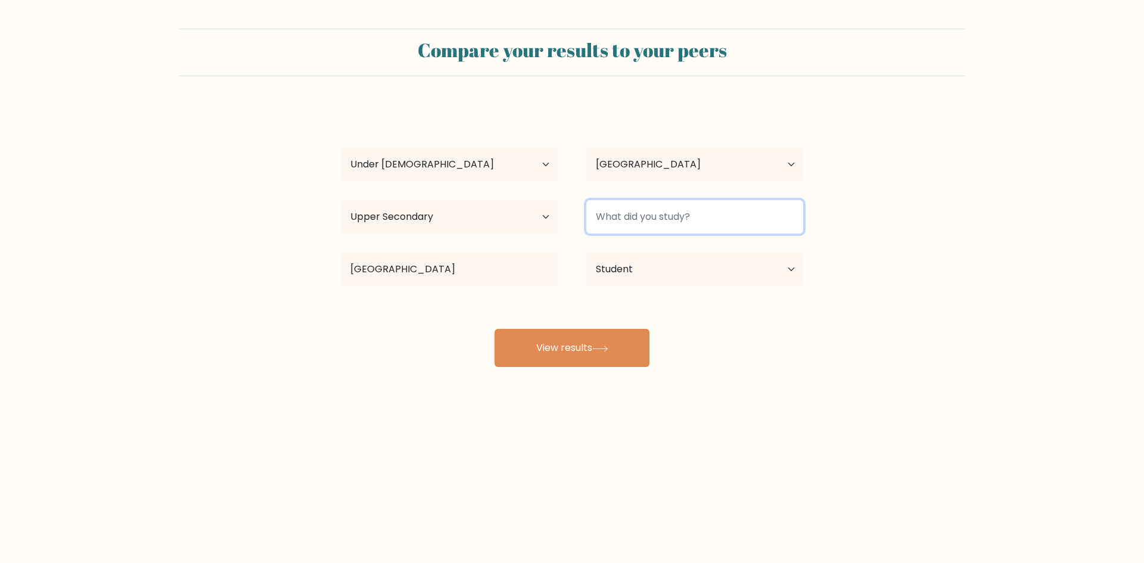
click at [659, 215] on input at bounding box center [694, 216] width 217 height 33
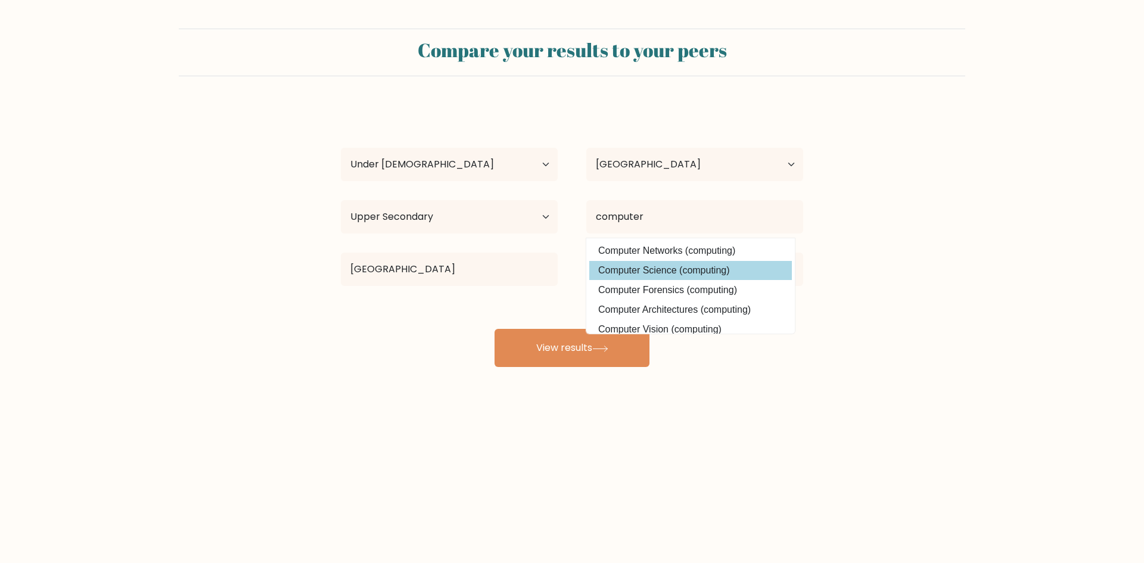
click at [647, 273] on option "Computer Science (computing)" at bounding box center [690, 270] width 202 height 19
type input "Computer Science"
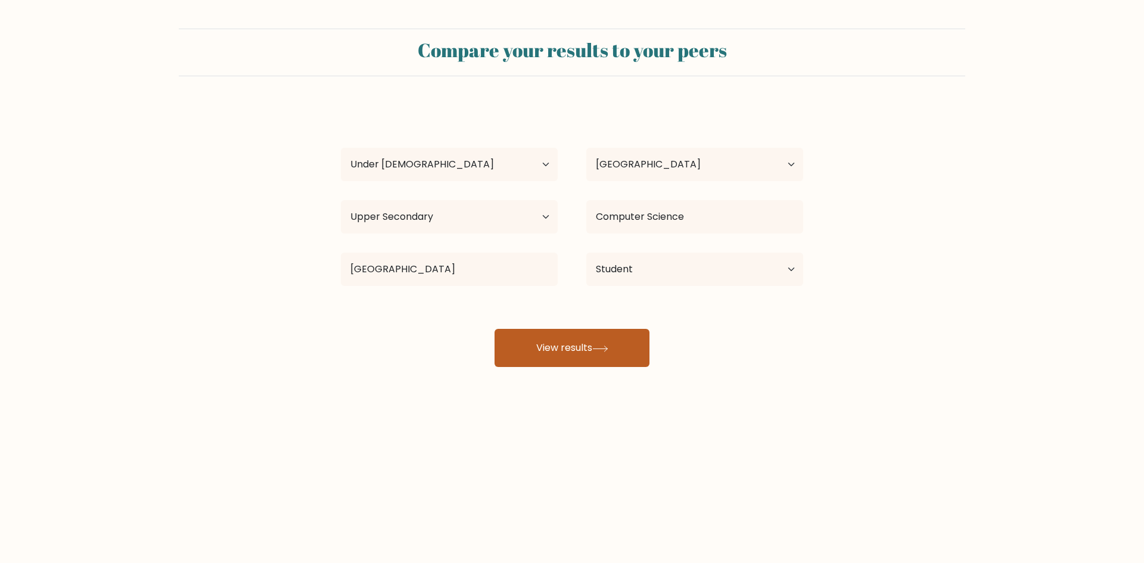
click at [613, 348] on button "View results" at bounding box center [571, 348] width 155 height 38
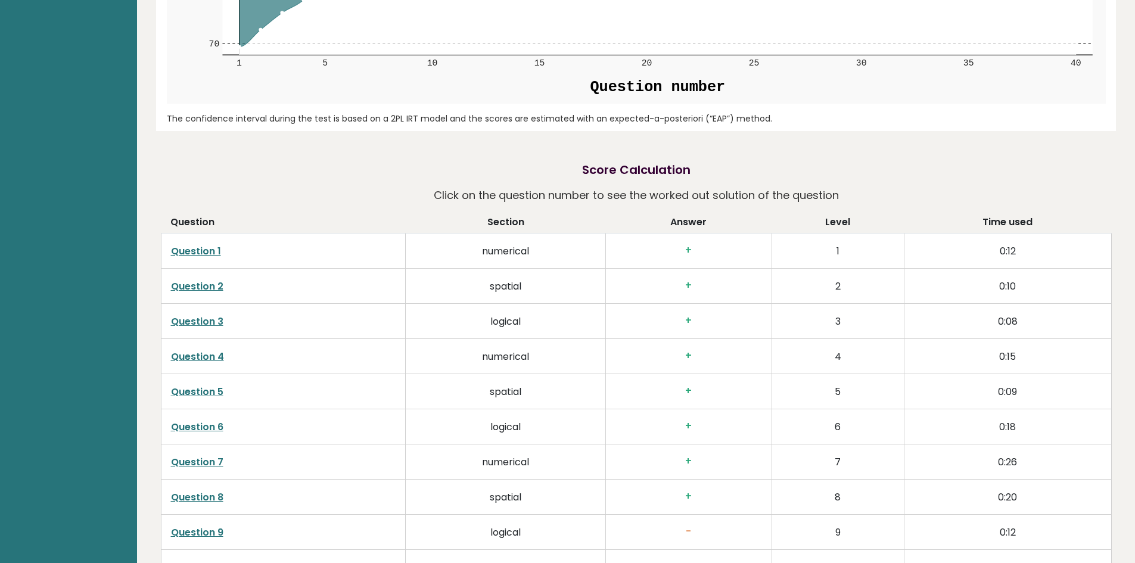
scroll to position [1787, 0]
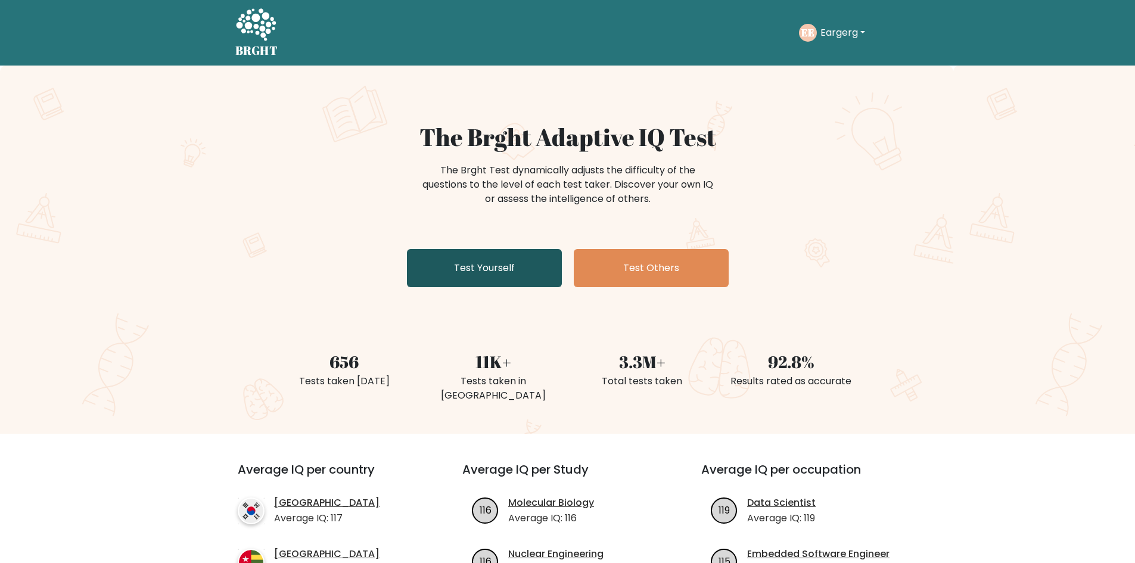
click at [468, 276] on link "Test Yourself" at bounding box center [484, 268] width 155 height 38
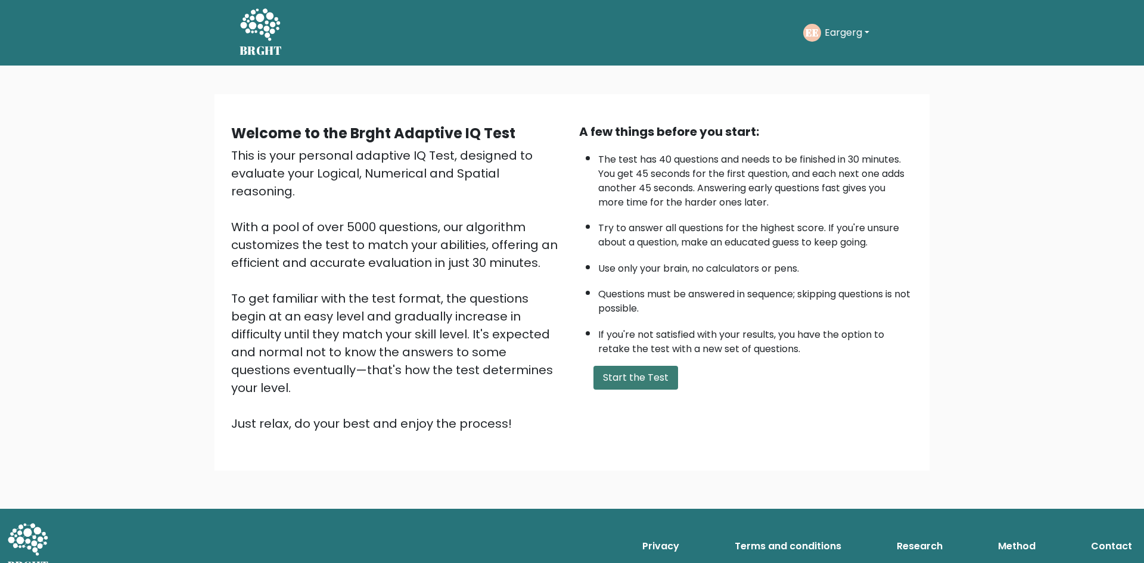
click at [650, 376] on button "Start the Test" at bounding box center [635, 378] width 85 height 24
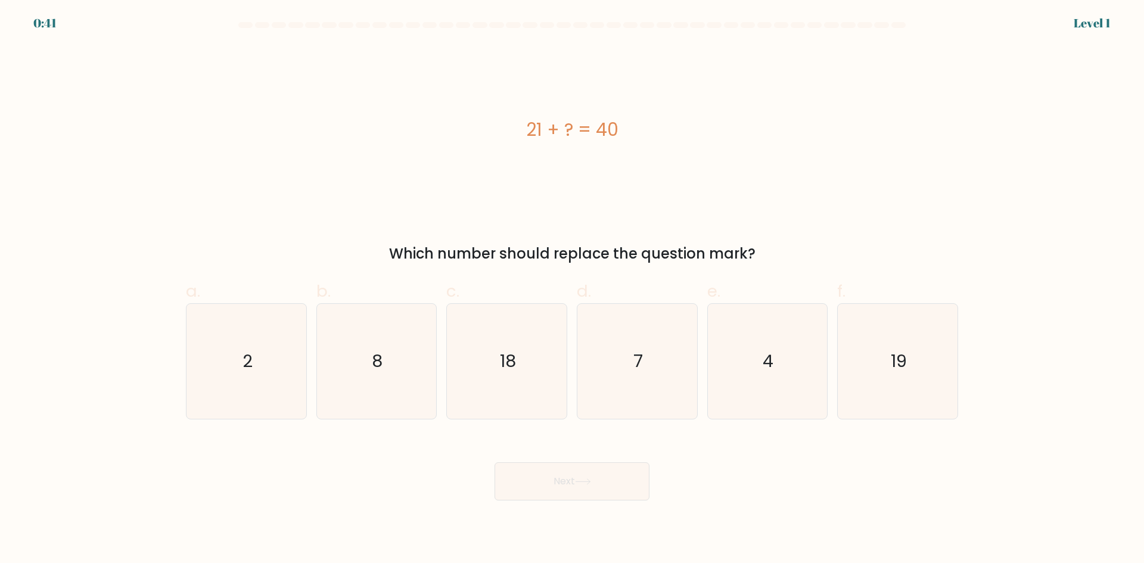
drag, startPoint x: 925, startPoint y: 369, endPoint x: 680, endPoint y: 435, distance: 254.3
click at [916, 369] on icon "19" at bounding box center [897, 361] width 115 height 115
click at [572, 289] on input "f. 19" at bounding box center [572, 286] width 1 height 8
radio input "true"
click at [566, 491] on button "Next" at bounding box center [571, 481] width 155 height 38
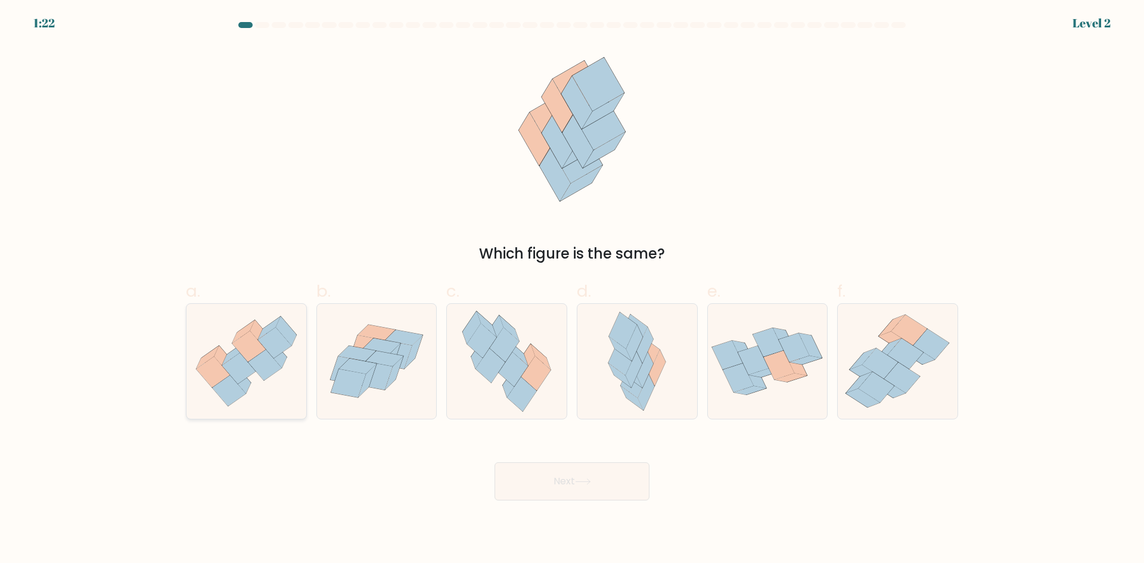
click at [264, 331] on icon at bounding box center [269, 328] width 23 height 23
click at [572, 289] on input "a." at bounding box center [572, 286] width 1 height 8
radio input "true"
click at [549, 475] on button "Next" at bounding box center [571, 481] width 155 height 38
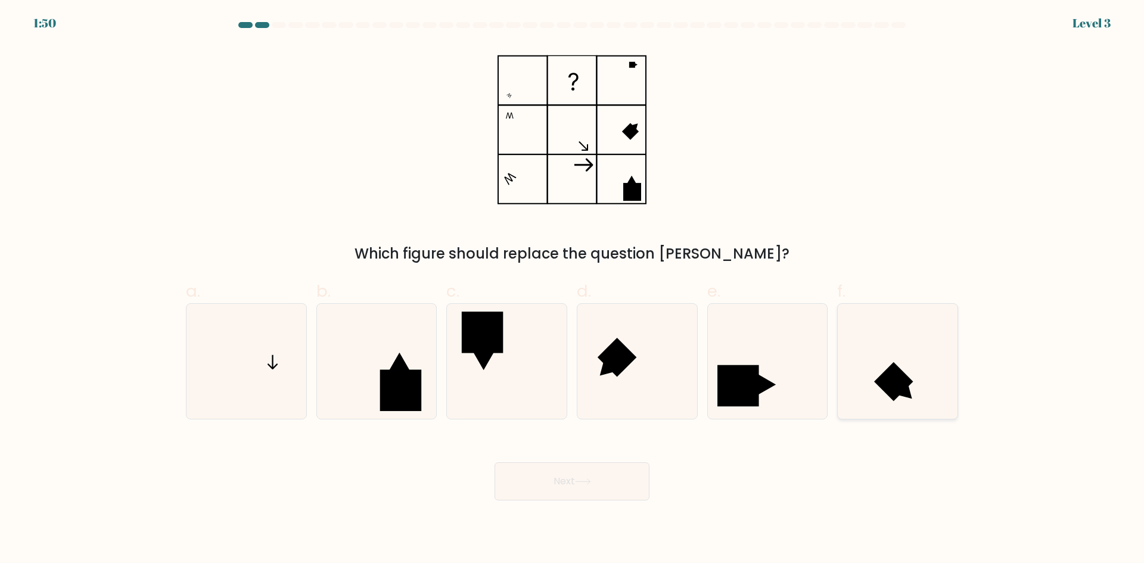
click at [916, 362] on icon at bounding box center [897, 361] width 115 height 115
click at [572, 289] on input "f." at bounding box center [572, 286] width 1 height 8
radio input "true"
click at [256, 359] on icon at bounding box center [246, 361] width 115 height 115
click at [572, 289] on input "a." at bounding box center [572, 286] width 1 height 8
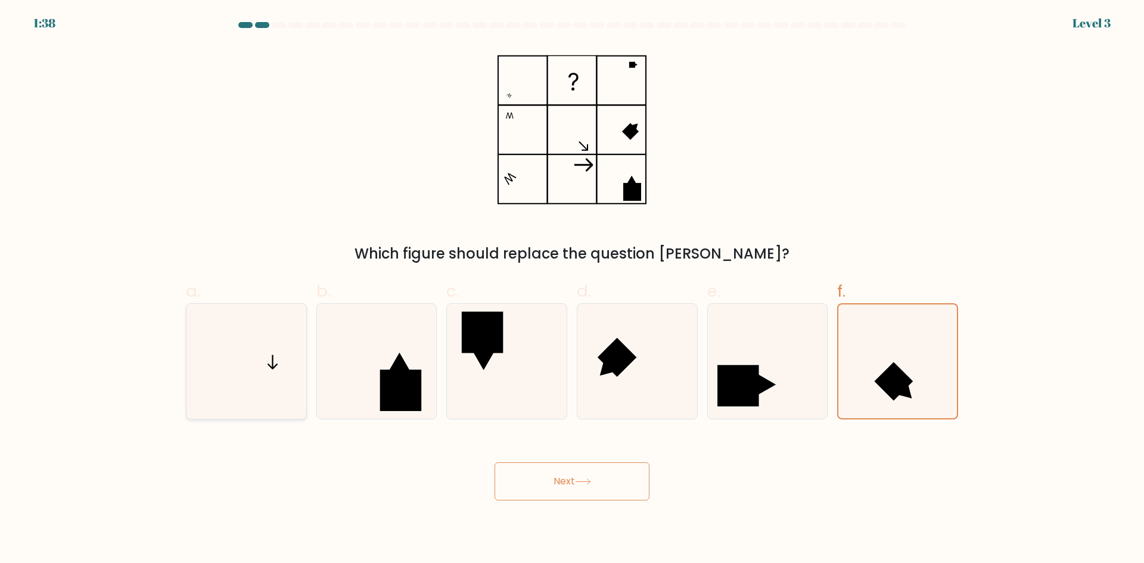
radio input "true"
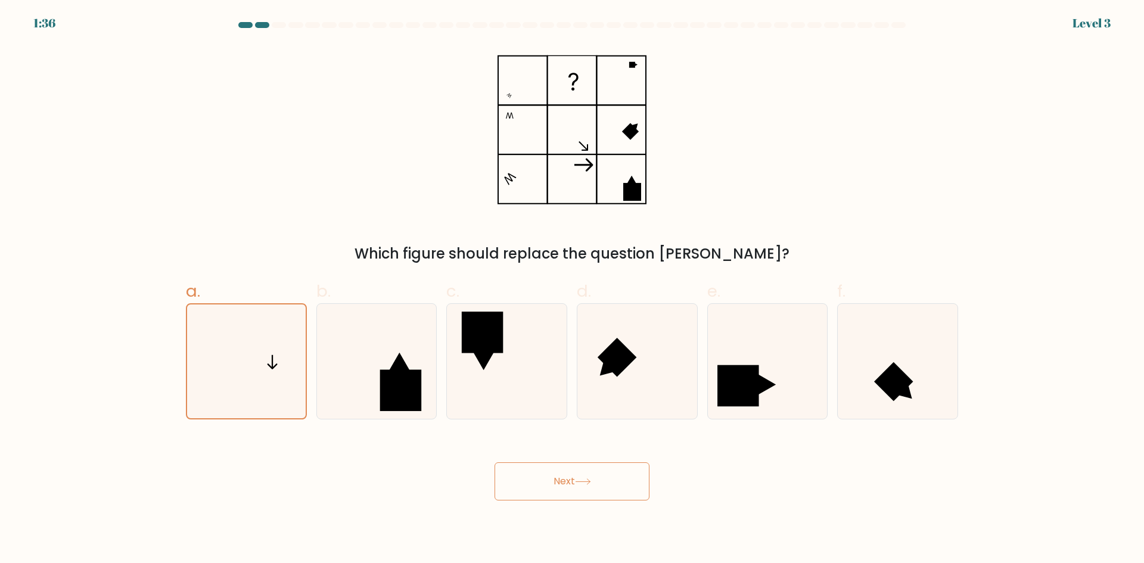
click at [608, 478] on button "Next" at bounding box center [571, 481] width 155 height 38
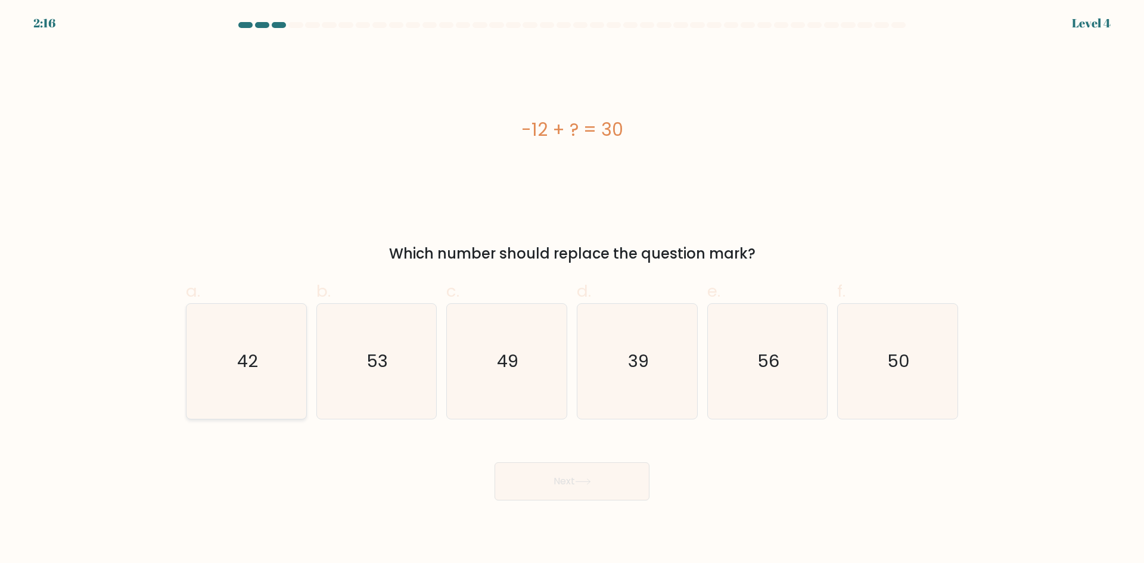
click at [283, 347] on icon "42" at bounding box center [246, 361] width 115 height 115
click at [572, 289] on input "a. 42" at bounding box center [572, 286] width 1 height 8
radio input "true"
click at [611, 478] on button "Next" at bounding box center [571, 481] width 155 height 38
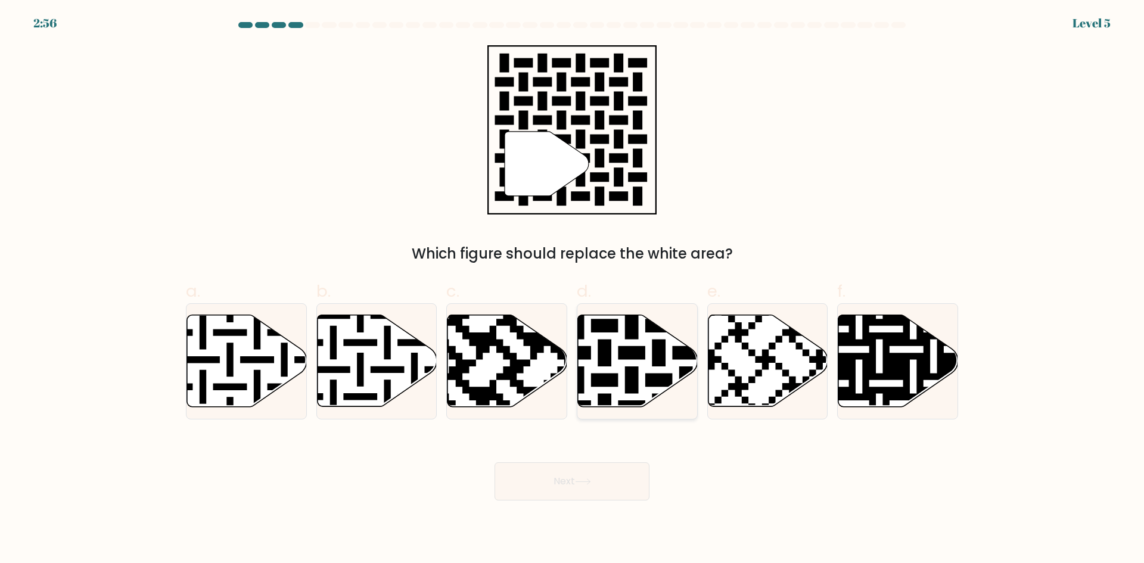
click at [643, 362] on icon at bounding box center [638, 361] width 120 height 92
click at [572, 289] on input "d." at bounding box center [572, 286] width 1 height 8
radio input "true"
click at [605, 478] on button "Next" at bounding box center [571, 481] width 155 height 38
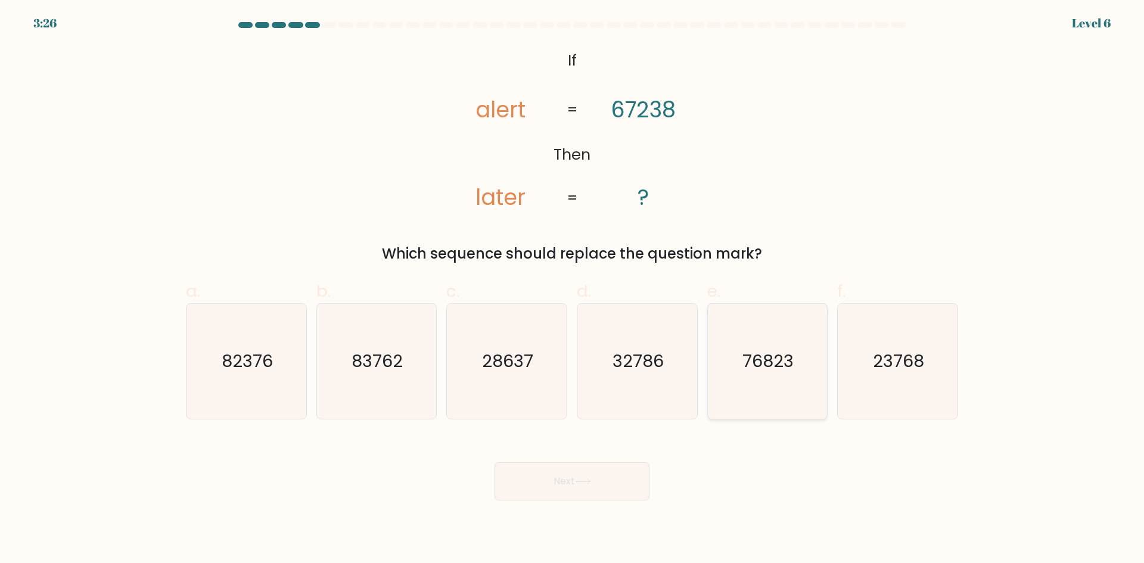
click at [783, 379] on icon "76823" at bounding box center [766, 361] width 115 height 115
click at [572, 289] on input "e. 76823" at bounding box center [572, 286] width 1 height 8
radio input "true"
click at [615, 473] on button "Next" at bounding box center [571, 481] width 155 height 38
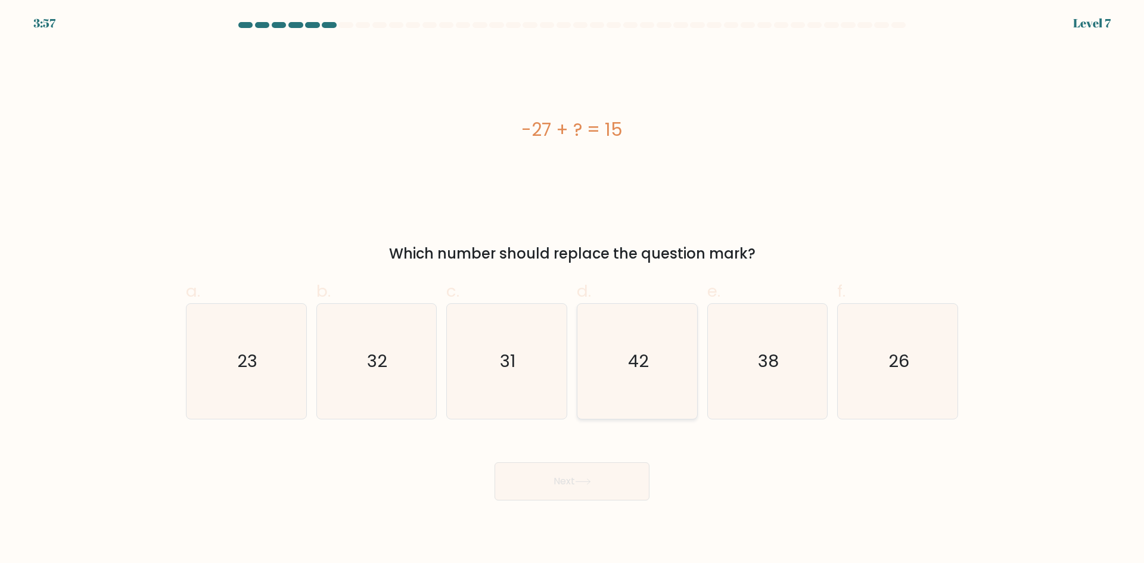
click at [615, 388] on icon "42" at bounding box center [636, 361] width 115 height 115
click at [572, 289] on input "d. 42" at bounding box center [572, 286] width 1 height 8
radio input "true"
click at [599, 474] on button "Next" at bounding box center [571, 481] width 155 height 38
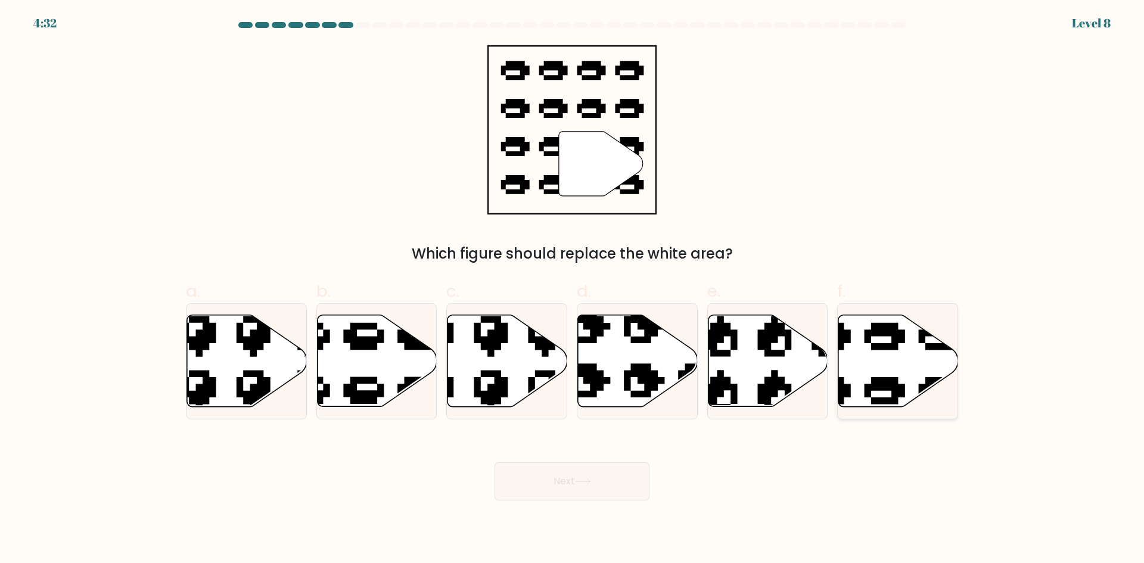
click at [907, 341] on icon at bounding box center [898, 361] width 120 height 92
click at [572, 289] on input "f." at bounding box center [572, 286] width 1 height 8
radio input "true"
click at [617, 484] on button "Next" at bounding box center [571, 481] width 155 height 38
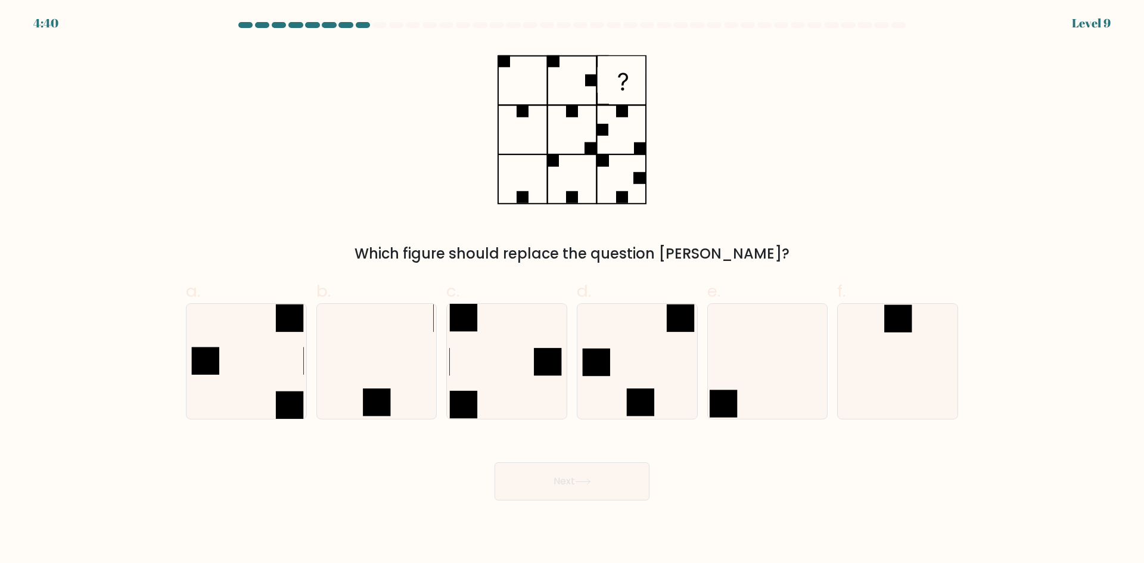
click at [591, 82] on rect at bounding box center [591, 80] width 12 height 12
click at [526, 381] on icon at bounding box center [506, 361] width 115 height 115
click at [572, 289] on input "c." at bounding box center [572, 286] width 1 height 8
radio input "true"
click at [590, 486] on button "Next" at bounding box center [571, 481] width 155 height 38
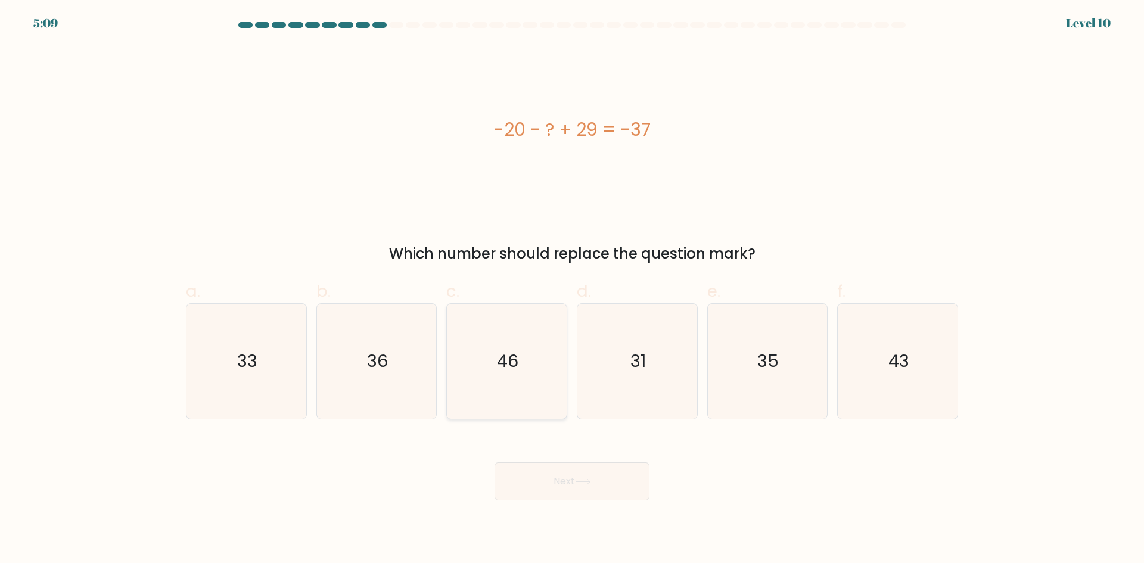
click at [516, 368] on text "46" at bounding box center [507, 361] width 21 height 24
click at [572, 289] on input "c. 46" at bounding box center [572, 286] width 1 height 8
radio input "true"
click at [375, 388] on icon "36" at bounding box center [376, 361] width 115 height 115
click at [572, 289] on input "b. 36" at bounding box center [572, 286] width 1 height 8
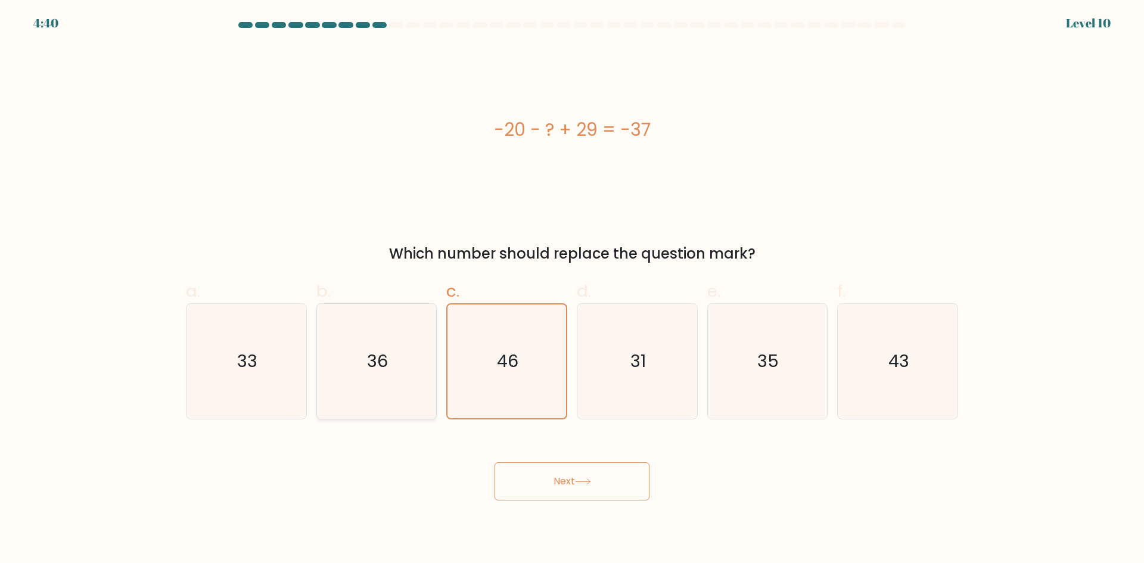
radio input "true"
click at [594, 381] on icon "31" at bounding box center [636, 361] width 115 height 115
click at [572, 289] on input "d. 31" at bounding box center [572, 286] width 1 height 8
radio input "true"
click at [525, 368] on icon "46" at bounding box center [506, 361] width 115 height 115
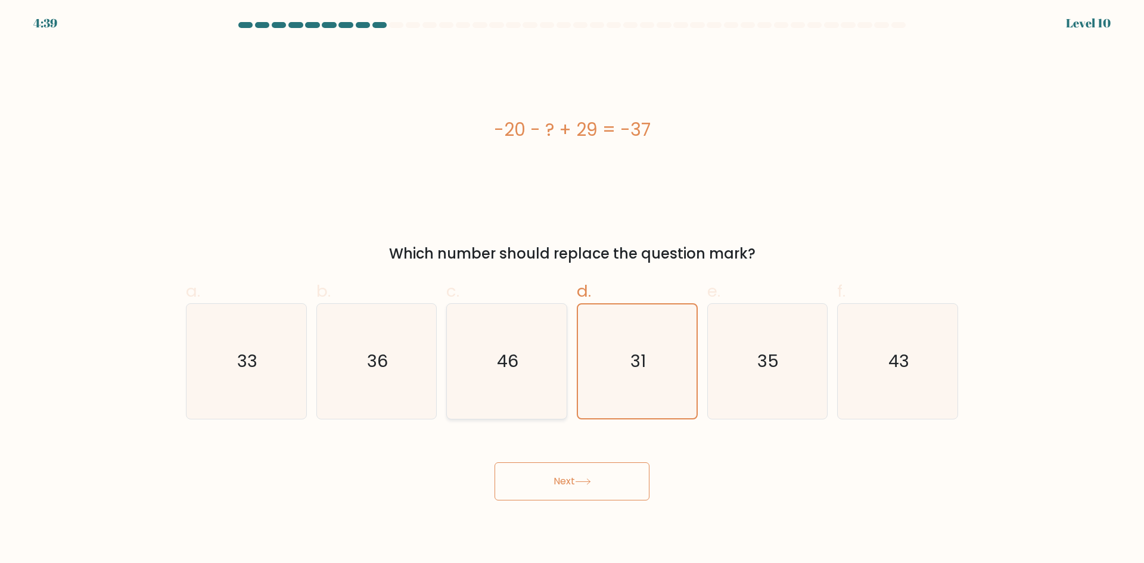
click at [572, 289] on input "c. 46" at bounding box center [572, 286] width 1 height 8
radio input "true"
click at [783, 356] on icon "35" at bounding box center [766, 361] width 115 height 115
click at [572, 289] on input "e. 35" at bounding box center [572, 286] width 1 height 8
radio input "true"
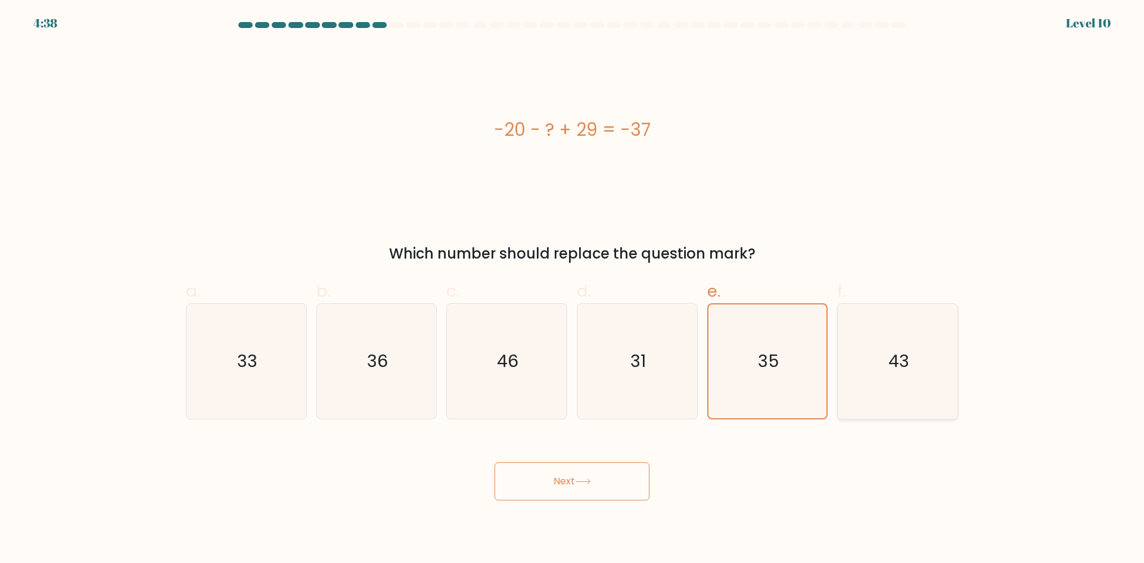
click at [852, 339] on icon "43" at bounding box center [897, 361] width 115 height 115
click at [572, 289] on input "f. 43" at bounding box center [572, 286] width 1 height 8
radio input "true"
click at [531, 334] on icon "46" at bounding box center [506, 361] width 115 height 115
click at [572, 289] on input "c. 46" at bounding box center [572, 286] width 1 height 8
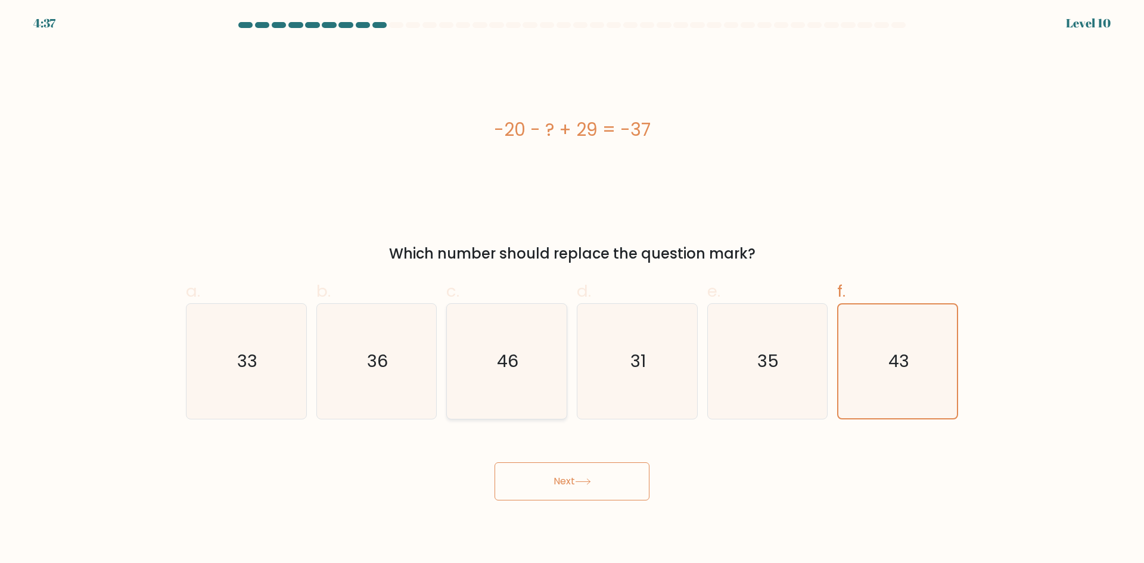
radio input "true"
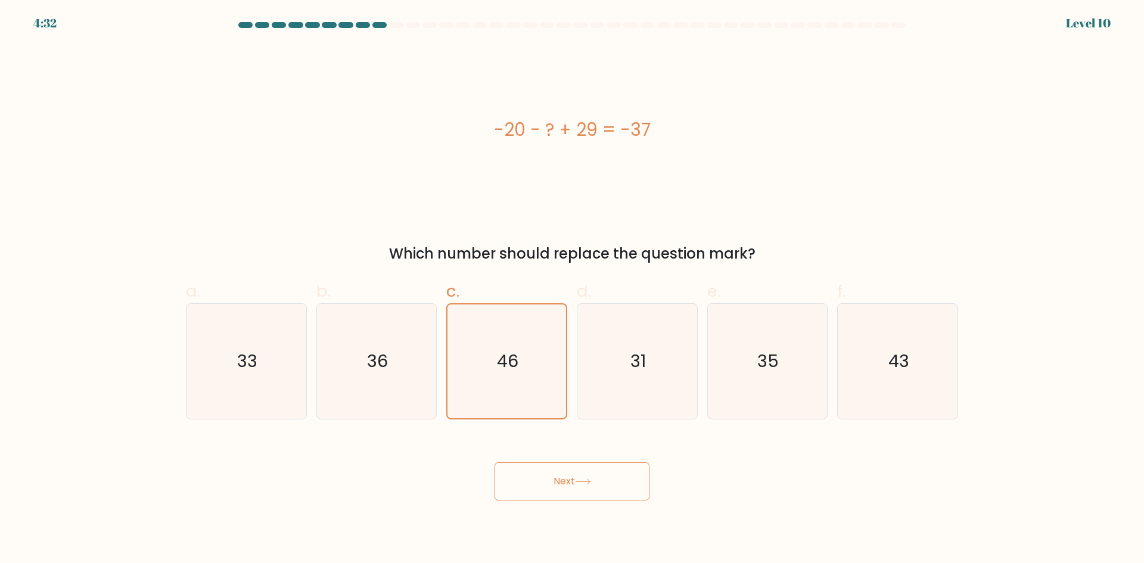
click at [588, 490] on button "Next" at bounding box center [571, 481] width 155 height 38
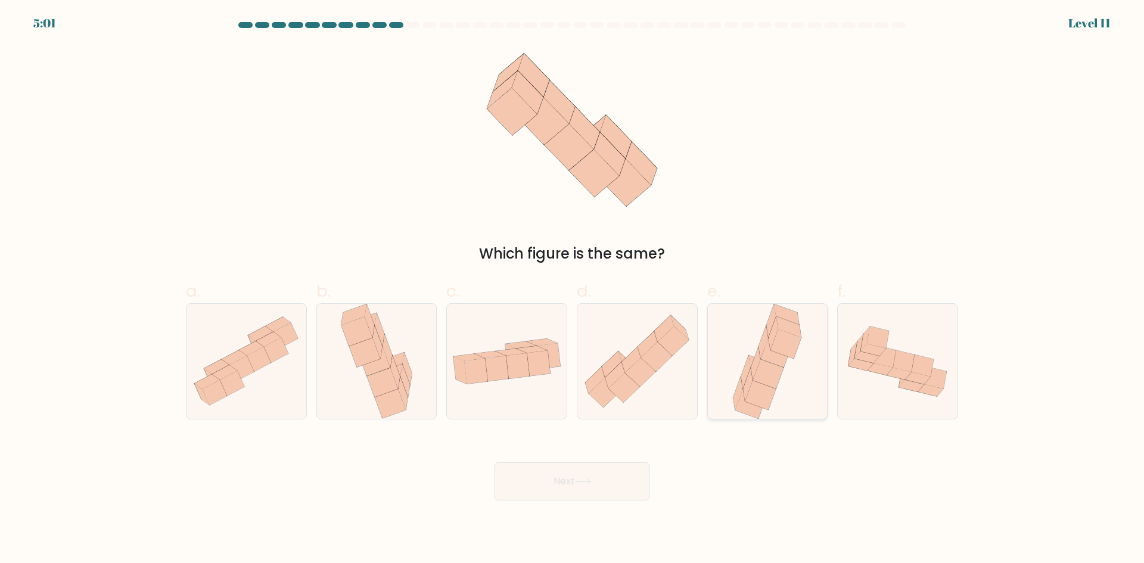
click at [765, 351] on icon at bounding box center [776, 352] width 30 height 29
click at [572, 289] on input "e." at bounding box center [572, 286] width 1 height 8
radio input "true"
click at [599, 487] on button "Next" at bounding box center [571, 481] width 155 height 38
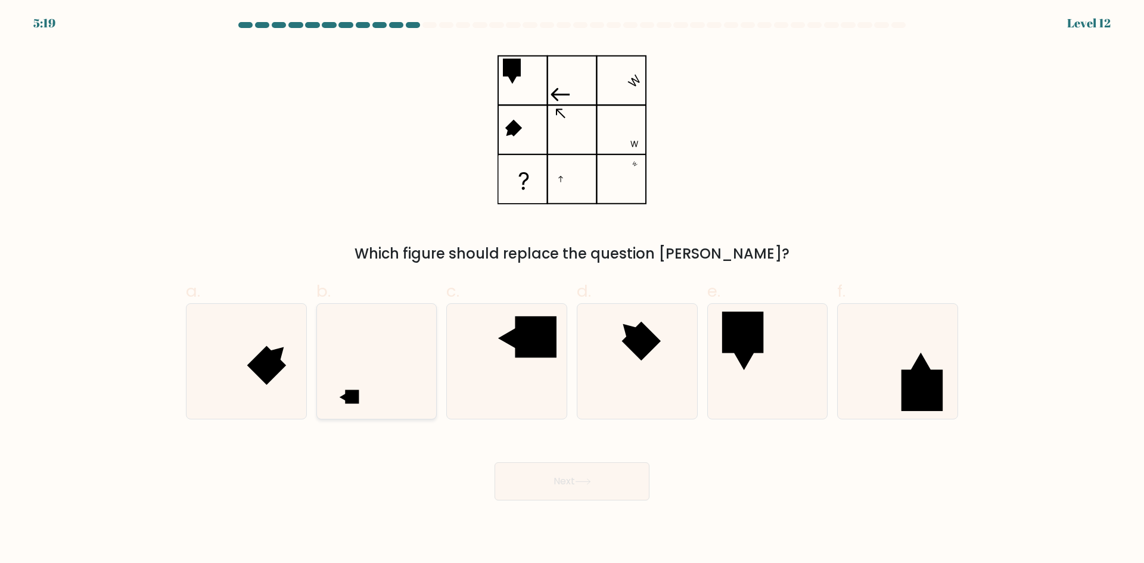
click at [358, 363] on icon at bounding box center [376, 361] width 115 height 115
click at [572, 289] on input "b." at bounding box center [572, 286] width 1 height 8
radio input "true"
click at [576, 481] on button "Next" at bounding box center [571, 481] width 155 height 38
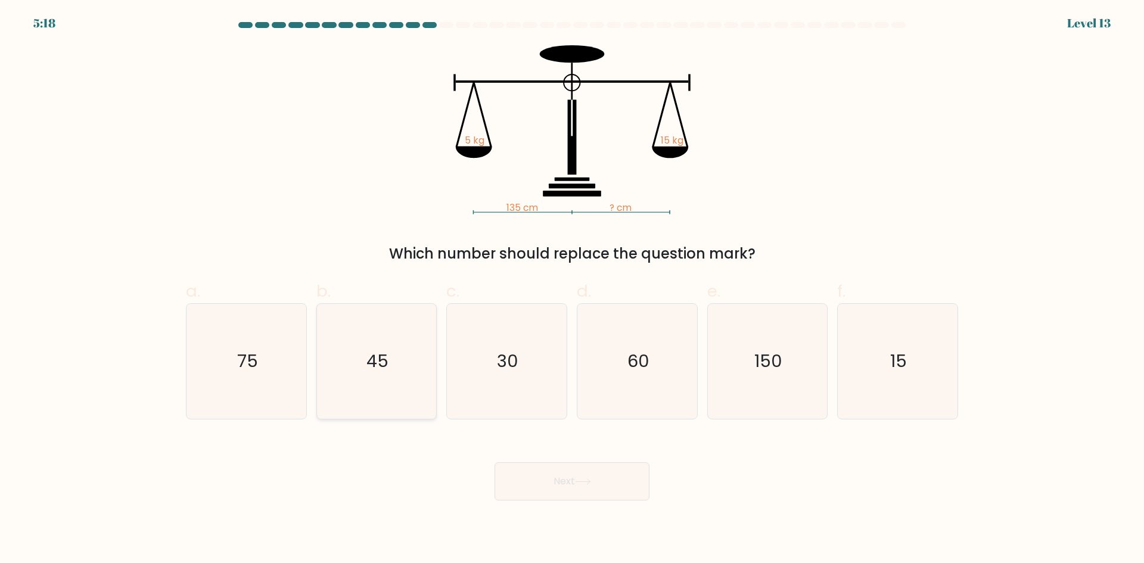
click at [412, 344] on icon "45" at bounding box center [376, 361] width 115 height 115
click at [572, 289] on input "b. 45" at bounding box center [572, 286] width 1 height 8
radio input "true"
click at [535, 473] on button "Next" at bounding box center [571, 481] width 155 height 38
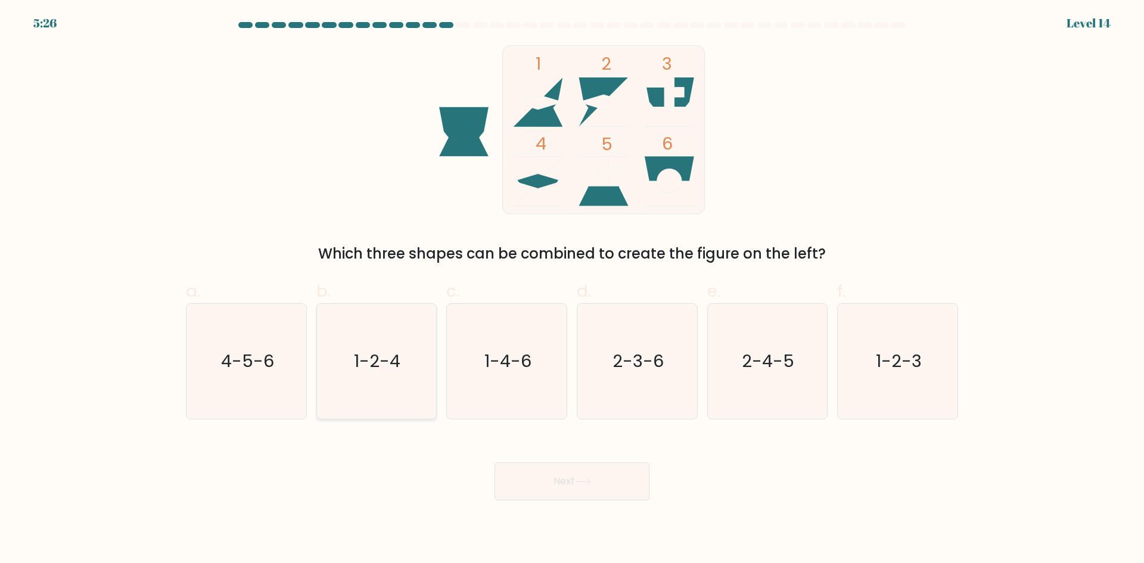
click at [359, 340] on icon "1-2-4" at bounding box center [376, 361] width 115 height 115
click at [572, 289] on input "b. 1-2-4" at bounding box center [572, 286] width 1 height 8
radio input "true"
click at [576, 482] on button "Next" at bounding box center [571, 481] width 155 height 38
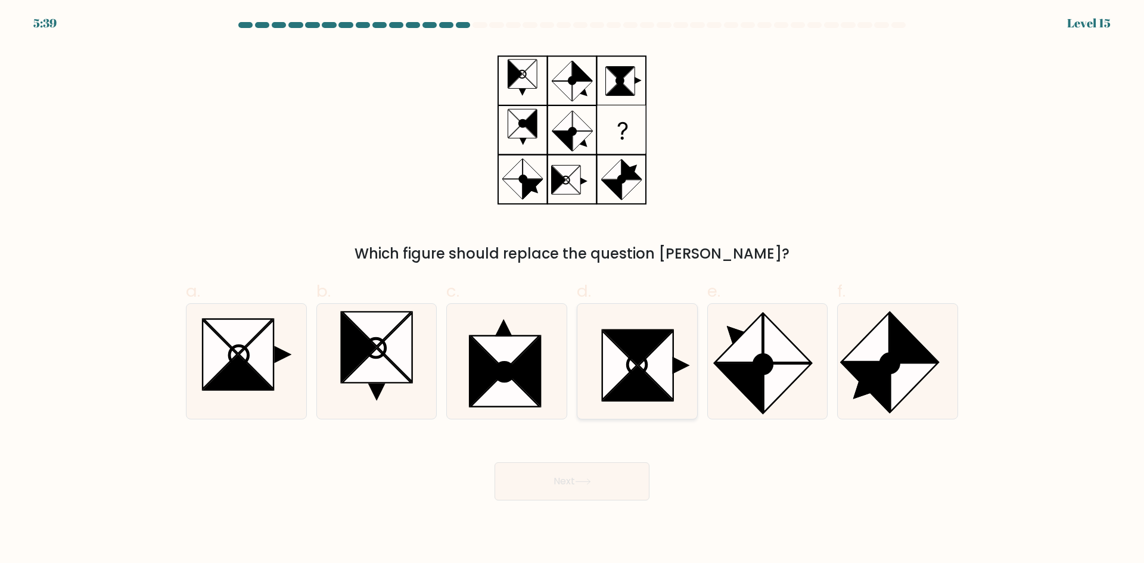
click at [653, 369] on icon at bounding box center [655, 365] width 35 height 69
click at [572, 289] on input "d." at bounding box center [572, 286] width 1 height 8
radio input "true"
click at [589, 478] on icon at bounding box center [583, 481] width 16 height 7
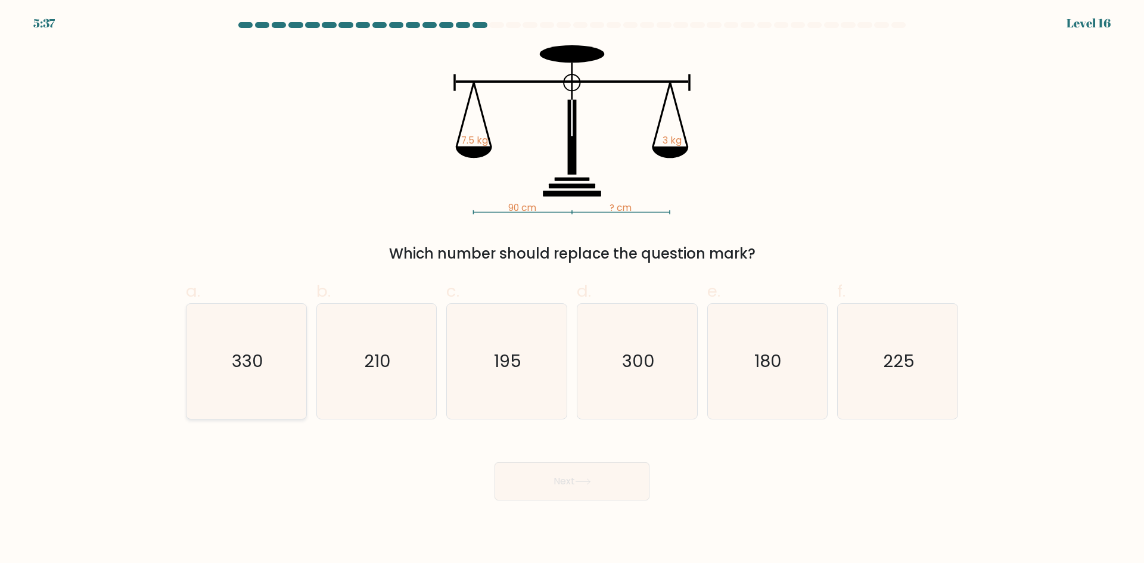
click at [255, 336] on icon "330" at bounding box center [246, 361] width 115 height 115
click at [572, 289] on input "a. 330" at bounding box center [572, 286] width 1 height 8
radio input "true"
click at [534, 483] on button "Next" at bounding box center [571, 481] width 155 height 38
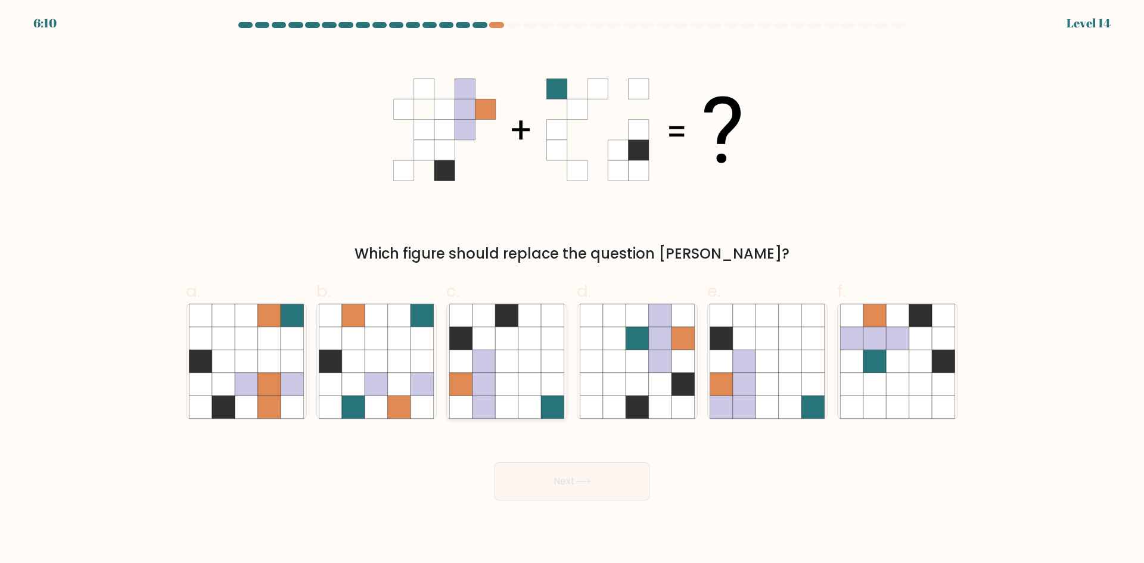
click at [518, 352] on icon at bounding box center [529, 361] width 23 height 23
click at [572, 289] on input "c." at bounding box center [572, 286] width 1 height 8
radio input "true"
click at [597, 488] on button "Next" at bounding box center [571, 481] width 155 height 38
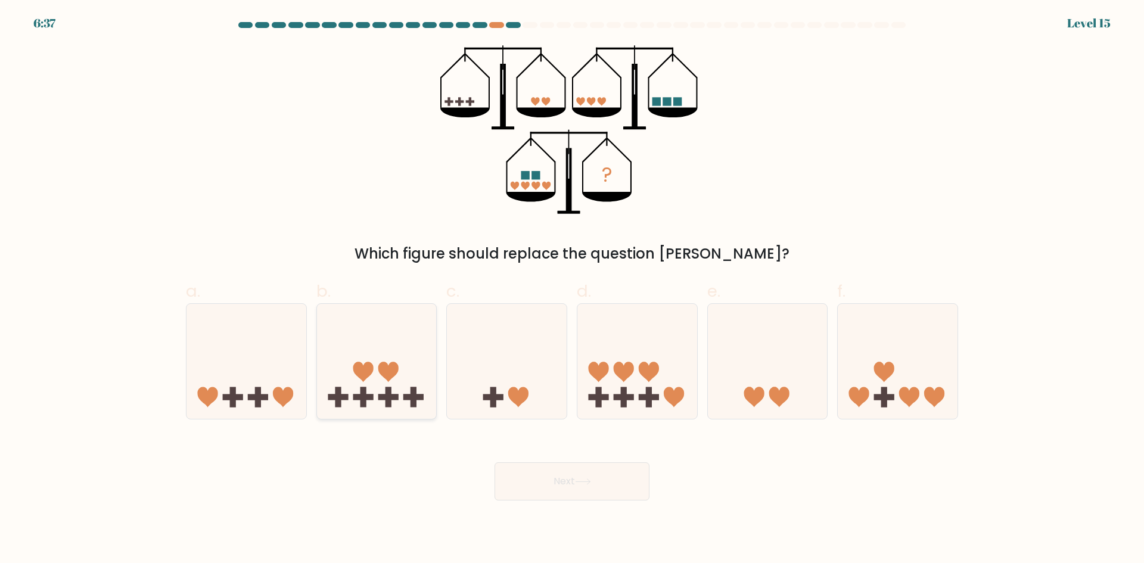
click at [344, 347] on icon at bounding box center [377, 360] width 120 height 99
click at [572, 289] on input "b." at bounding box center [572, 286] width 1 height 8
radio input "true"
click at [577, 488] on button "Next" at bounding box center [571, 481] width 155 height 38
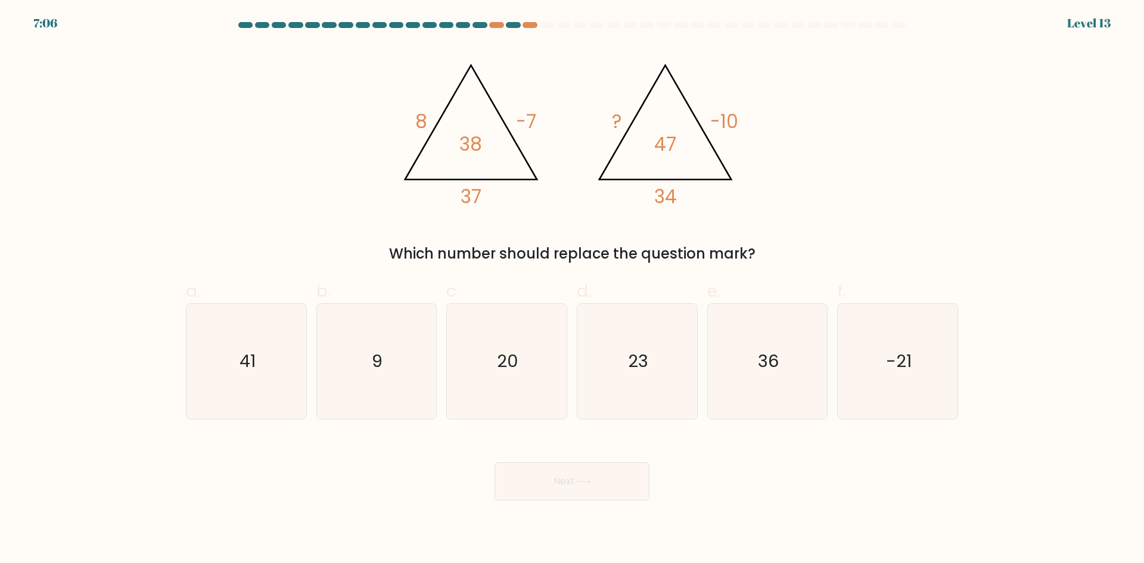
click at [605, 123] on icon "@import url('[URL][DOMAIN_NAME]); 8 -7 37 38 @import url('[URL][DOMAIN_NAME]); …" at bounding box center [571, 129] width 357 height 169
drag, startPoint x: 714, startPoint y: 112, endPoint x: 730, endPoint y: 116, distance: 16.5
click at [730, 116] on tspan "-10" at bounding box center [724, 121] width 28 height 26
drag, startPoint x: 599, startPoint y: 116, endPoint x: 643, endPoint y: 120, distance: 44.9
click at [612, 119] on icon "@import url('[URL][DOMAIN_NAME]); 8 -7 37 38 @import url('[URL][DOMAIN_NAME]); …" at bounding box center [571, 129] width 357 height 169
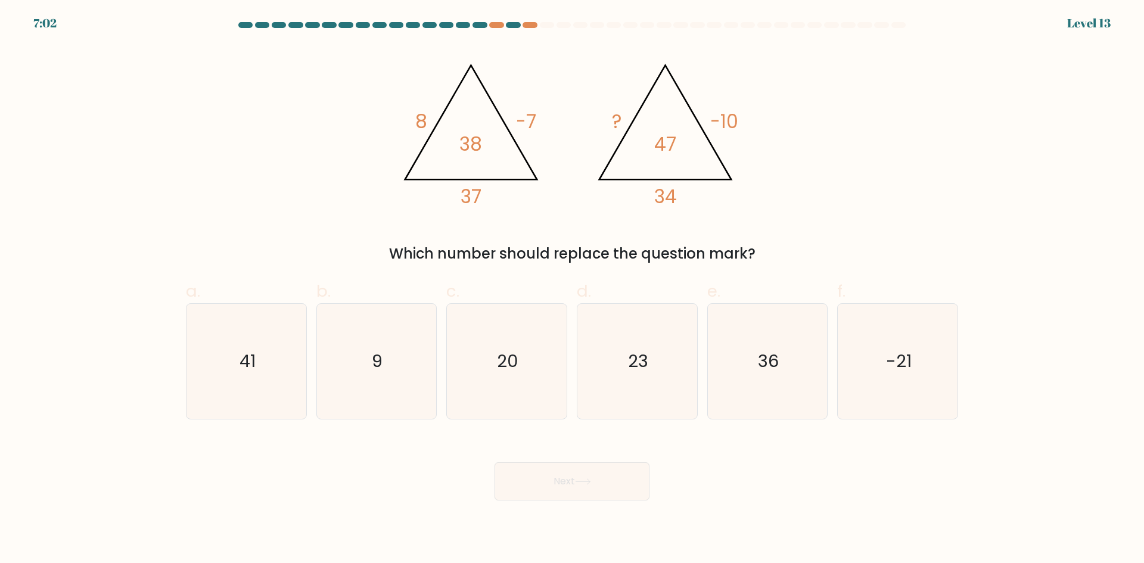
click at [758, 192] on div "@import url('[URL][DOMAIN_NAME]); 8 -7 37 38 @import url('[URL][DOMAIN_NAME]); …" at bounding box center [572, 154] width 786 height 219
drag, startPoint x: 416, startPoint y: 389, endPoint x: 499, endPoint y: 432, distance: 93.8
click at [416, 388] on icon "9" at bounding box center [376, 361] width 115 height 115
click at [572, 289] on input "b. 9" at bounding box center [572, 286] width 1 height 8
radio input "true"
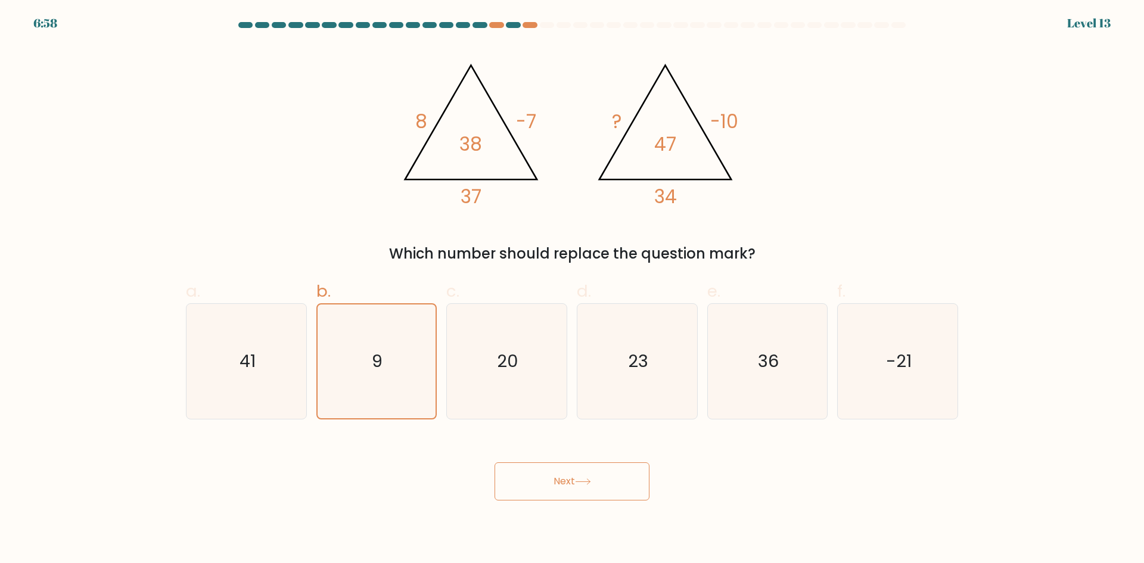
click at [547, 452] on div "Next" at bounding box center [572, 467] width 786 height 67
drag, startPoint x: 606, startPoint y: 136, endPoint x: 658, endPoint y: 120, distance: 54.1
click at [629, 129] on icon "@import url('[URL][DOMAIN_NAME]); 8 -7 37 38 @import url('[URL][DOMAIN_NAME]); …" at bounding box center [571, 129] width 357 height 169
drag, startPoint x: 708, startPoint y: 124, endPoint x: 752, endPoint y: 115, distance: 45.0
click at [725, 122] on icon "@import url('[URL][DOMAIN_NAME]); 8 -7 37 38 @import url('[URL][DOMAIN_NAME]); …" at bounding box center [571, 129] width 357 height 169
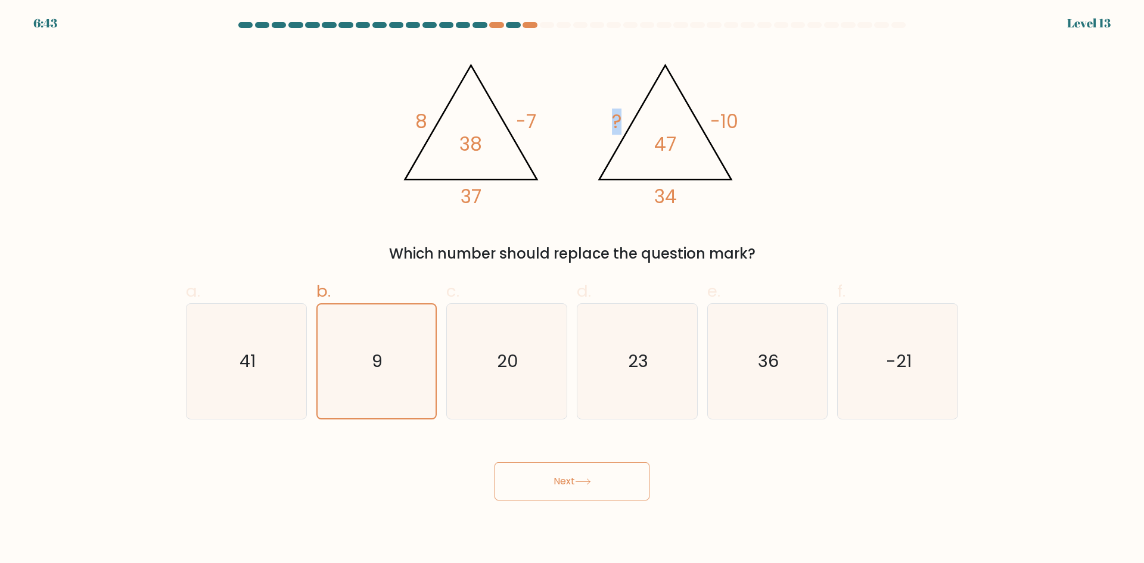
drag, startPoint x: 600, startPoint y: 119, endPoint x: 622, endPoint y: 119, distance: 22.0
click at [622, 119] on icon "@import url('[URL][DOMAIN_NAME]); 8 -7 37 38 @import url('[URL][DOMAIN_NAME]); …" at bounding box center [571, 129] width 357 height 169
drag, startPoint x: 711, startPoint y: 109, endPoint x: 737, endPoint y: 114, distance: 27.2
click at [737, 114] on tspan "-10" at bounding box center [724, 121] width 28 height 26
drag, startPoint x: 607, startPoint y: 124, endPoint x: 665, endPoint y: 120, distance: 58.5
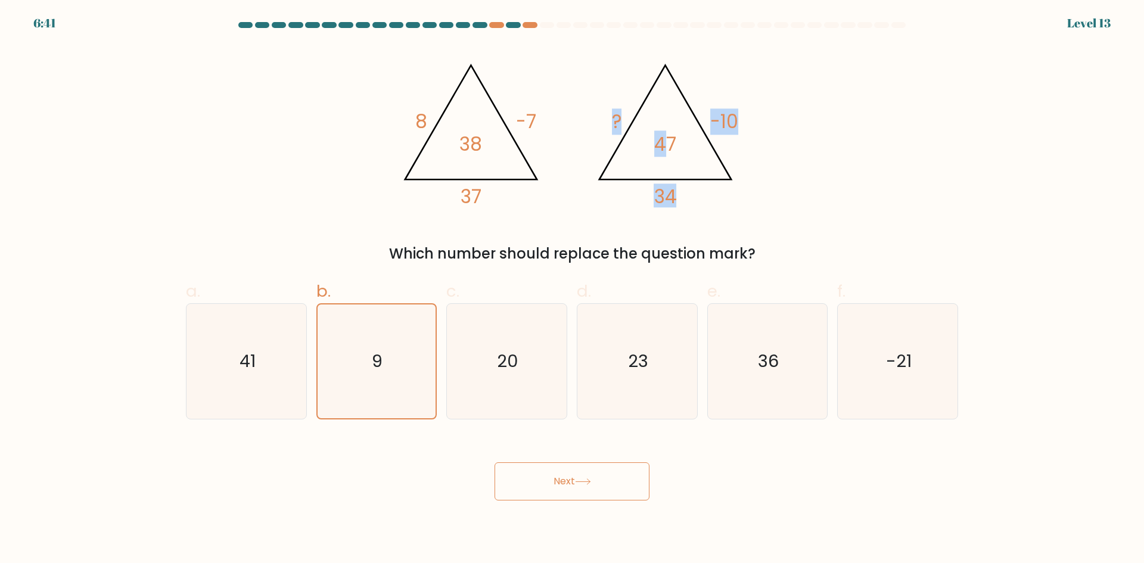
click at [665, 120] on icon "@import url('[URL][DOMAIN_NAME]); 8 -7 37 38 @import url('[URL][DOMAIN_NAME]); …" at bounding box center [571, 129] width 357 height 169
click at [769, 121] on div "@import url('[URL][DOMAIN_NAME]); 8 -7 37 38 @import url('[URL][DOMAIN_NAME]); …" at bounding box center [572, 154] width 786 height 219
click at [629, 381] on icon "23" at bounding box center [636, 361] width 115 height 115
click at [572, 289] on input "d. 23" at bounding box center [572, 286] width 1 height 8
radio input "true"
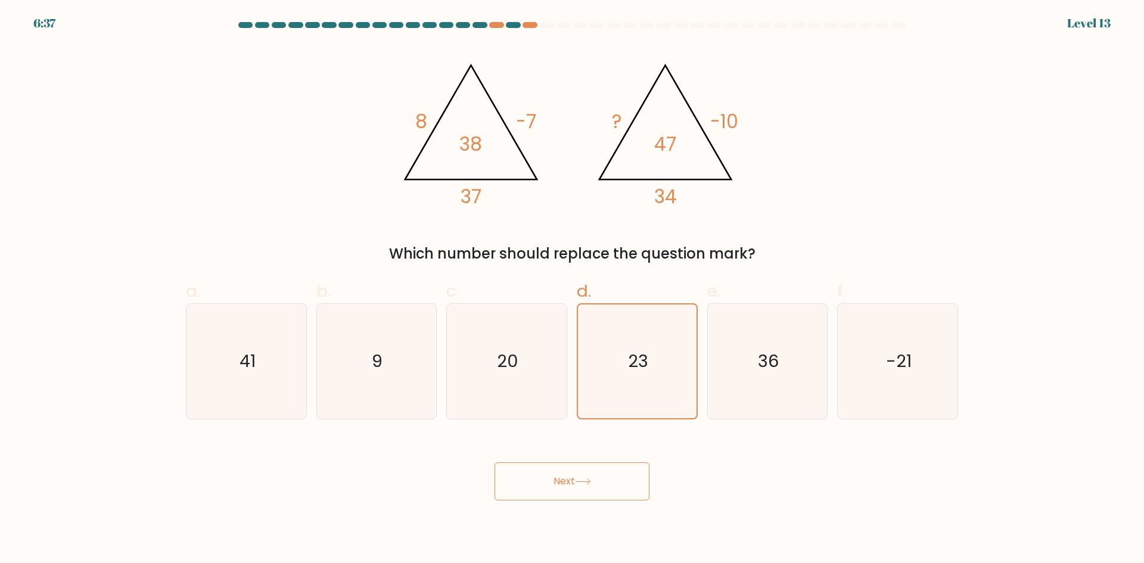
click at [610, 468] on button "Next" at bounding box center [571, 481] width 155 height 38
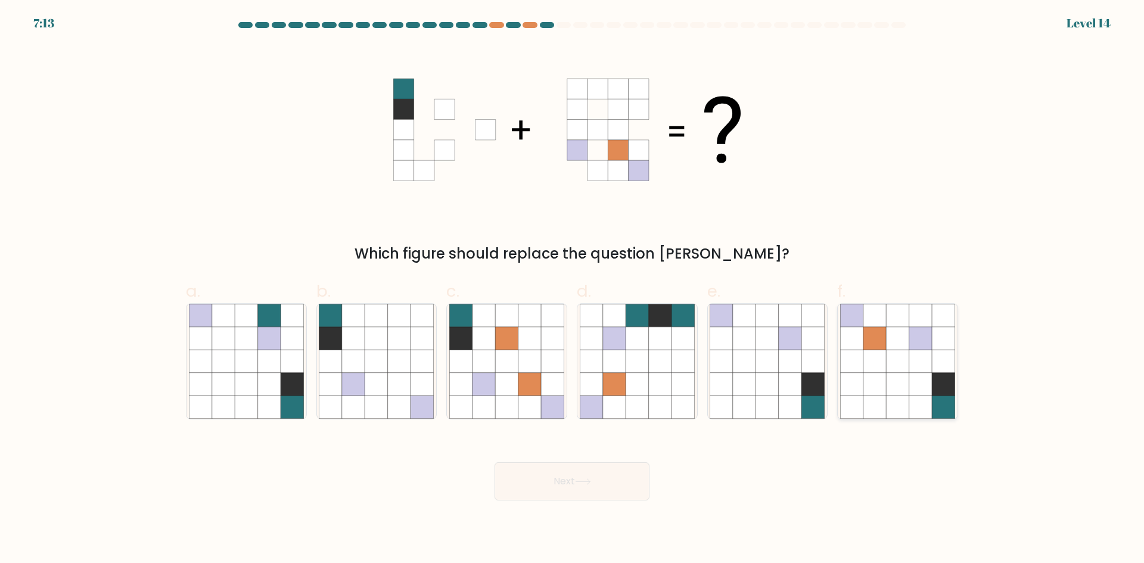
click at [933, 348] on icon at bounding box center [942, 338] width 23 height 23
click at [572, 289] on input "f." at bounding box center [572, 286] width 1 height 8
radio input "true"
click at [564, 484] on button "Next" at bounding box center [571, 481] width 155 height 38
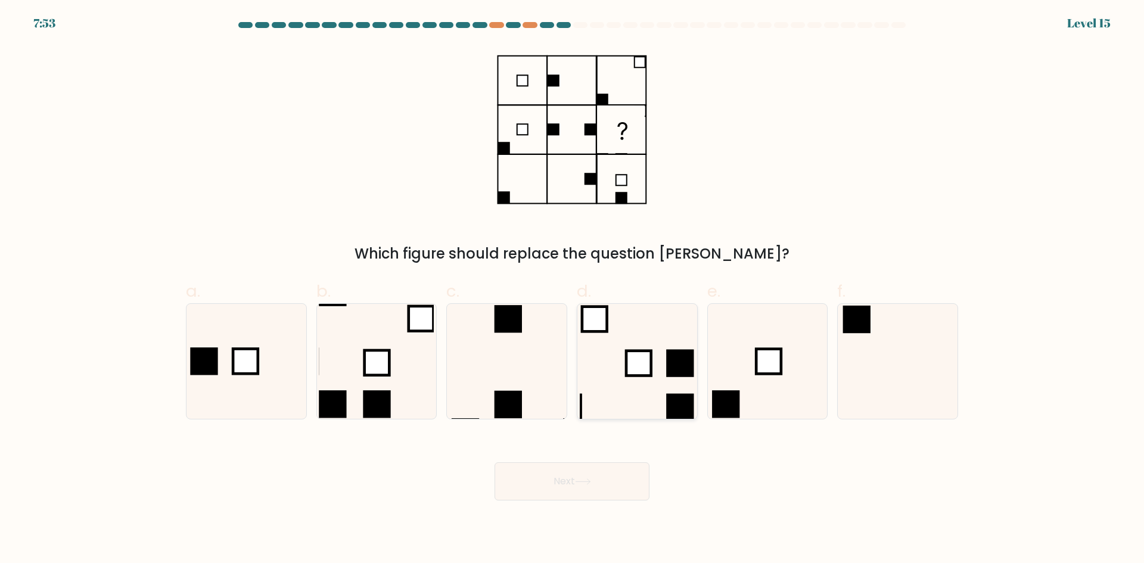
click at [609, 392] on icon at bounding box center [636, 361] width 115 height 115
click at [572, 289] on input "d." at bounding box center [572, 286] width 1 height 8
radio input "true"
